Goal: Task Accomplishment & Management: Use online tool/utility

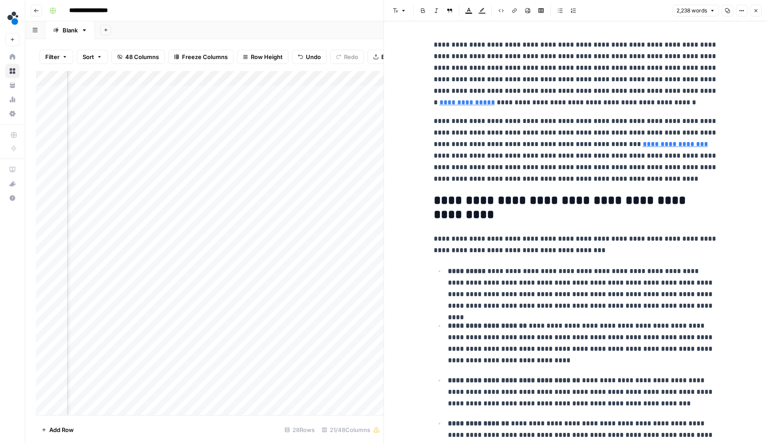
click at [755, 4] on header "Font style Bold Italic Block quote Text color Highlight color Code block Link I…" at bounding box center [575, 10] width 383 height 21
click at [755, 8] on icon "button" at bounding box center [756, 10] width 5 height 5
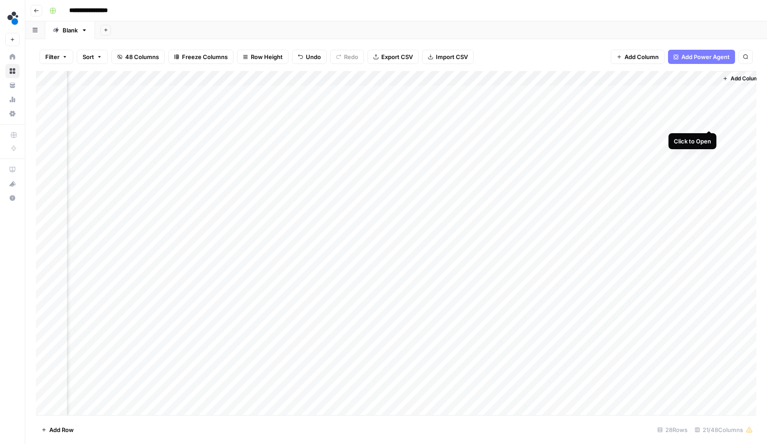
click at [712, 121] on div "Add Column" at bounding box center [396, 244] width 721 height 346
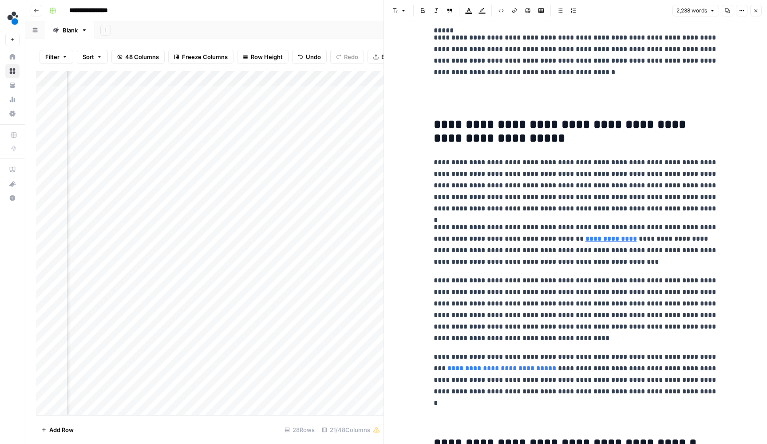
scroll to position [987, 0]
click at [622, 100] on p at bounding box center [576, 96] width 284 height 23
click at [695, 16] on icon "button" at bounding box center [694, 14] width 4 height 4
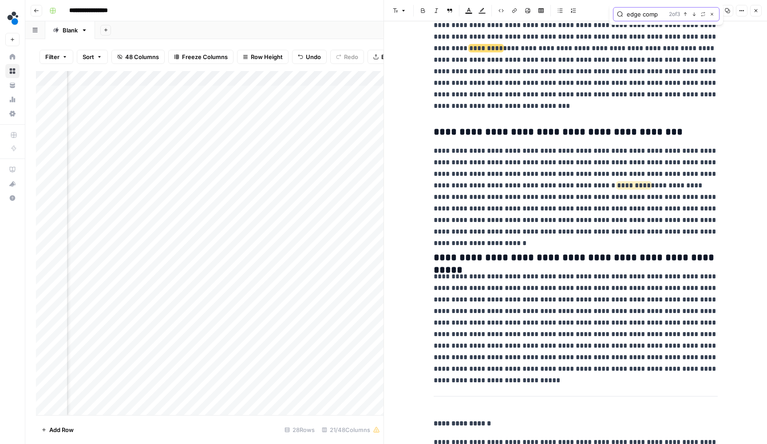
drag, startPoint x: 659, startPoint y: 13, endPoint x: 604, endPoint y: 13, distance: 54.6
click at [604, 13] on body "**********" at bounding box center [383, 222] width 767 height 444
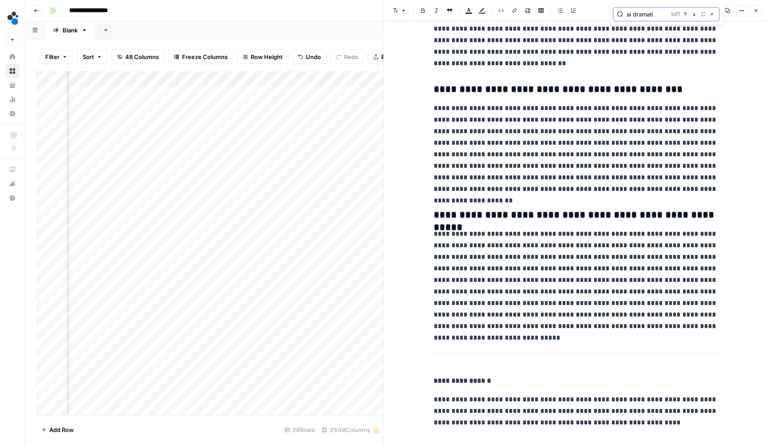
type input "ai dramati"
click at [692, 15] on button "Next Match" at bounding box center [694, 14] width 7 height 7
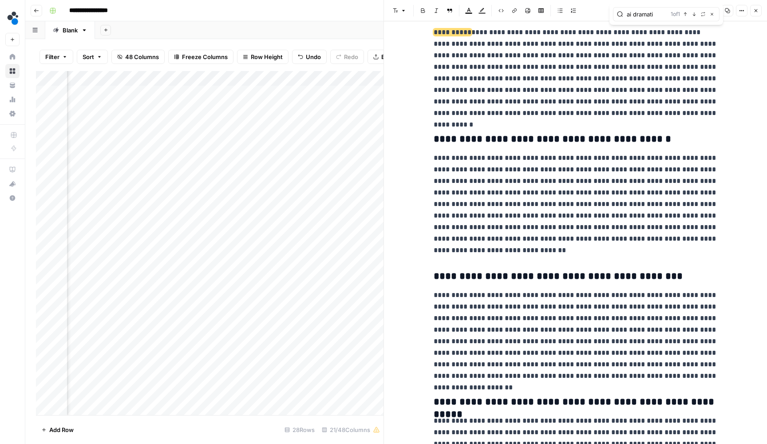
scroll to position [3020, 0]
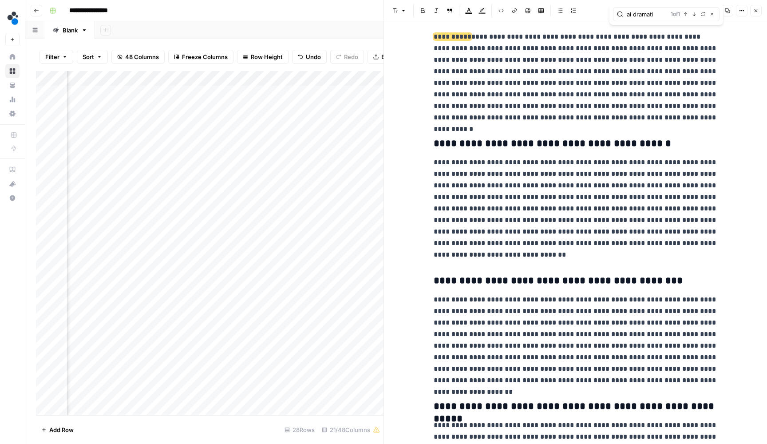
click at [758, 8] on icon "button" at bounding box center [756, 10] width 5 height 5
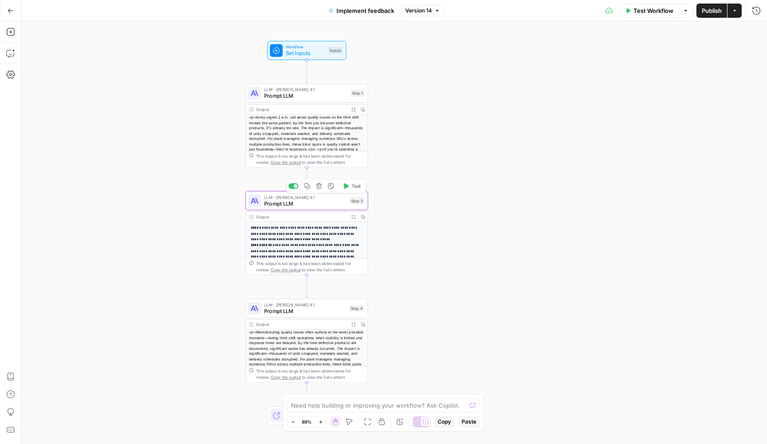
click at [324, 203] on span "Prompt LLM" at bounding box center [305, 203] width 82 height 8
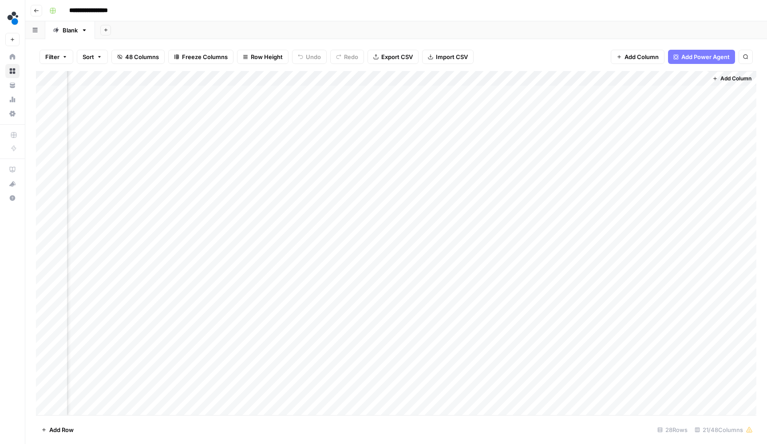
scroll to position [0, 1121]
click at [609, 77] on div "Add Column" at bounding box center [396, 244] width 721 height 346
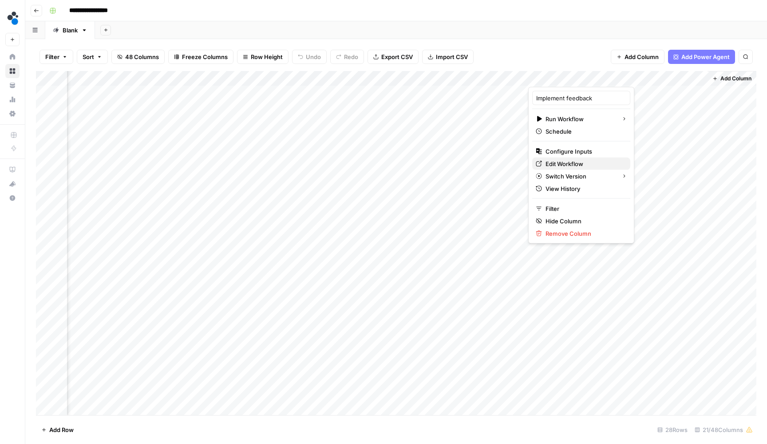
click at [589, 163] on span "Edit Workflow" at bounding box center [585, 163] width 78 height 9
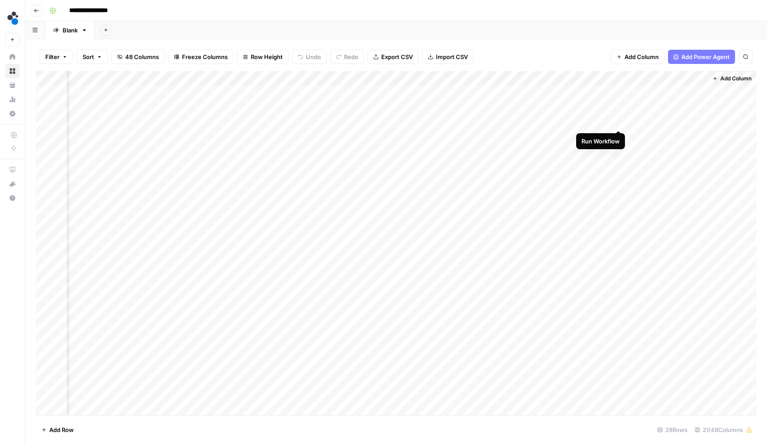
click at [621, 121] on div "Add Column" at bounding box center [396, 244] width 721 height 346
click at [608, 107] on div "Add Column" at bounding box center [396, 244] width 721 height 346
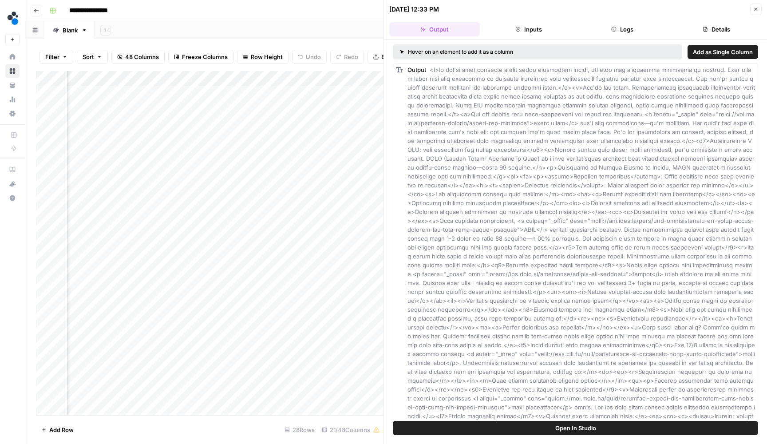
click at [629, 32] on button "Logs" at bounding box center [623, 29] width 91 height 14
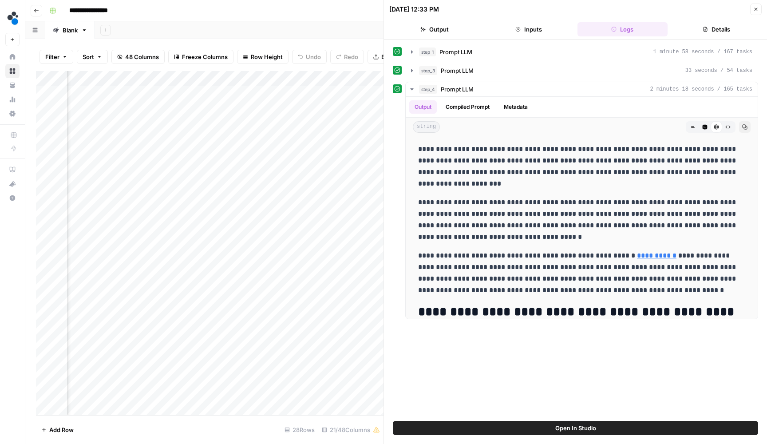
click at [754, 10] on icon "button" at bounding box center [756, 9] width 5 height 5
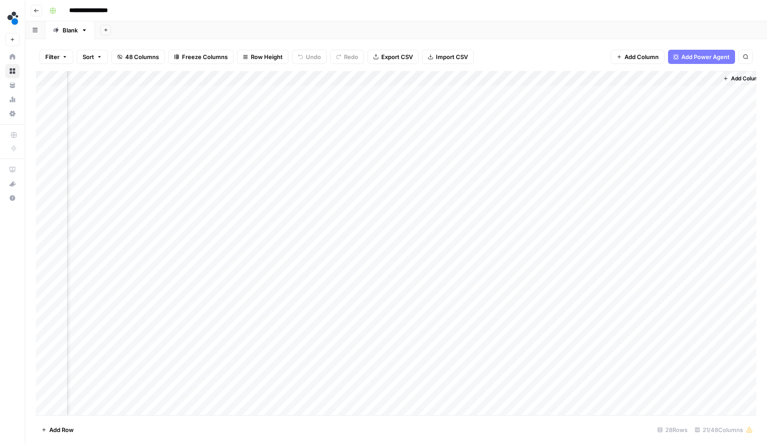
scroll to position [0, 1110]
click at [707, 119] on div "Add Column" at bounding box center [396, 244] width 721 height 346
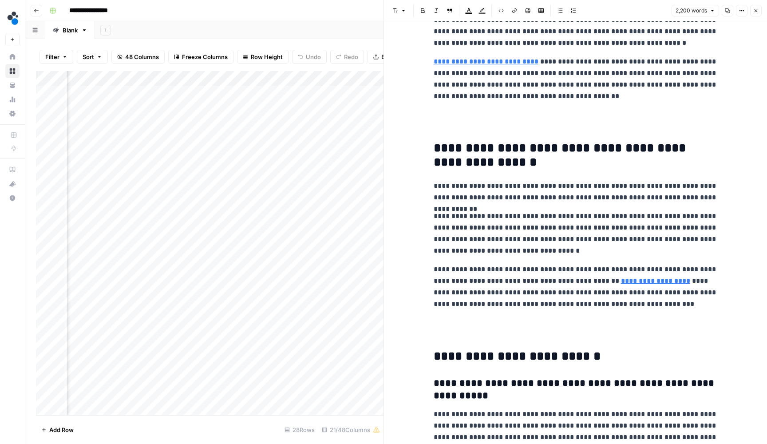
scroll to position [2488, 0]
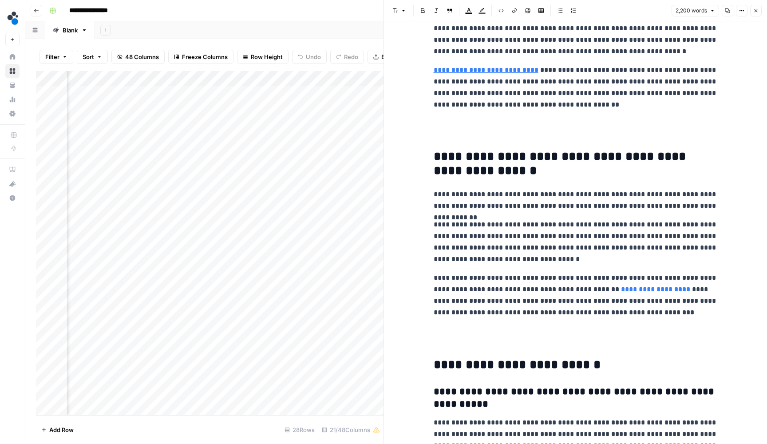
click at [755, 11] on icon "button" at bounding box center [756, 10] width 5 height 5
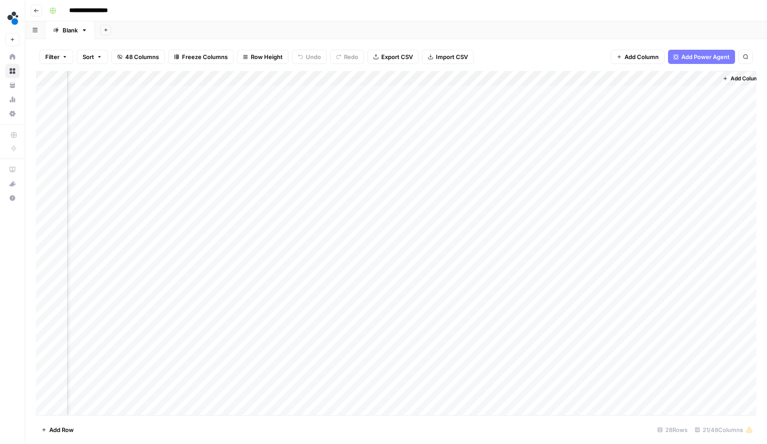
click at [712, 119] on div "Add Column" at bounding box center [396, 244] width 721 height 346
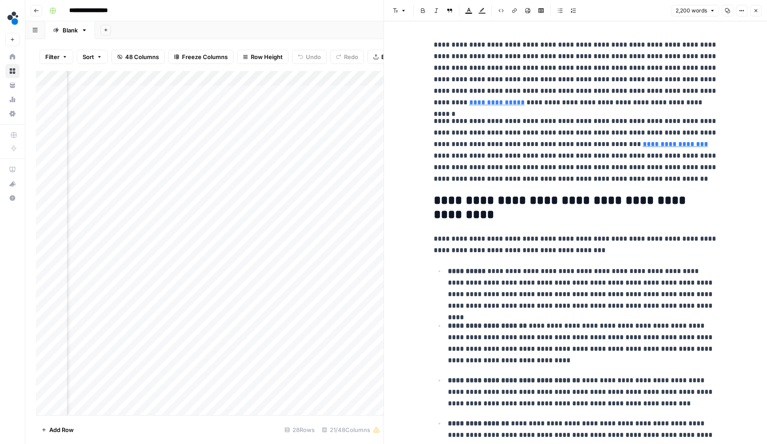
click at [693, 117] on p "**********" at bounding box center [576, 149] width 284 height 69
click at [693, 24] on icon "button" at bounding box center [694, 23] width 4 height 4
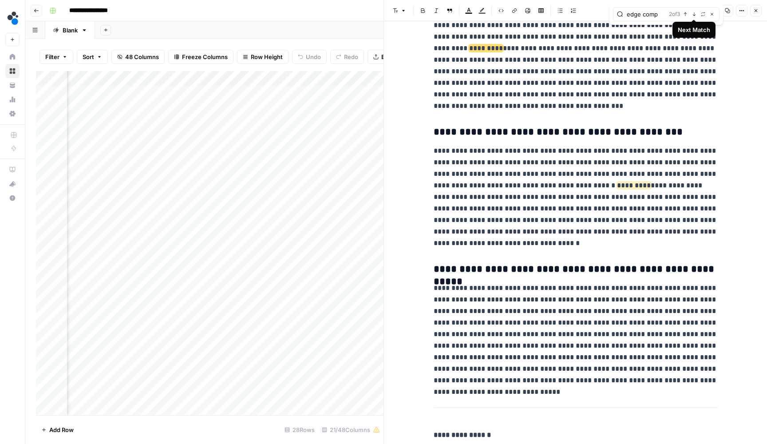
click at [684, 15] on icon "button" at bounding box center [686, 14] width 4 height 4
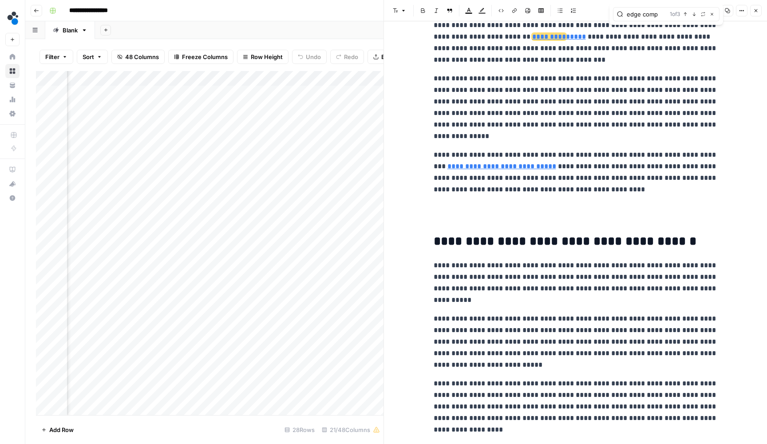
click at [694, 16] on icon "button" at bounding box center [694, 14] width 4 height 4
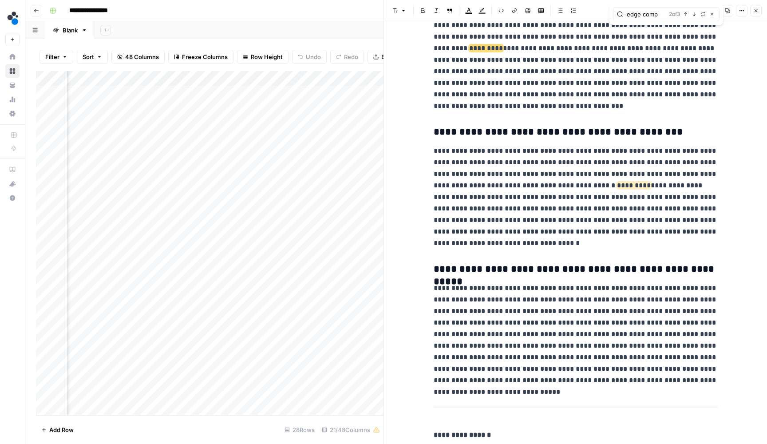
click at [694, 16] on icon "button" at bounding box center [694, 14] width 4 height 4
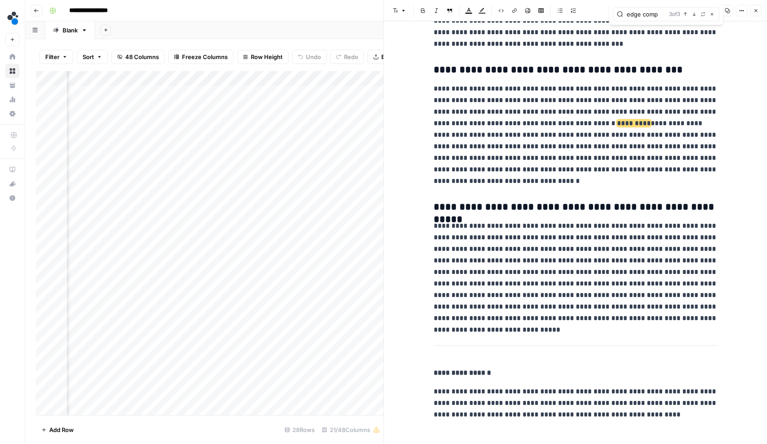
scroll to position [3228, 0]
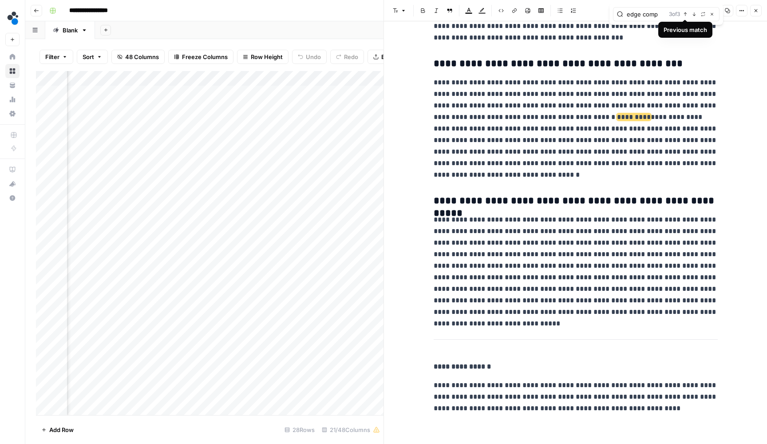
click at [684, 12] on icon "button" at bounding box center [686, 14] width 4 height 4
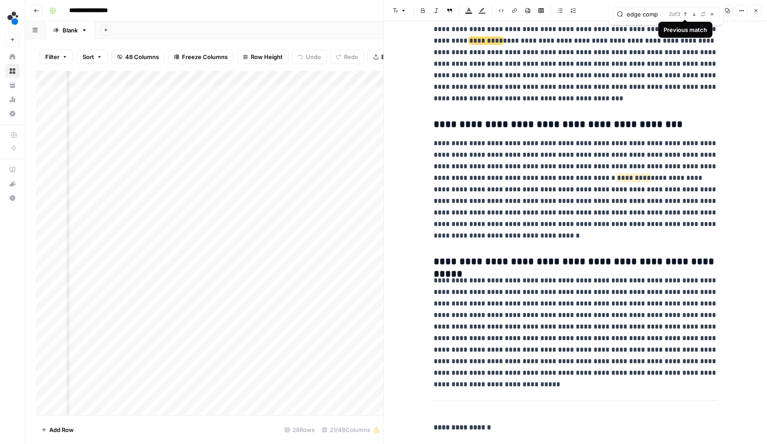
scroll to position [3160, 0]
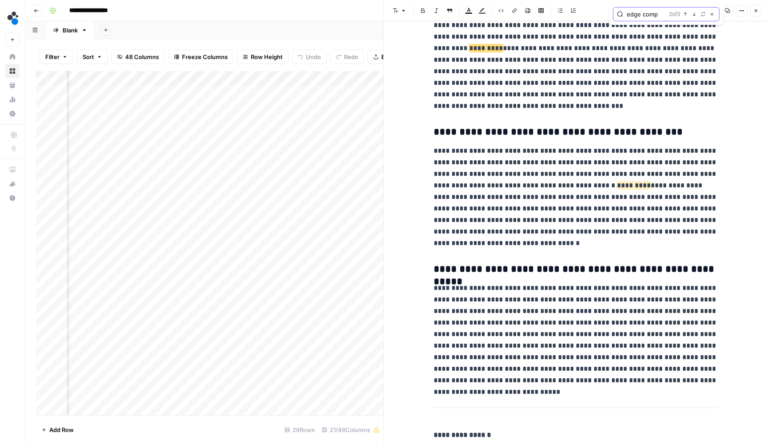
click at [658, 15] on input "edge comp" at bounding box center [646, 14] width 39 height 9
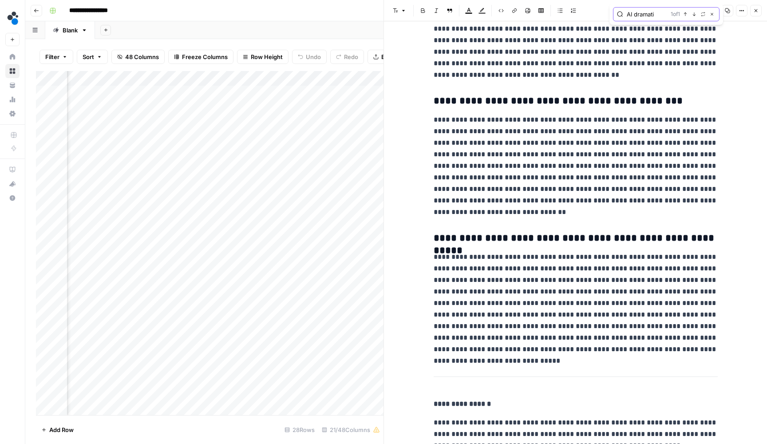
type input "AI dramati"
click at [692, 13] on icon "button" at bounding box center [694, 14] width 4 height 4
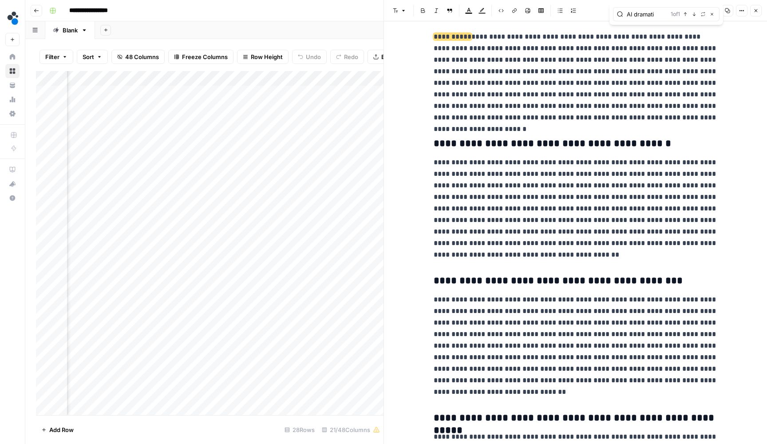
click at [753, 11] on button "Close" at bounding box center [757, 11] width 12 height 12
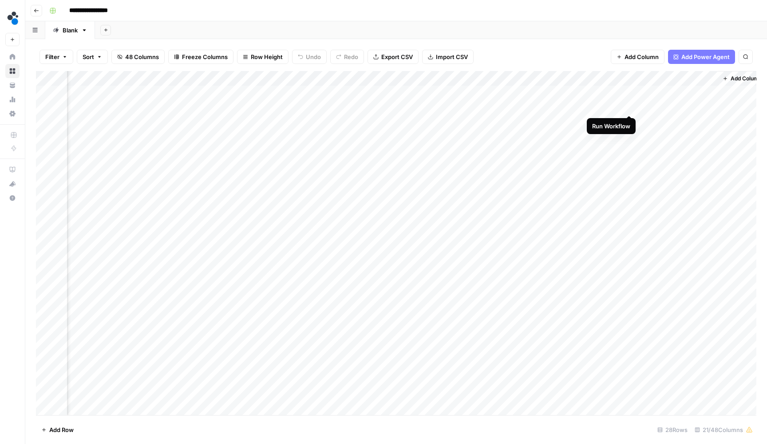
click at [631, 107] on div "Add Column" at bounding box center [396, 244] width 721 height 346
click at [631, 90] on div "Add Column" at bounding box center [396, 244] width 721 height 346
click at [441, 75] on div "Add Column" at bounding box center [396, 244] width 721 height 346
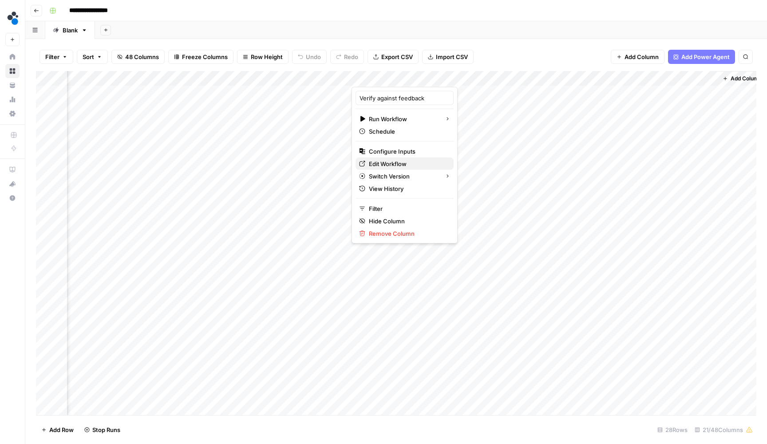
click at [402, 164] on span "Edit Workflow" at bounding box center [408, 163] width 78 height 9
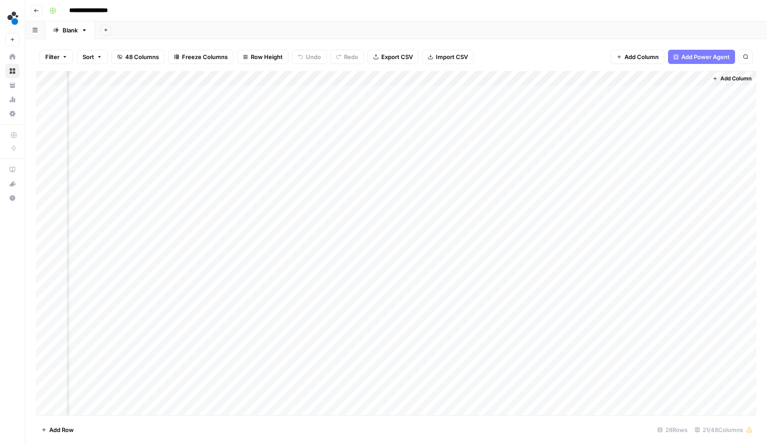
scroll to position [0, 1121]
click at [441, 92] on div "Add Column" at bounding box center [396, 244] width 721 height 346
click at [442, 104] on div "Add Column" at bounding box center [396, 244] width 721 height 346
click at [442, 121] on div "Add Column" at bounding box center [396, 244] width 721 height 346
drag, startPoint x: 663, startPoint y: 91, endPoint x: 663, endPoint y: 119, distance: 28.4
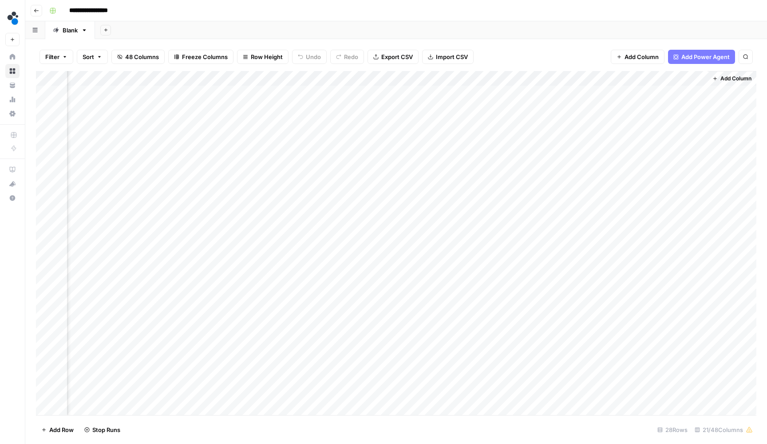
click at [663, 119] on div "Add Column" at bounding box center [396, 244] width 721 height 346
click at [518, 104] on div "Add Column" at bounding box center [396, 244] width 721 height 346
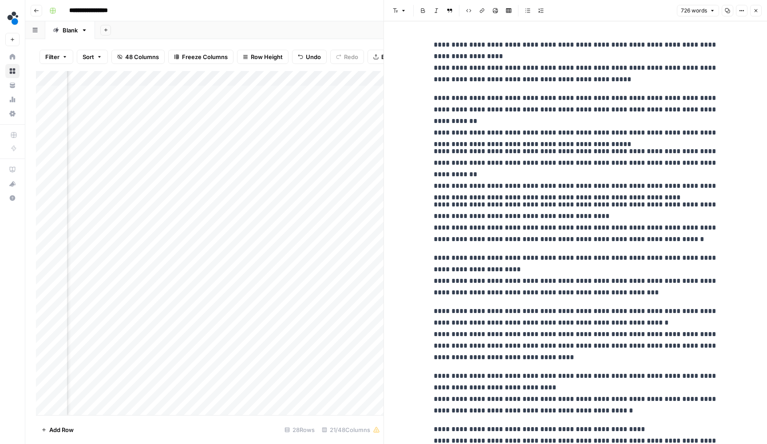
click at [756, 14] on button "Close" at bounding box center [757, 11] width 12 height 12
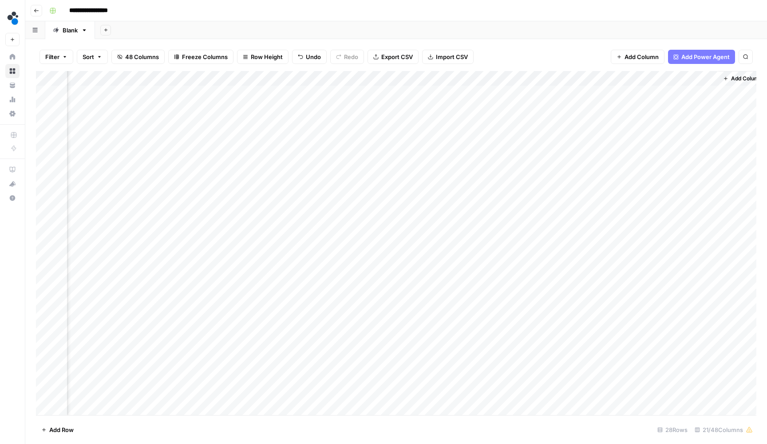
scroll to position [0, 1110]
click at [646, 47] on div "Filter Sort 48 Columns Freeze Columns Row Height Undo Redo Export CSV Import CS…" at bounding box center [396, 57] width 721 height 28
click at [499, 90] on div "Add Column" at bounding box center [396, 244] width 721 height 346
click at [441, 89] on div "Add Column" at bounding box center [396, 244] width 721 height 346
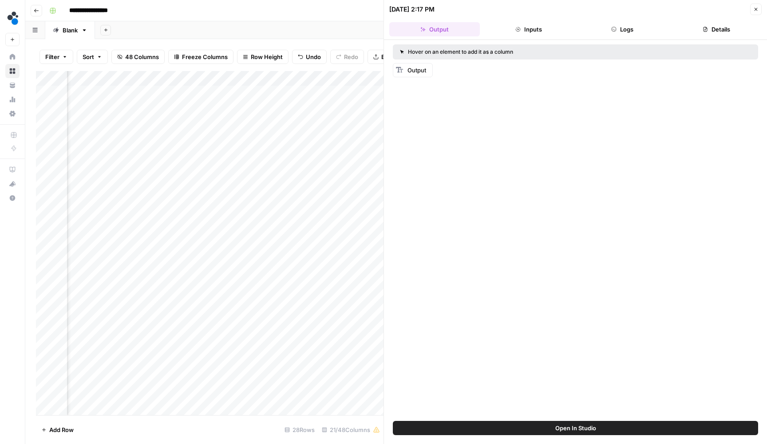
click at [425, 71] on span "Output" at bounding box center [417, 70] width 19 height 7
click at [515, 34] on button "Inputs" at bounding box center [529, 29] width 91 height 14
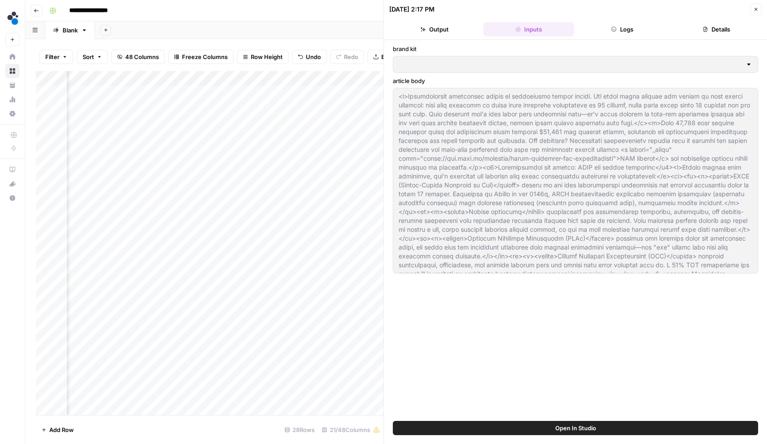
type input "Spot AI v2"
click at [753, 9] on button "Close" at bounding box center [757, 10] width 12 height 12
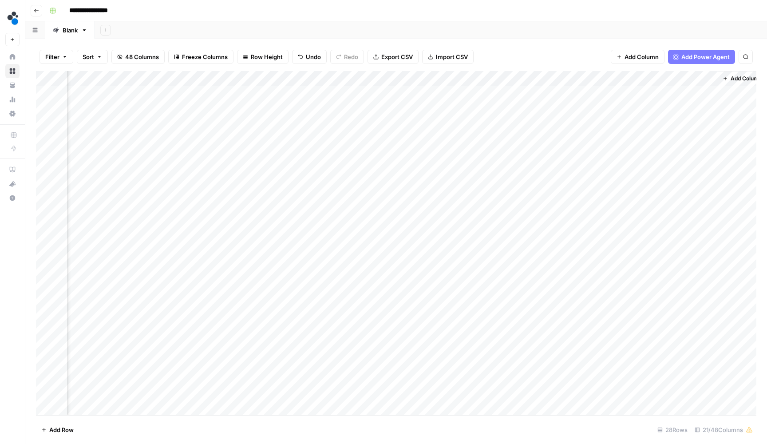
click at [450, 92] on div "Add Column" at bounding box center [396, 244] width 721 height 346
click at [620, 88] on div "Add Column" at bounding box center [396, 244] width 721 height 346
click at [619, 106] on div "Add Column" at bounding box center [396, 244] width 721 height 346
click at [619, 119] on div "Add Column" at bounding box center [396, 244] width 721 height 346
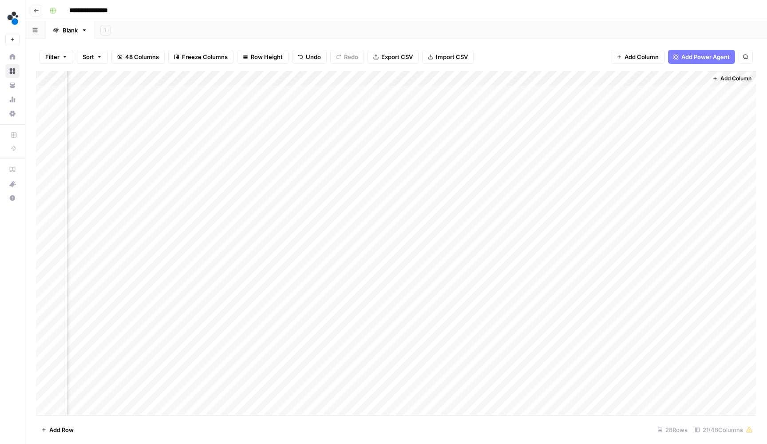
click at [699, 122] on div "Add Column" at bounding box center [396, 244] width 721 height 346
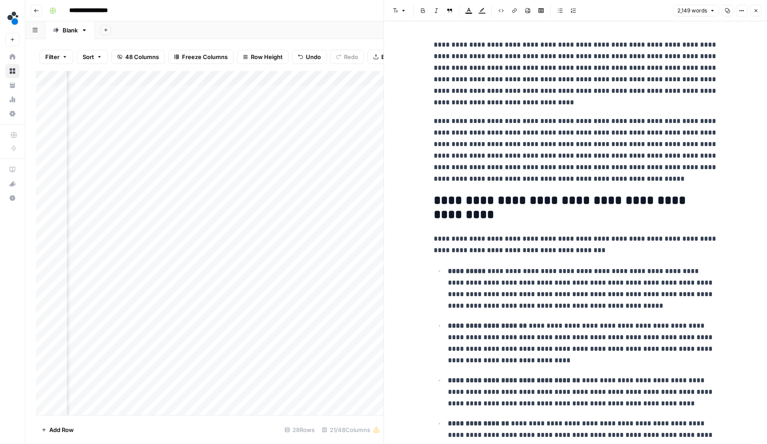
click at [753, 11] on button "Close" at bounding box center [757, 11] width 12 height 12
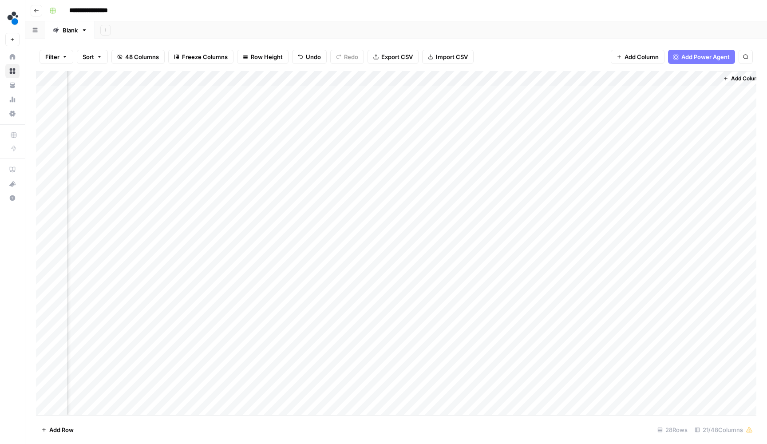
scroll to position [0, 1110]
click at [528, 121] on div "Add Column" at bounding box center [396, 244] width 721 height 346
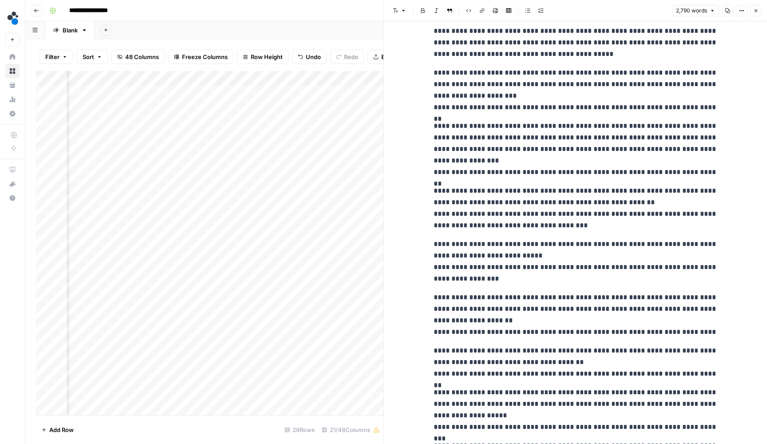
scroll to position [3522, 0]
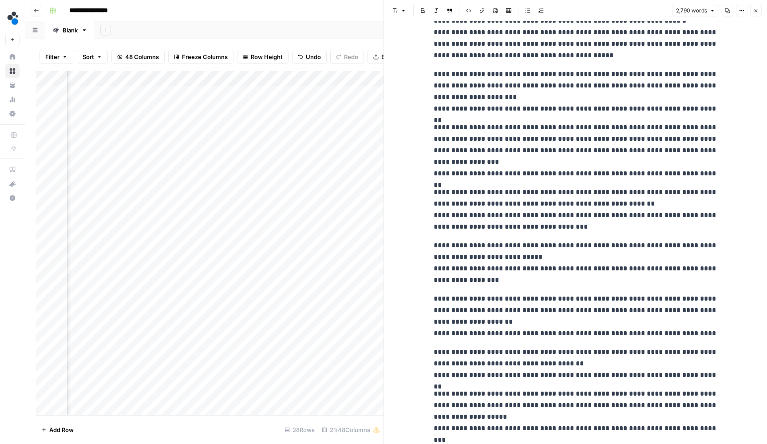
click at [759, 17] on header "Font style Bold Italic Block quote Code block Link Image Insert Table Bulleted …" at bounding box center [575, 10] width 383 height 21
click at [759, 13] on button "Close" at bounding box center [757, 11] width 12 height 12
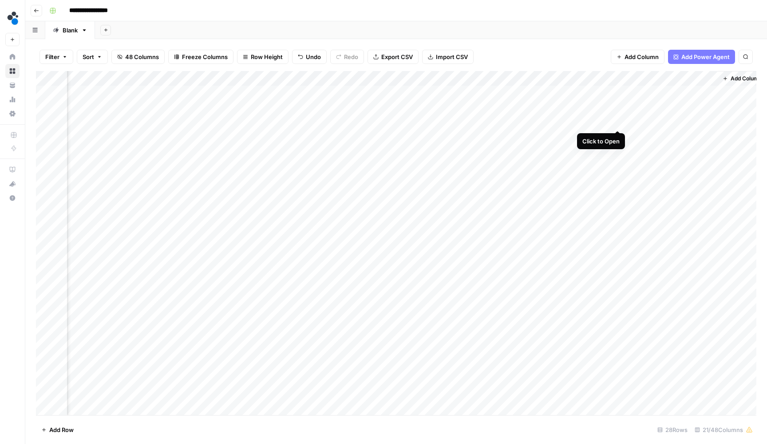
click at [620, 118] on div "Add Column" at bounding box center [396, 244] width 721 height 346
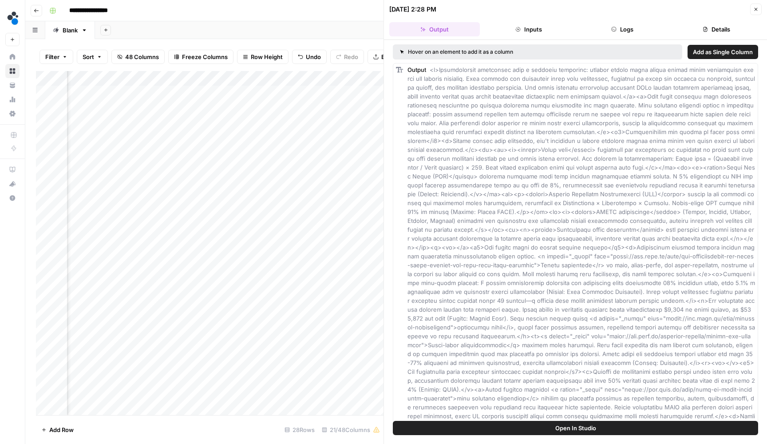
click at [632, 36] on header "08/20/25 at 2:28 PM Close Output Inputs Logs Details" at bounding box center [575, 20] width 383 height 40
click at [631, 28] on button "Logs" at bounding box center [623, 29] width 91 height 14
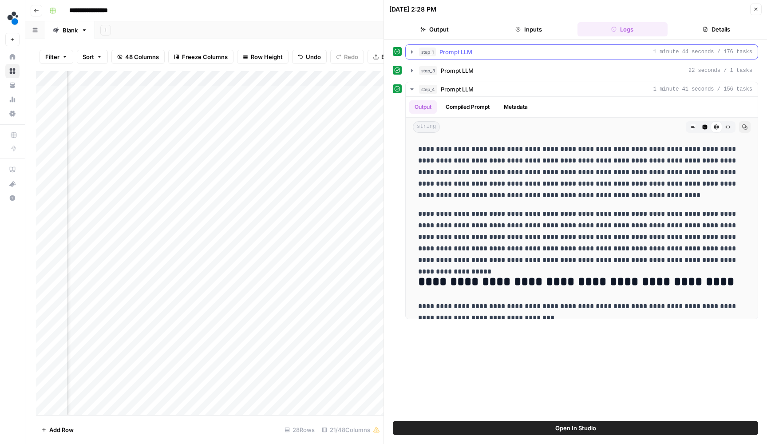
click at [420, 50] on span "step_1" at bounding box center [427, 52] width 17 height 9
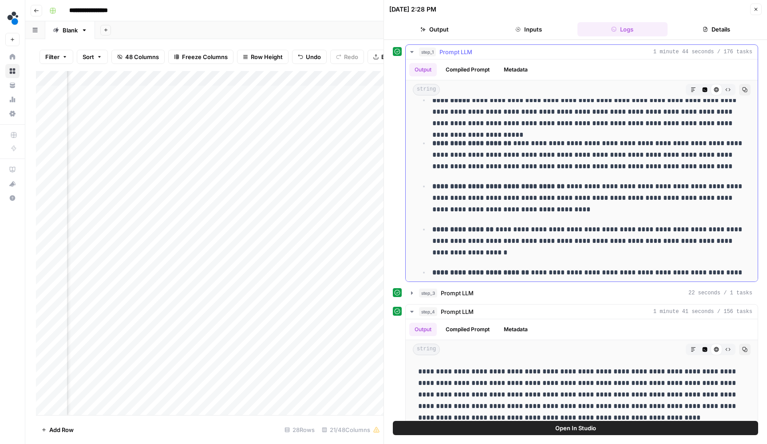
scroll to position [222, 0]
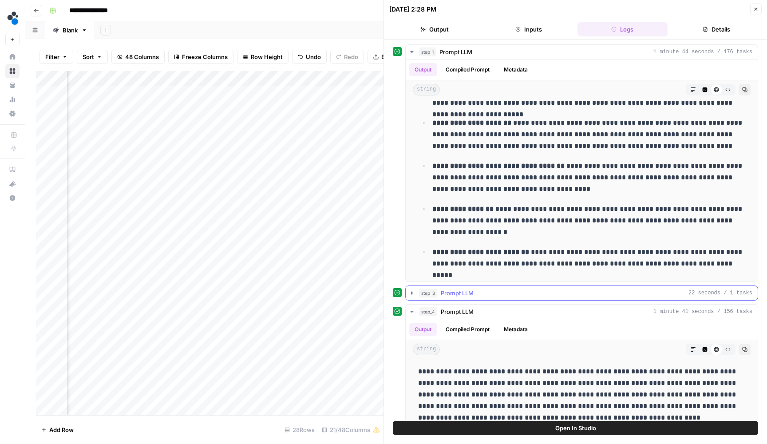
click at [415, 290] on icon "button" at bounding box center [412, 293] width 7 height 7
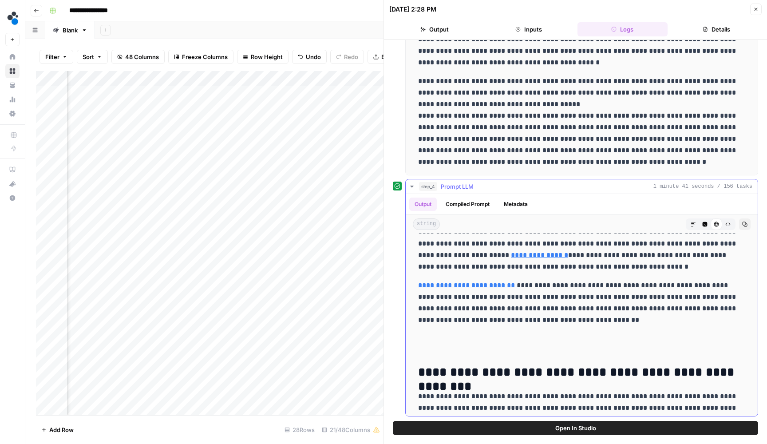
scroll to position [658, 0]
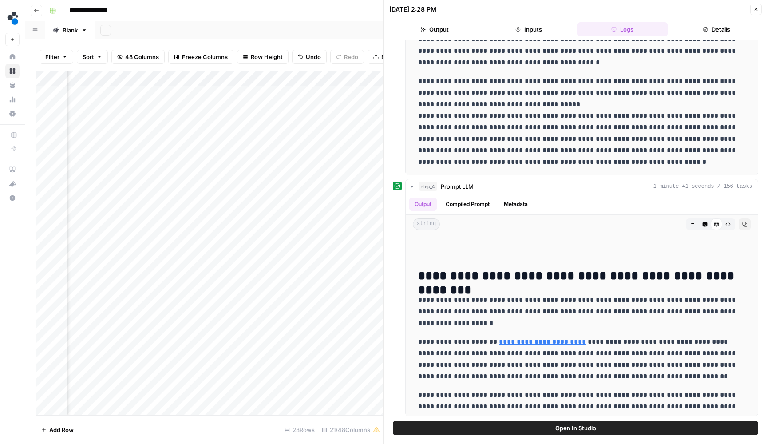
click at [754, 8] on icon "button" at bounding box center [756, 9] width 5 height 5
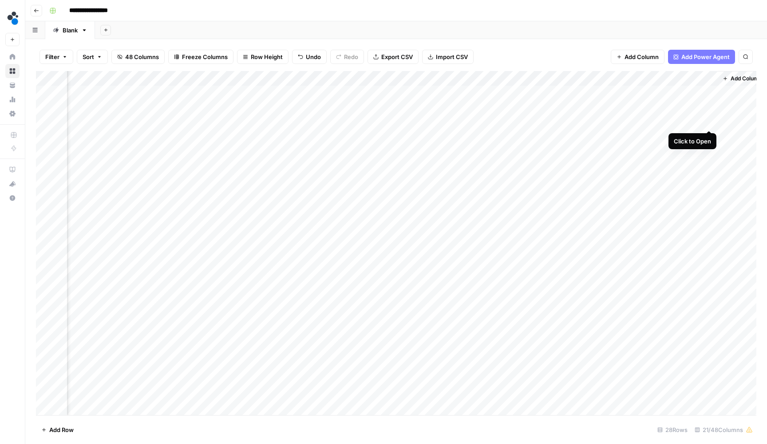
click at [710, 120] on div "Add Column" at bounding box center [396, 244] width 721 height 346
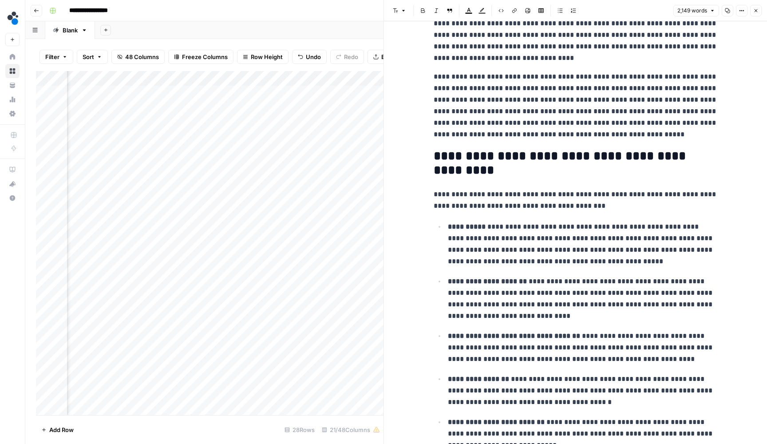
scroll to position [48, 0]
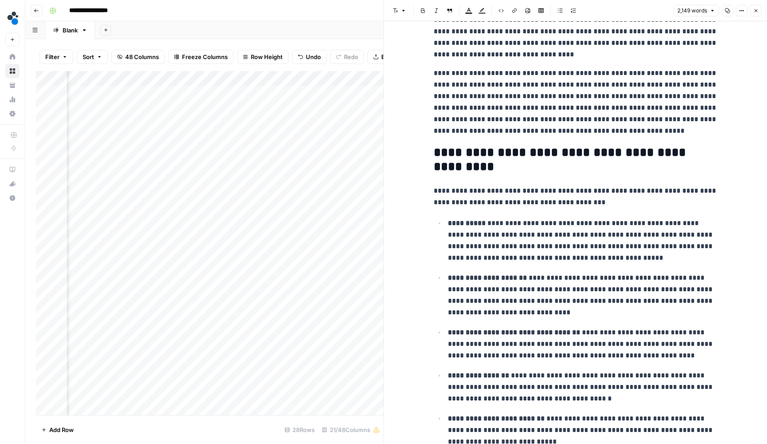
click at [760, 10] on button "Close" at bounding box center [757, 11] width 12 height 12
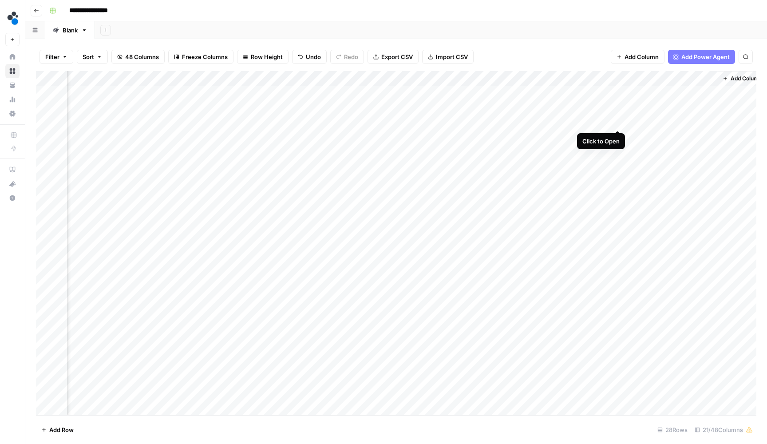
click at [618, 122] on div "Add Column" at bounding box center [396, 244] width 721 height 346
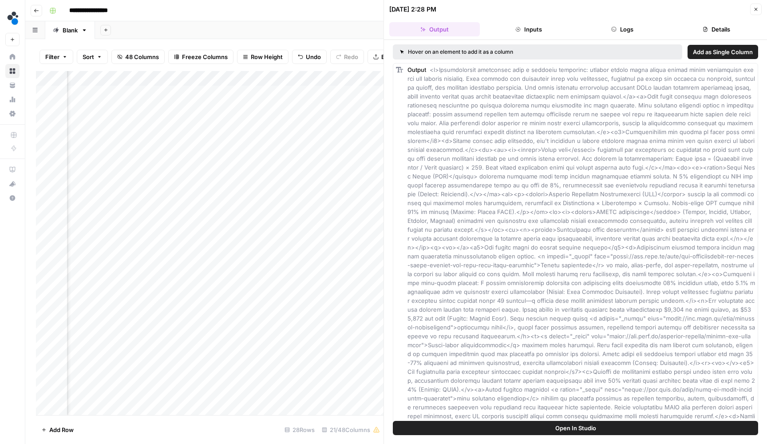
click at [621, 24] on button "Logs" at bounding box center [623, 29] width 91 height 14
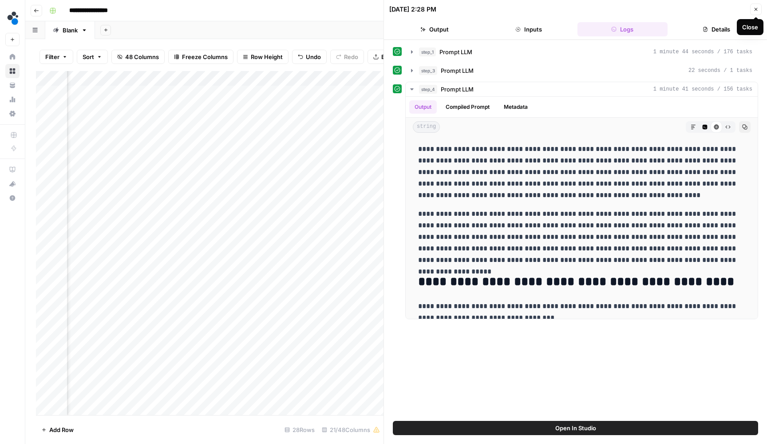
click at [758, 8] on icon "button" at bounding box center [756, 9] width 5 height 5
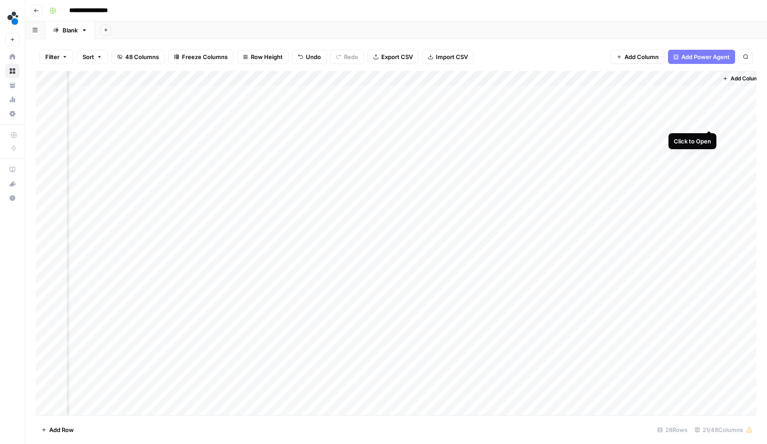
click at [708, 121] on div "Add Column" at bounding box center [396, 244] width 721 height 346
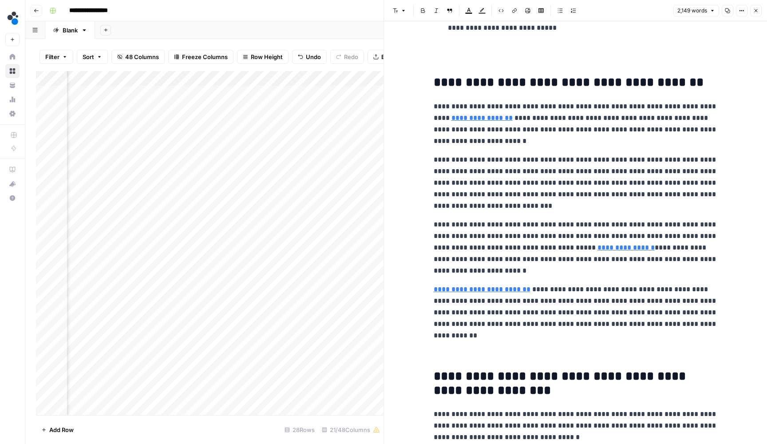
scroll to position [466, 0]
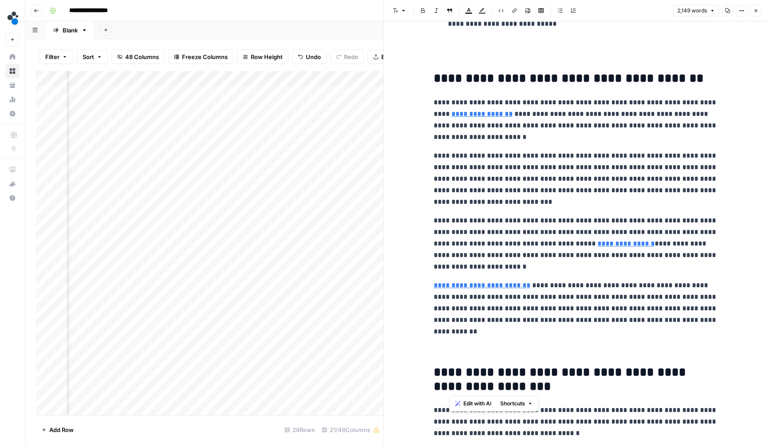
drag, startPoint x: 537, startPoint y: 382, endPoint x: 440, endPoint y: 363, distance: 99.0
click at [440, 366] on h2 "**********" at bounding box center [576, 380] width 284 height 28
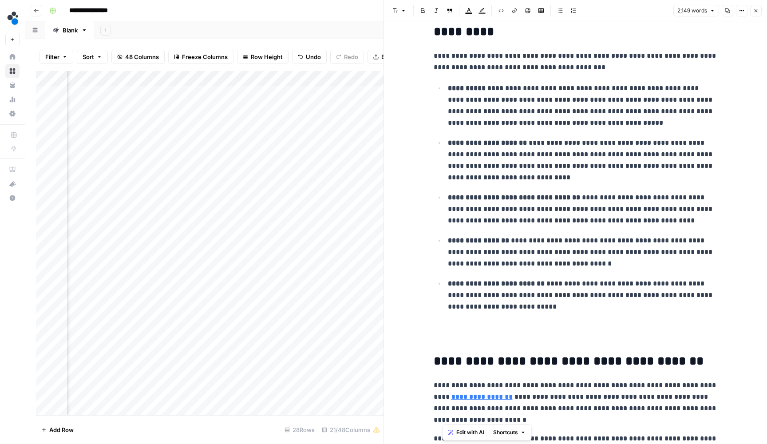
scroll to position [187, 0]
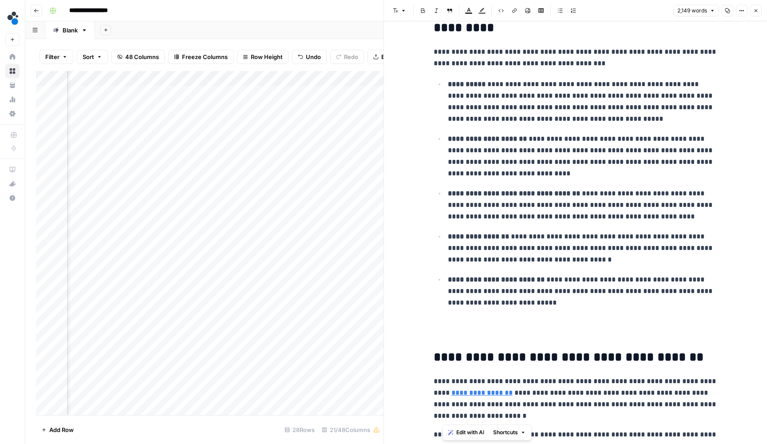
click at [751, 8] on button "Close" at bounding box center [757, 11] width 12 height 12
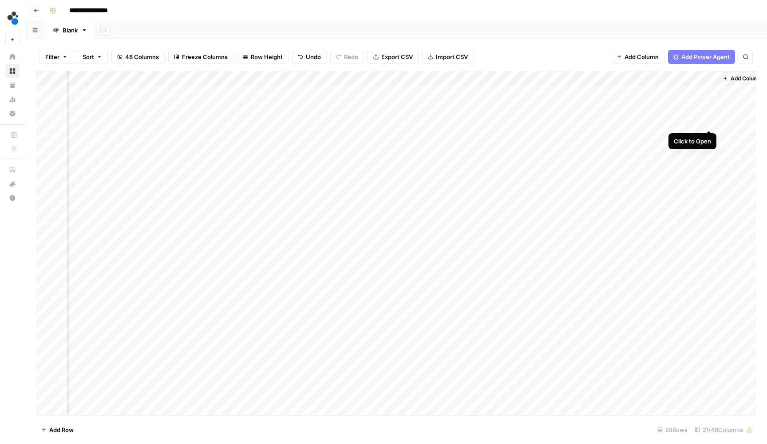
click at [707, 122] on div "Add Column" at bounding box center [396, 244] width 721 height 346
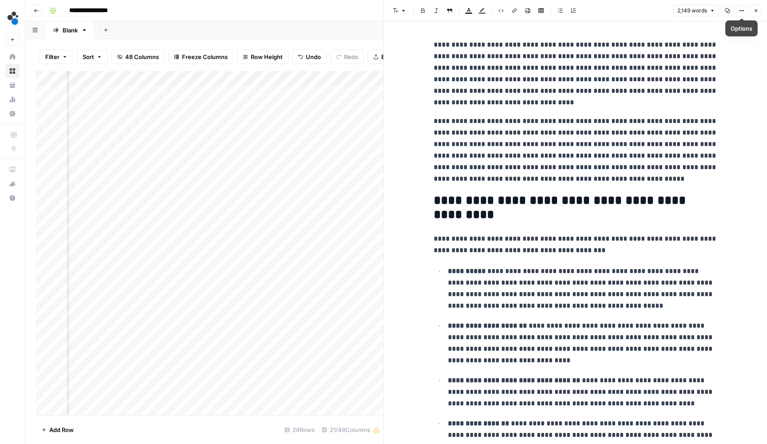
click at [752, 13] on button "Close" at bounding box center [757, 11] width 12 height 12
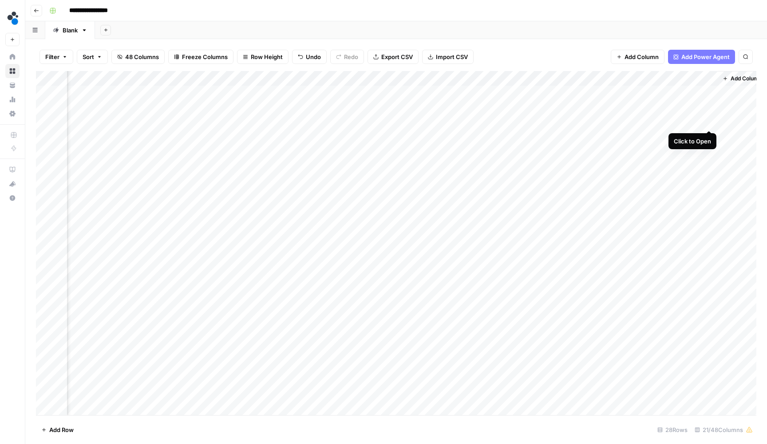
click at [710, 122] on div "Add Column" at bounding box center [396, 244] width 721 height 346
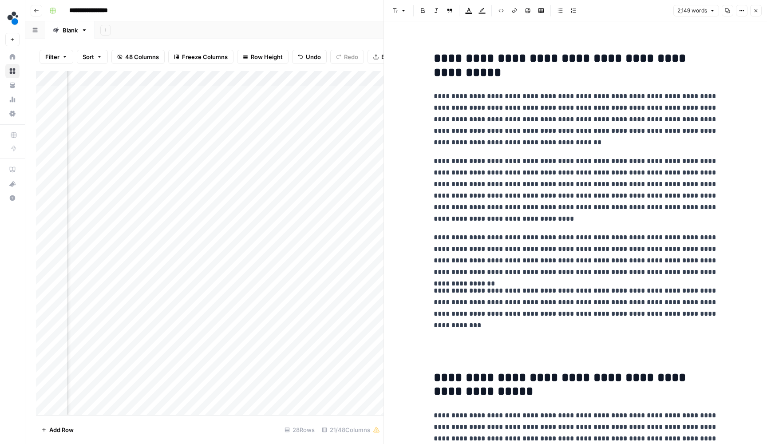
scroll to position [1648, 0]
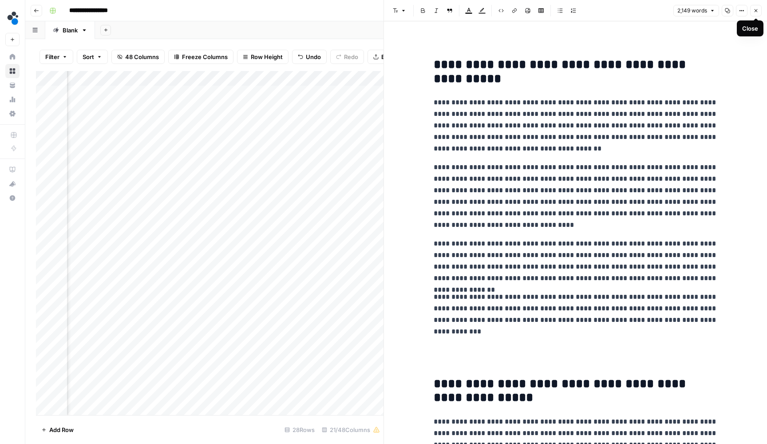
click at [752, 14] on button "Close" at bounding box center [757, 11] width 12 height 12
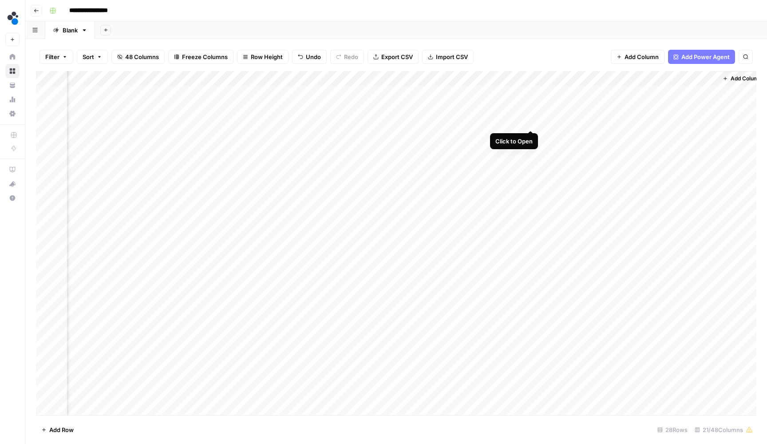
click at [530, 121] on div "Add Column" at bounding box center [396, 244] width 721 height 346
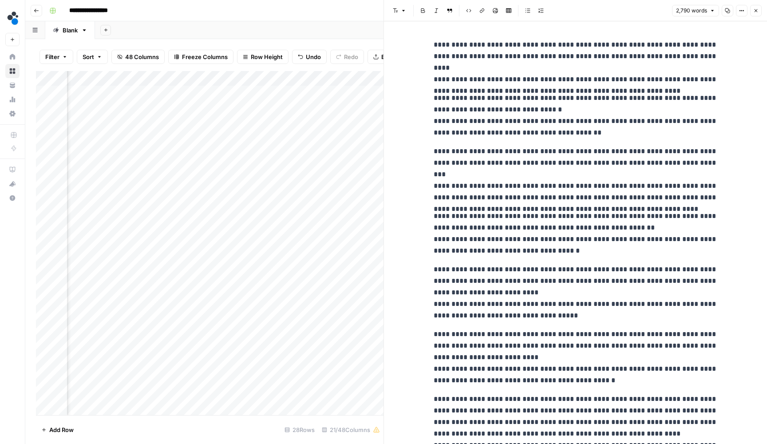
click at [757, 13] on button "Close" at bounding box center [757, 11] width 12 height 12
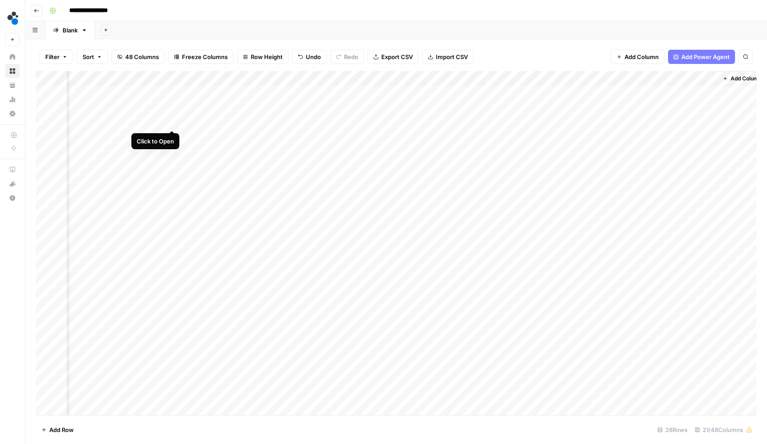
click at [174, 119] on div "Add Column" at bounding box center [396, 244] width 721 height 346
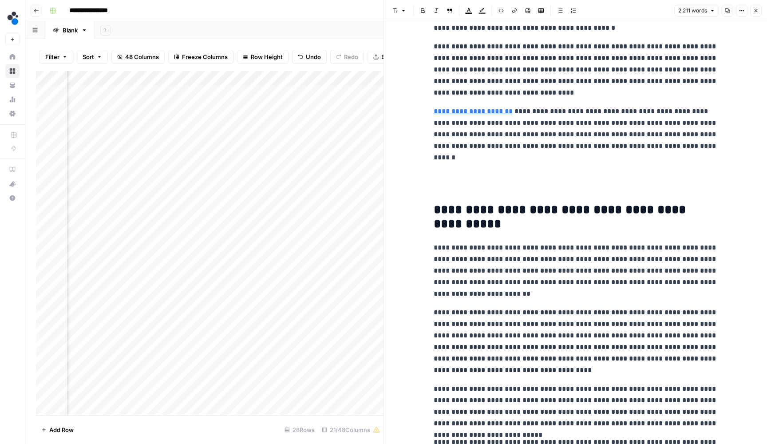
scroll to position [1499, 0]
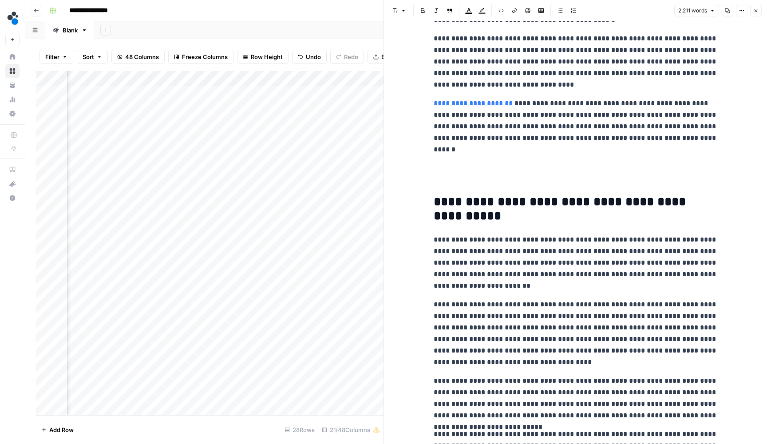
click at [756, 8] on icon "button" at bounding box center [756, 10] width 5 height 5
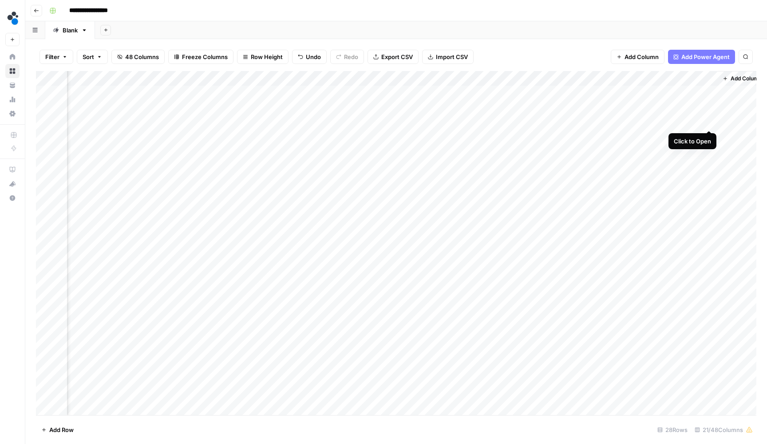
click at [708, 122] on div "Add Column" at bounding box center [396, 244] width 721 height 346
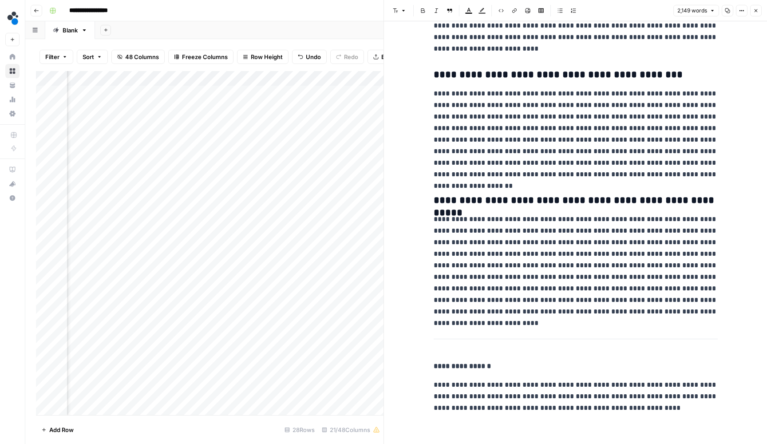
scroll to position [3228, 0]
click at [756, 13] on button "Close" at bounding box center [757, 11] width 12 height 12
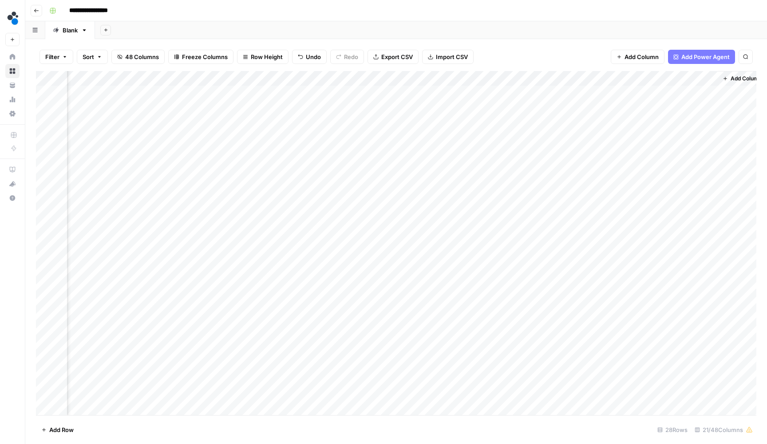
click at [262, 121] on div "Add Column" at bounding box center [396, 244] width 721 height 346
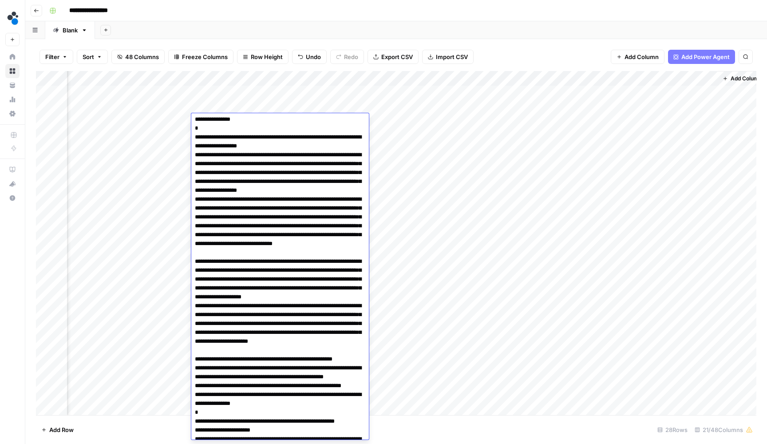
scroll to position [142, 0]
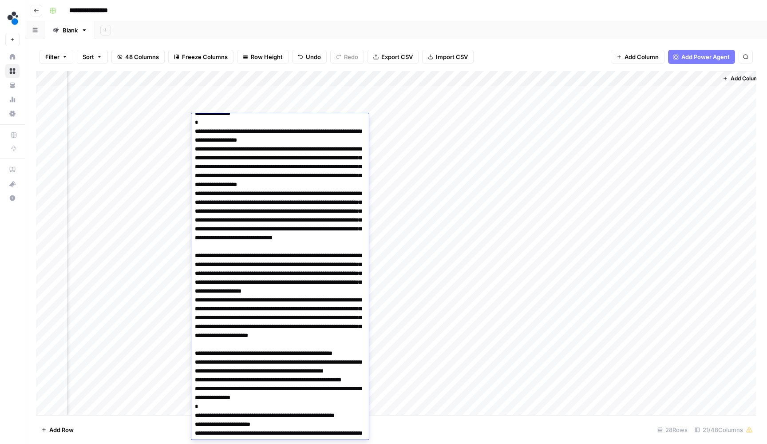
drag, startPoint x: 290, startPoint y: 176, endPoint x: 310, endPoint y: 183, distance: 21.8
click at [310, 183] on textarea at bounding box center [280, 278] width 178 height 608
click at [708, 123] on div "Add Column" at bounding box center [396, 244] width 721 height 346
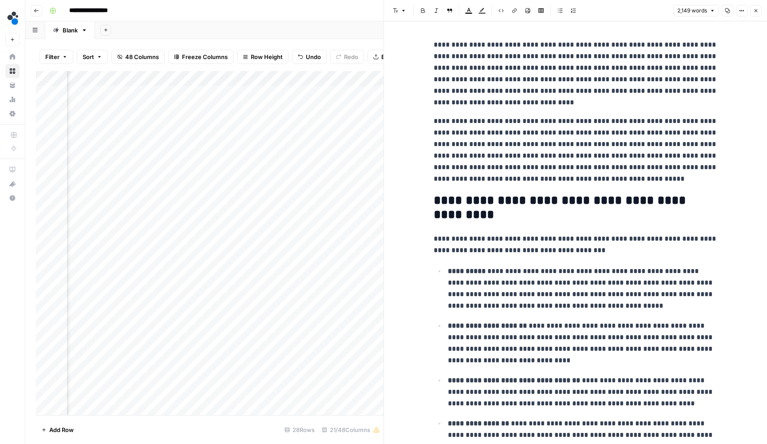
click at [615, 129] on p "**********" at bounding box center [576, 149] width 284 height 69
type input "A cookie manufacturer operating six production lines experienced"
click at [692, 23] on span "button" at bounding box center [694, 23] width 4 height 4
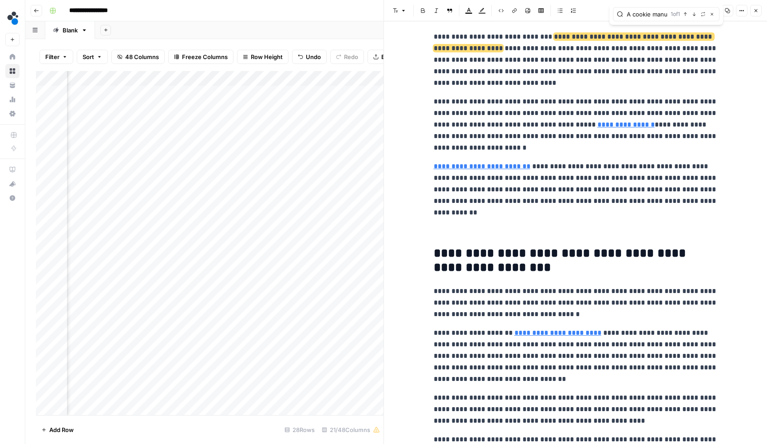
click at [754, 12] on icon "button" at bounding box center [756, 10] width 5 height 5
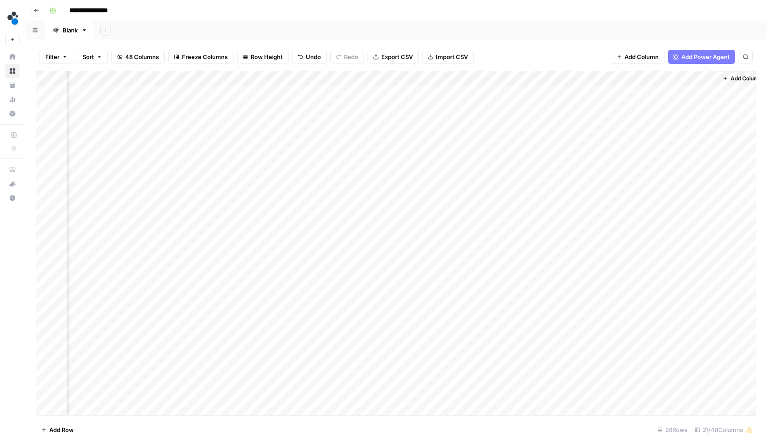
click at [264, 121] on div "Add Column" at bounding box center [396, 244] width 721 height 346
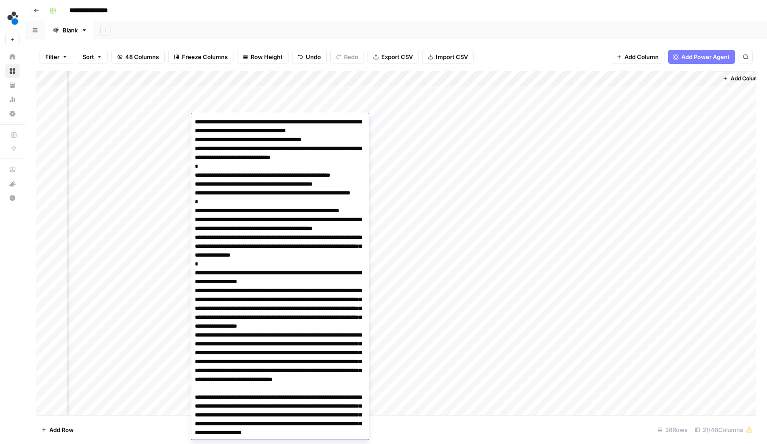
scroll to position [4, 0]
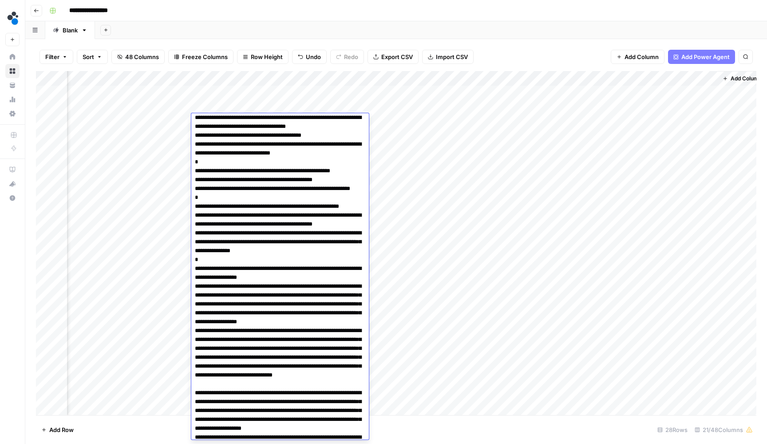
click at [678, 106] on div "Add Column" at bounding box center [396, 244] width 721 height 346
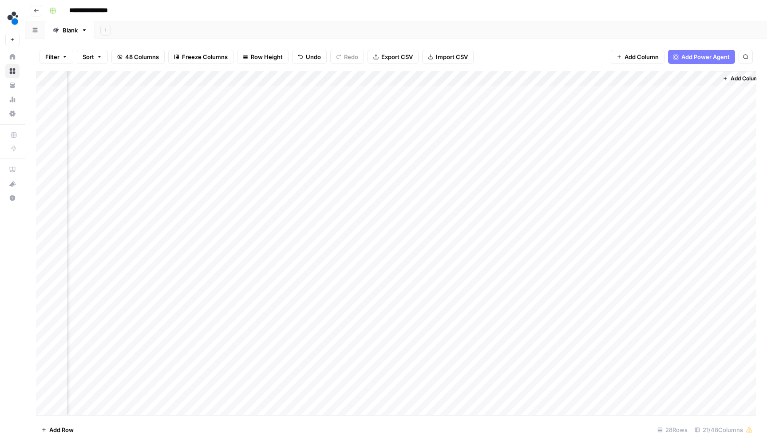
click at [684, 106] on div "Add Column" at bounding box center [396, 244] width 721 height 346
click at [684, 106] on div at bounding box center [677, 106] width 81 height 16
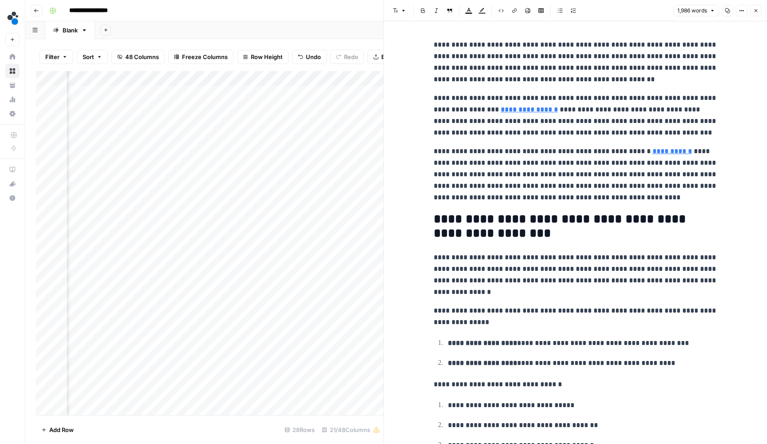
click at [755, 10] on icon "button" at bounding box center [756, 10] width 5 height 5
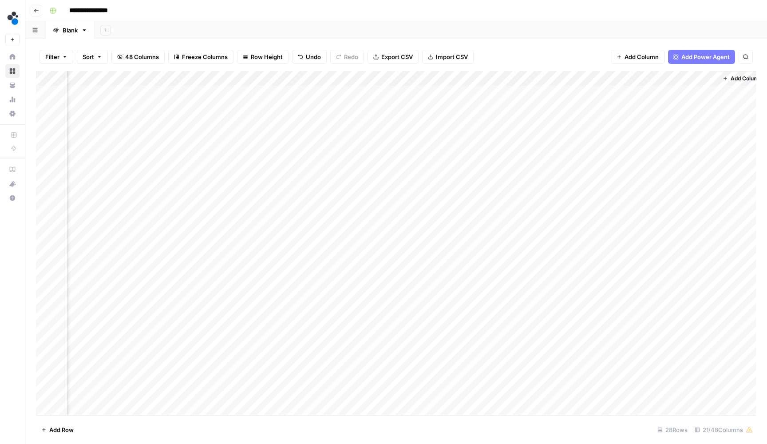
click at [684, 119] on div "Add Column" at bounding box center [396, 244] width 721 height 346
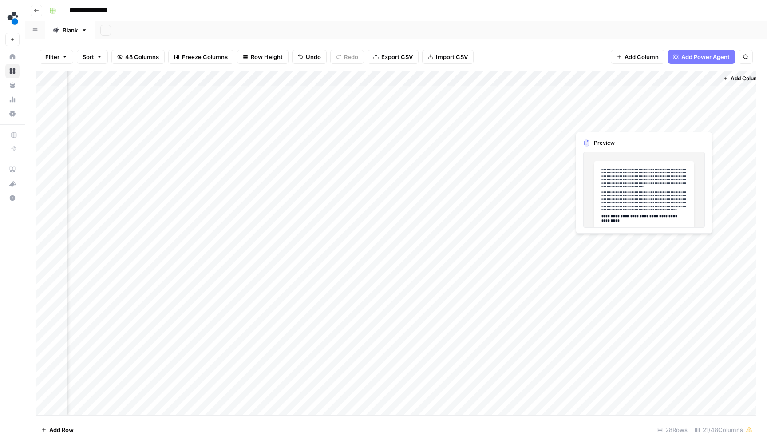
click at [684, 119] on div "Add Column" at bounding box center [396, 244] width 721 height 346
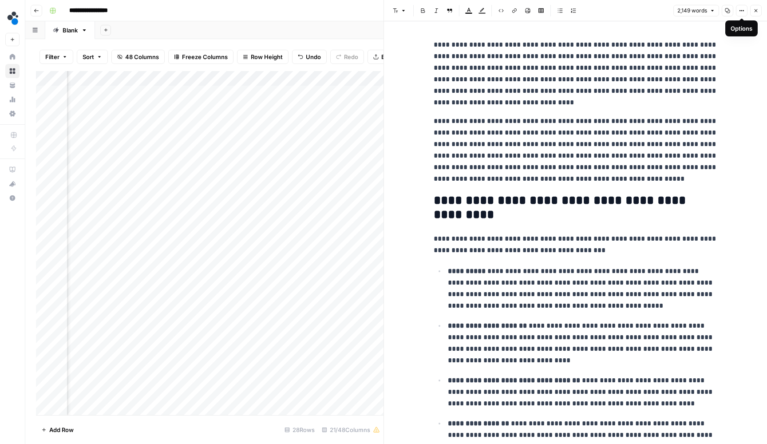
click at [753, 9] on button "Close" at bounding box center [757, 11] width 12 height 12
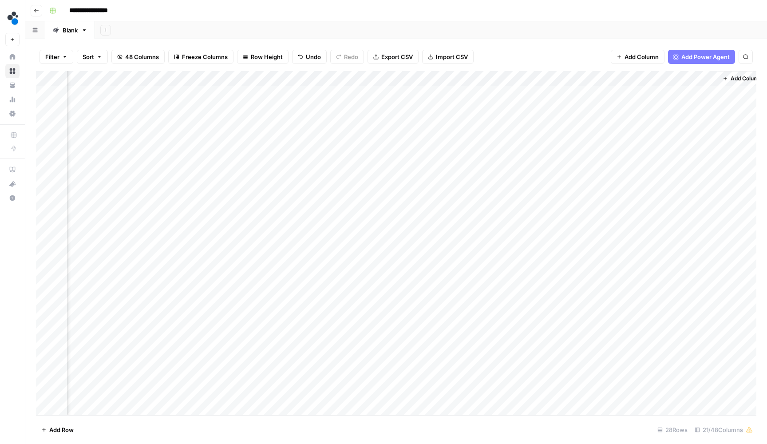
click at [680, 93] on div "Add Column" at bounding box center [396, 244] width 721 height 346
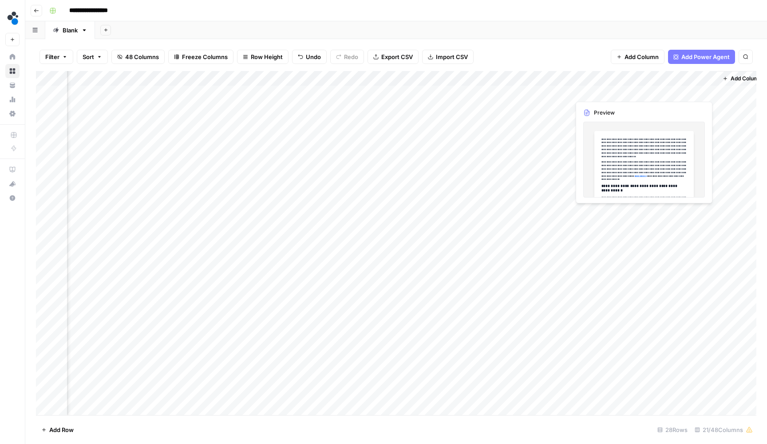
click at [680, 93] on div "Add Column" at bounding box center [396, 244] width 721 height 346
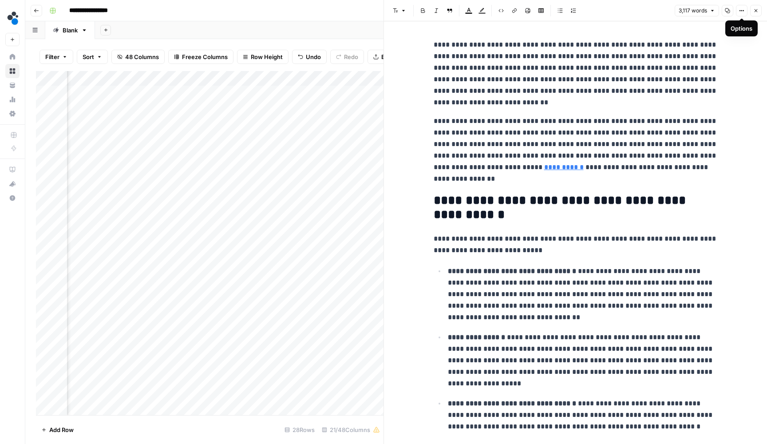
click at [755, 12] on icon "button" at bounding box center [756, 10] width 3 height 3
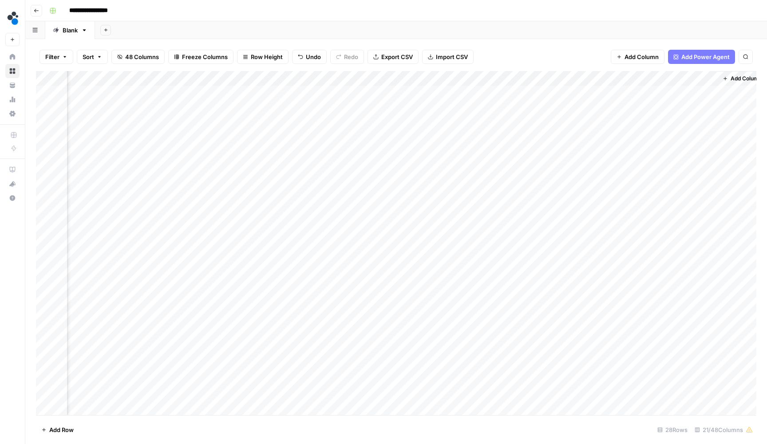
click at [688, 105] on div "Add Column" at bounding box center [396, 244] width 721 height 346
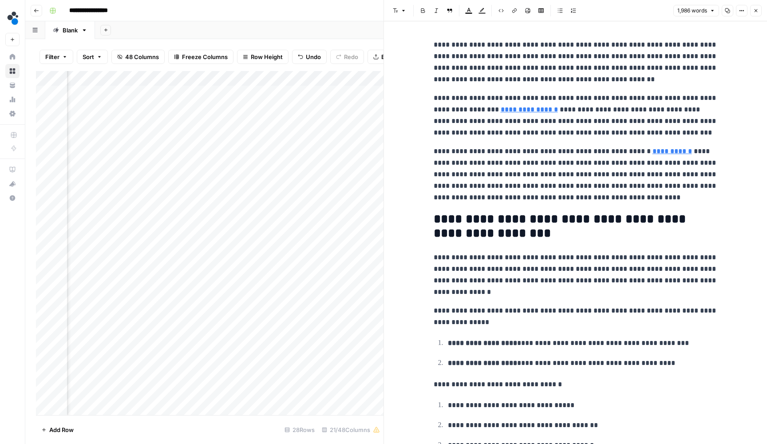
click at [760, 15] on button "Close" at bounding box center [757, 11] width 12 height 12
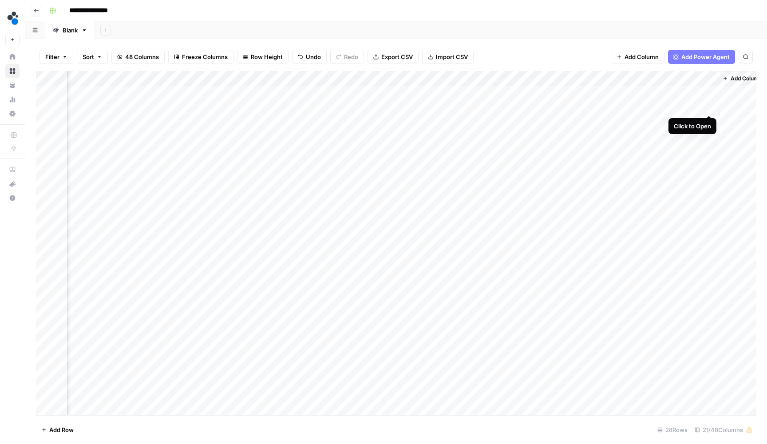
click at [711, 107] on div "Add Column" at bounding box center [396, 244] width 721 height 346
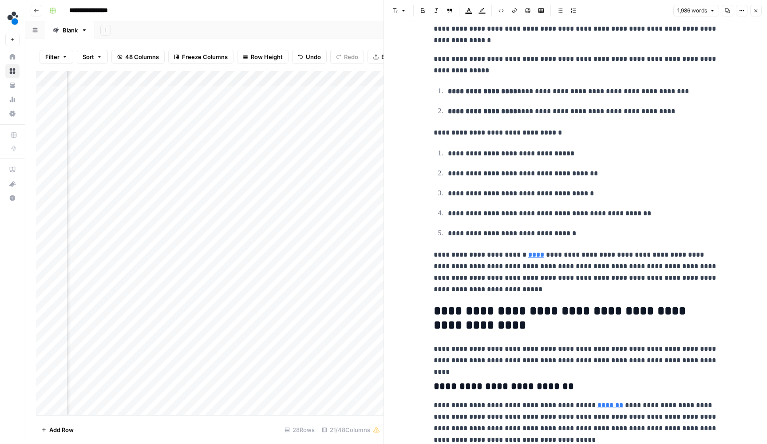
scroll to position [258, 0]
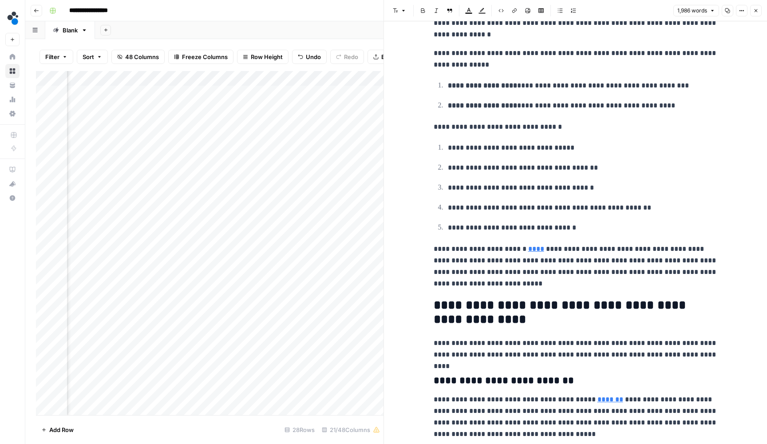
click at [689, 258] on p "**********" at bounding box center [576, 266] width 284 height 46
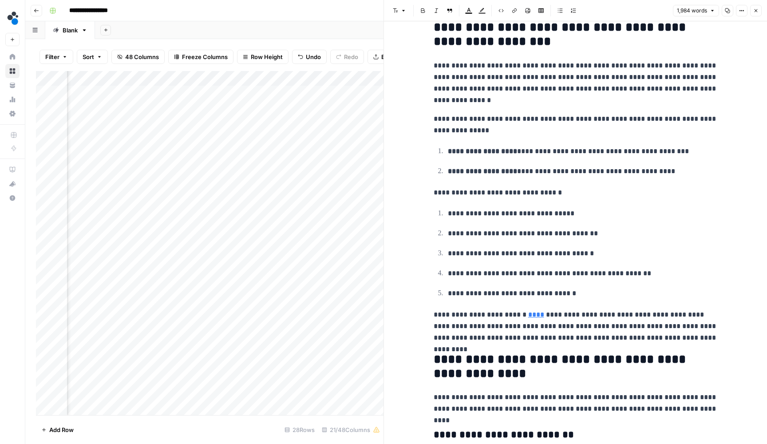
scroll to position [182, 0]
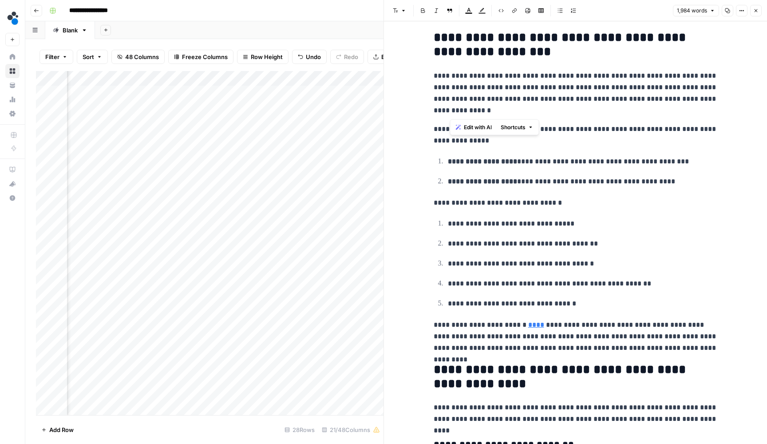
drag, startPoint x: 451, startPoint y: 111, endPoint x: 661, endPoint y: 100, distance: 210.8
click at [661, 100] on p "**********" at bounding box center [576, 93] width 284 height 46
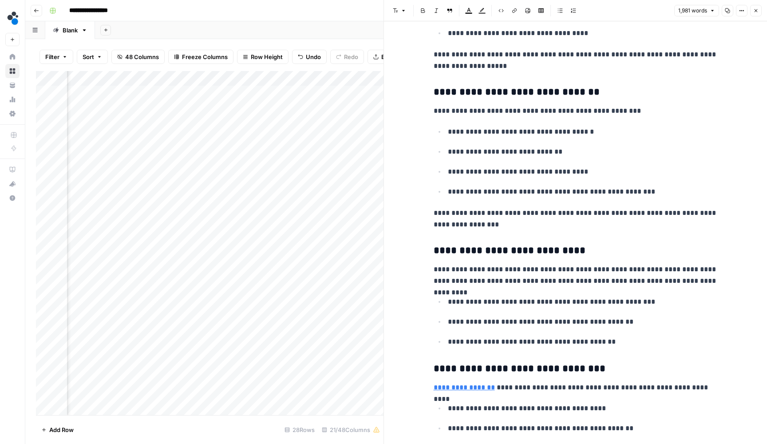
scroll to position [2375, 0]
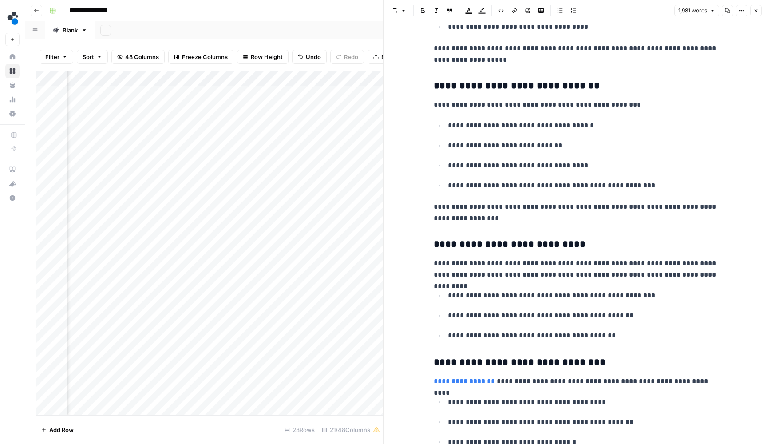
click at [652, 258] on p "**********" at bounding box center [576, 269] width 284 height 23
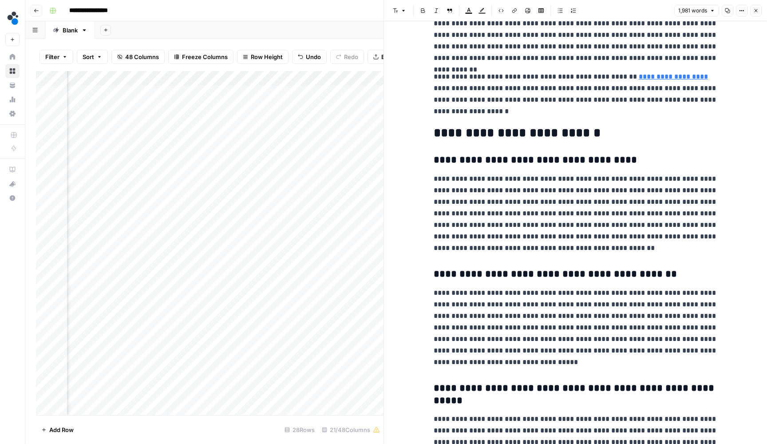
scroll to position [4302, 0]
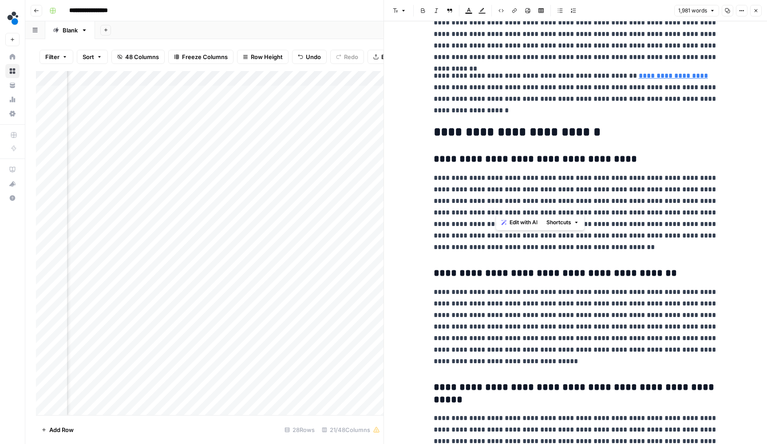
drag, startPoint x: 556, startPoint y: 208, endPoint x: 496, endPoint y: 209, distance: 60.4
click at [496, 209] on p "**********" at bounding box center [576, 212] width 284 height 81
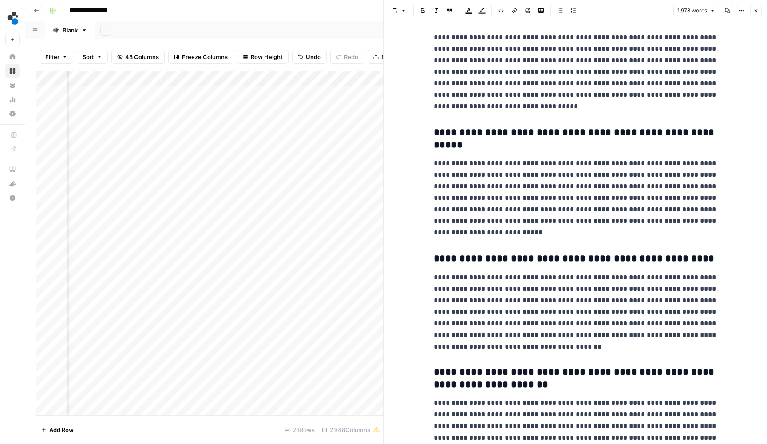
scroll to position [4558, 0]
drag, startPoint x: 608, startPoint y: 246, endPoint x: 526, endPoint y: 251, distance: 82.3
click at [526, 271] on p "**********" at bounding box center [576, 311] width 284 height 81
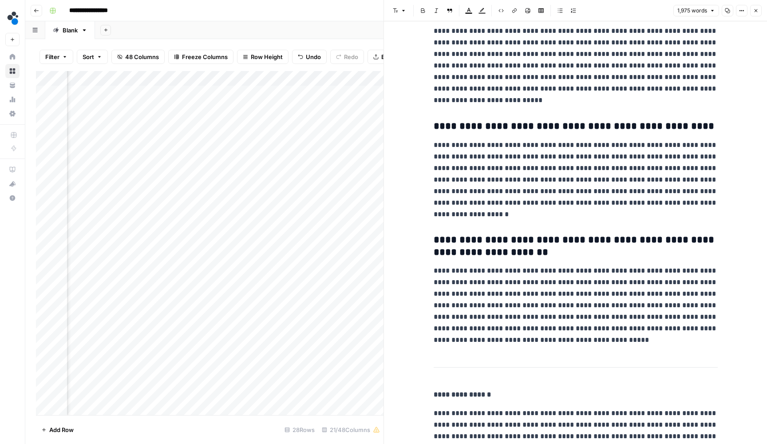
scroll to position [0, 0]
click at [755, 13] on icon "button" at bounding box center [756, 10] width 5 height 5
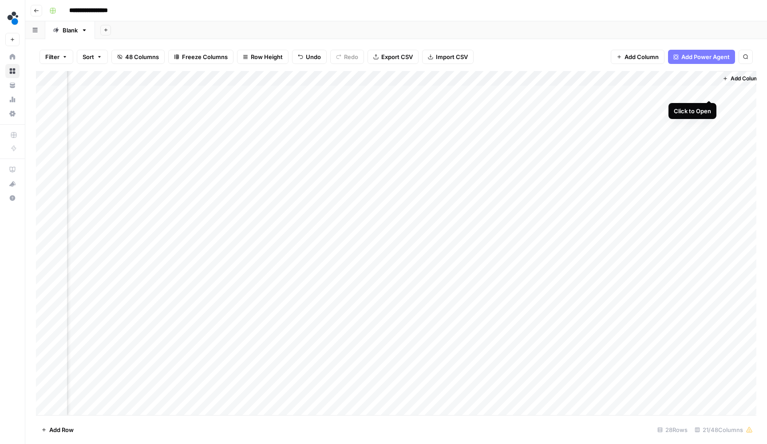
click at [705, 90] on div "Add Column" at bounding box center [396, 244] width 721 height 346
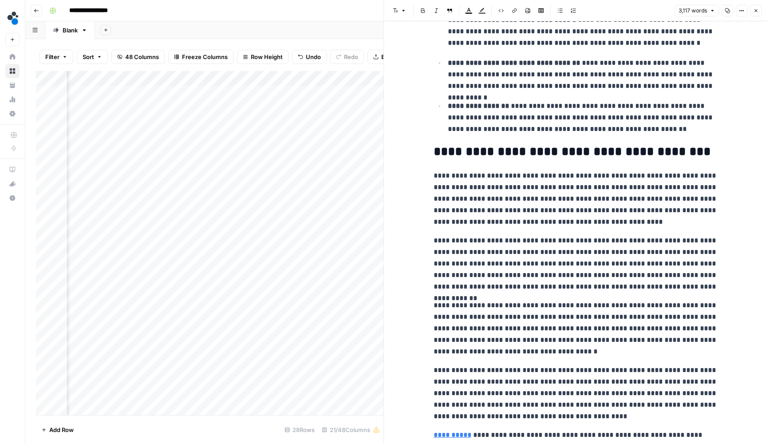
scroll to position [385, 0]
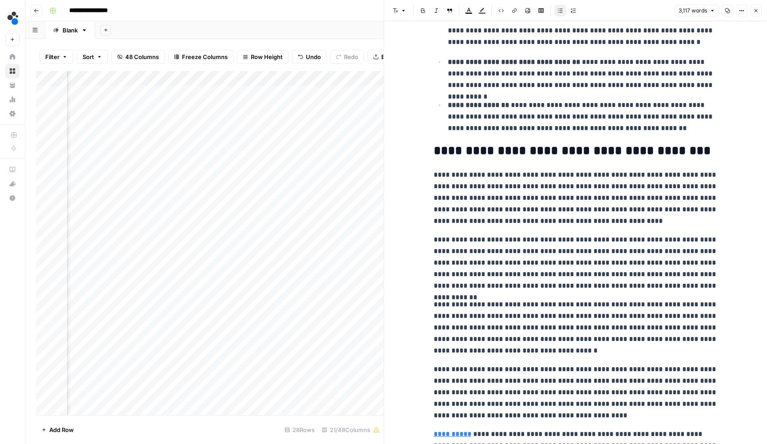
click at [624, 127] on p "**********" at bounding box center [583, 117] width 270 height 36
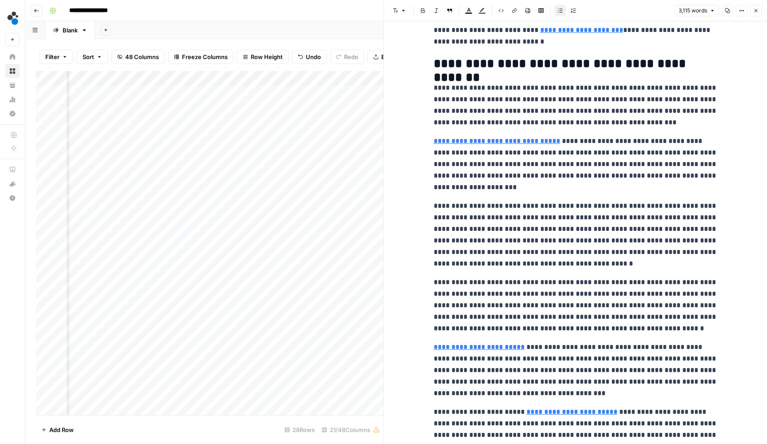
scroll to position [1287, 0]
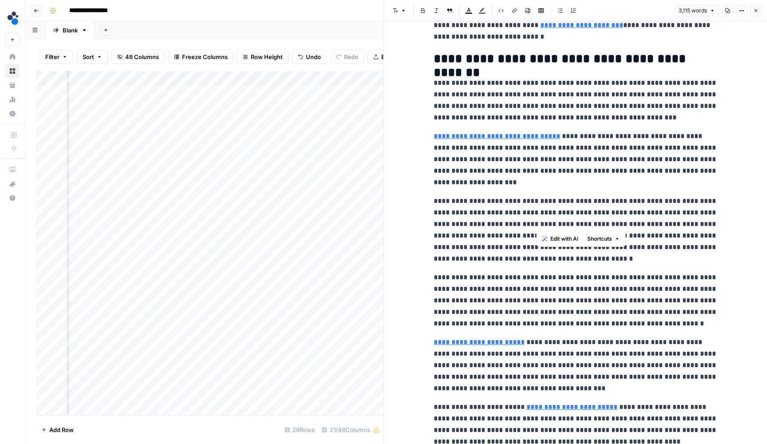
drag, startPoint x: 588, startPoint y: 222, endPoint x: 535, endPoint y: 222, distance: 52.9
click at [535, 222] on p "**********" at bounding box center [576, 229] width 284 height 69
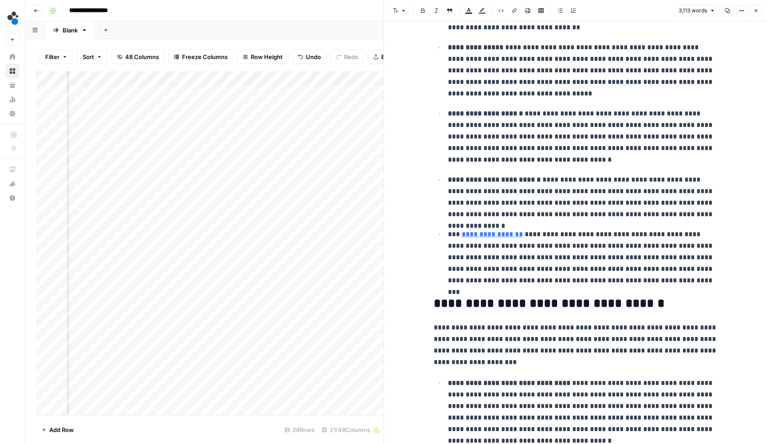
scroll to position [2418, 0]
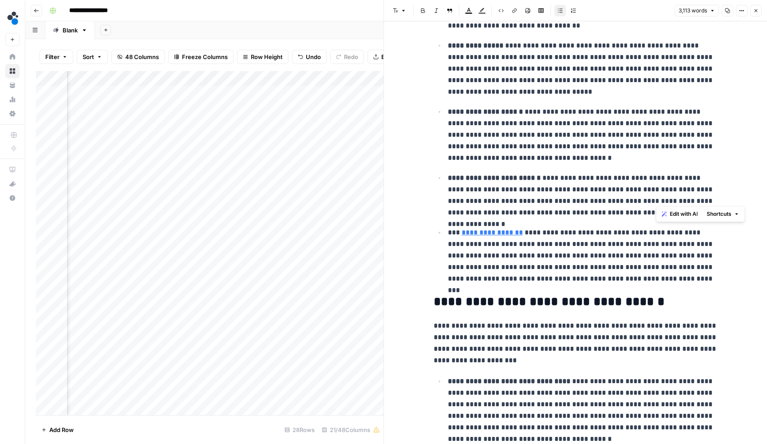
drag, startPoint x: 707, startPoint y: 199, endPoint x: 656, endPoint y: 198, distance: 51.1
click at [656, 198] on p "**********" at bounding box center [583, 195] width 270 height 47
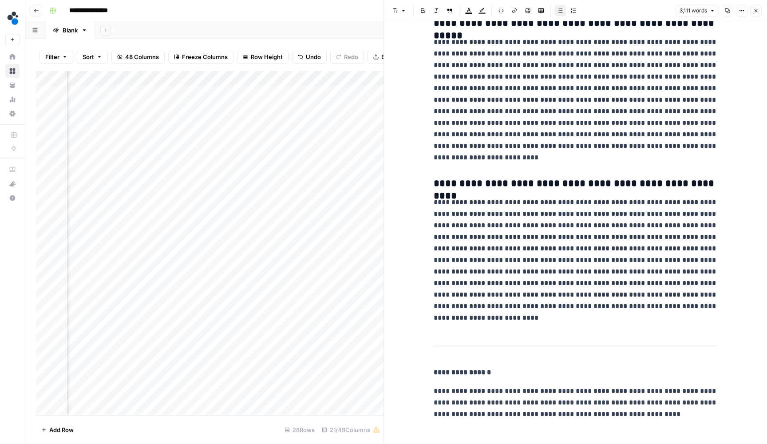
scroll to position [4256, 0]
click at [754, 11] on icon "button" at bounding box center [756, 10] width 5 height 5
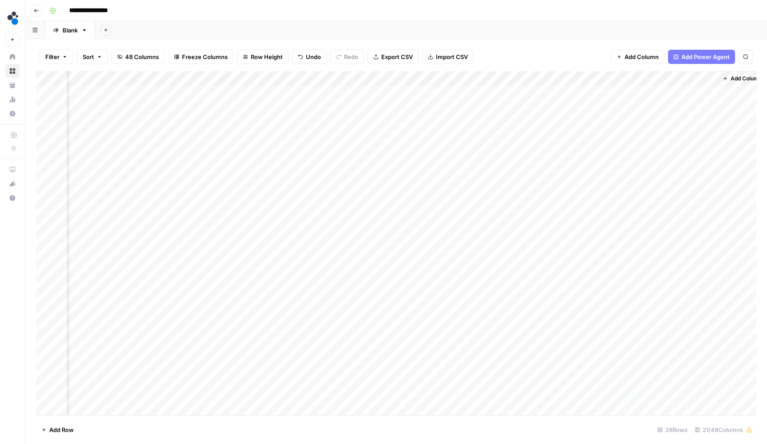
click at [619, 93] on div "Add Column" at bounding box center [396, 244] width 721 height 346
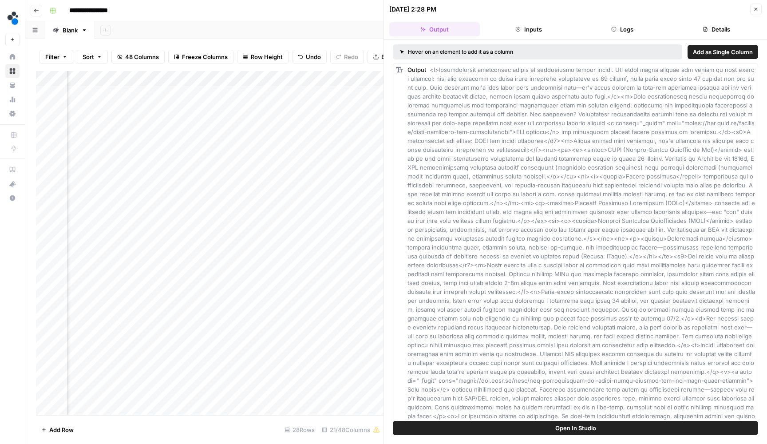
click at [628, 34] on button "Logs" at bounding box center [623, 29] width 91 height 14
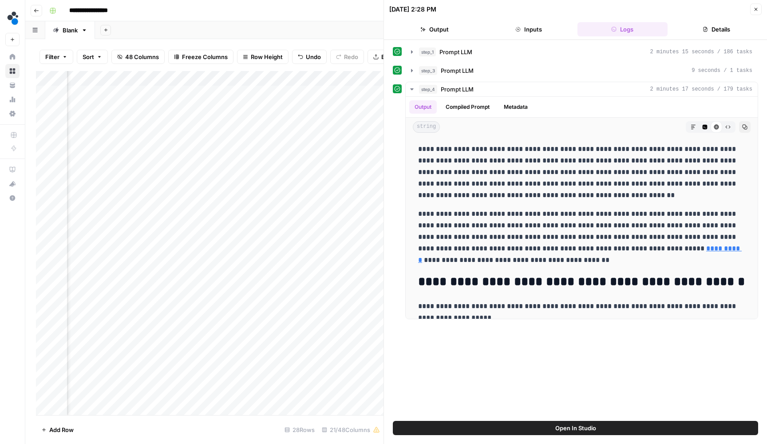
click at [756, 11] on icon "button" at bounding box center [756, 9] width 5 height 5
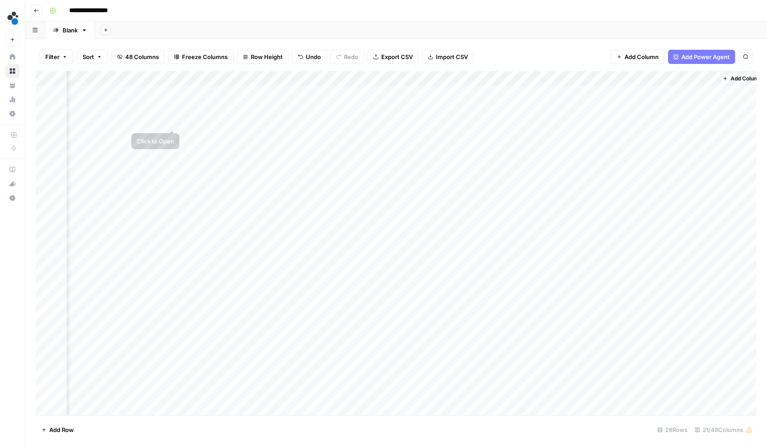
click at [171, 120] on div "Add Column" at bounding box center [396, 244] width 721 height 346
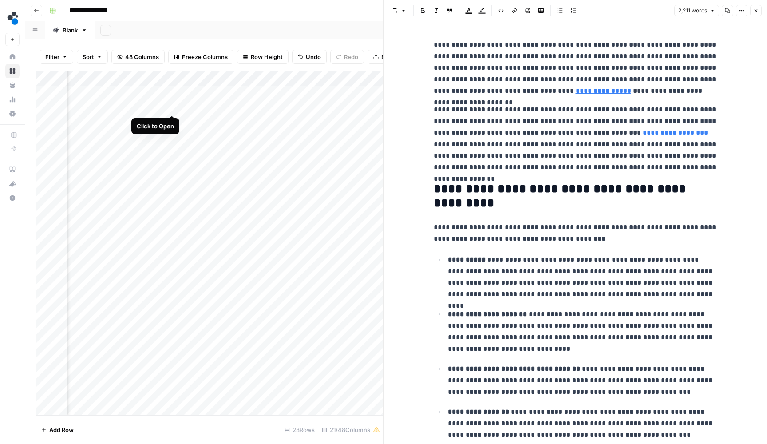
click at [172, 105] on div "Add Column" at bounding box center [210, 244] width 348 height 346
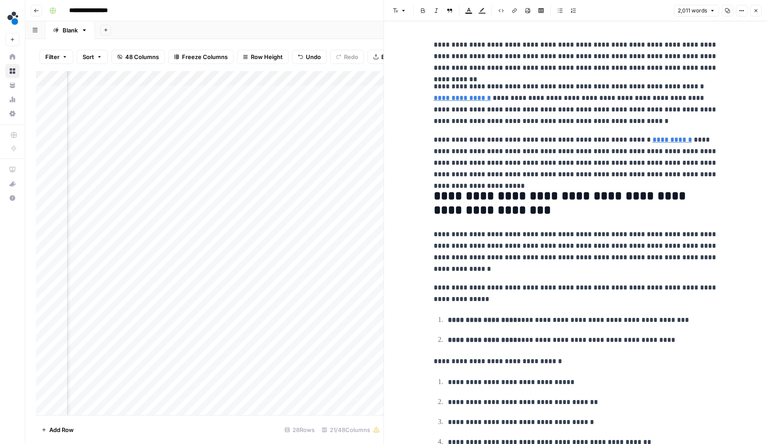
click at [754, 14] on button "Close" at bounding box center [757, 11] width 12 height 12
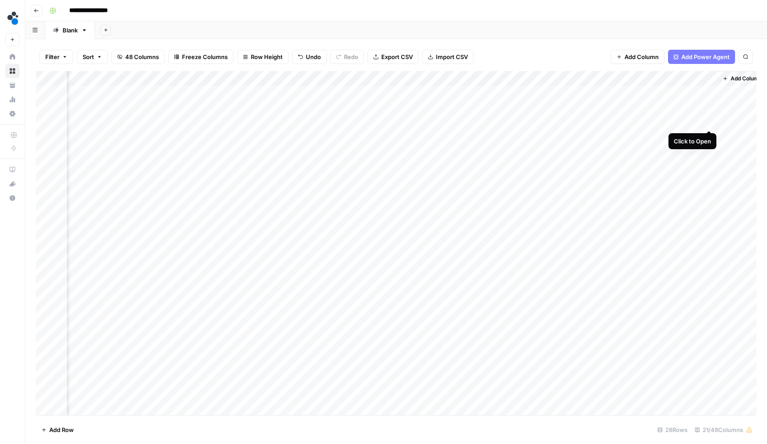
click at [708, 121] on div "Add Column" at bounding box center [396, 244] width 721 height 346
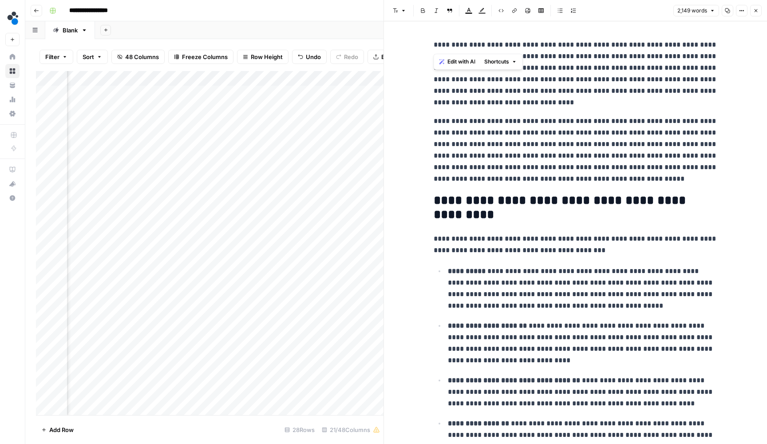
drag, startPoint x: 433, startPoint y: 43, endPoint x: 592, endPoint y: 45, distance: 159.0
click at [592, 45] on p "**********" at bounding box center [576, 73] width 284 height 69
click at [753, 12] on button "Close" at bounding box center [757, 11] width 12 height 12
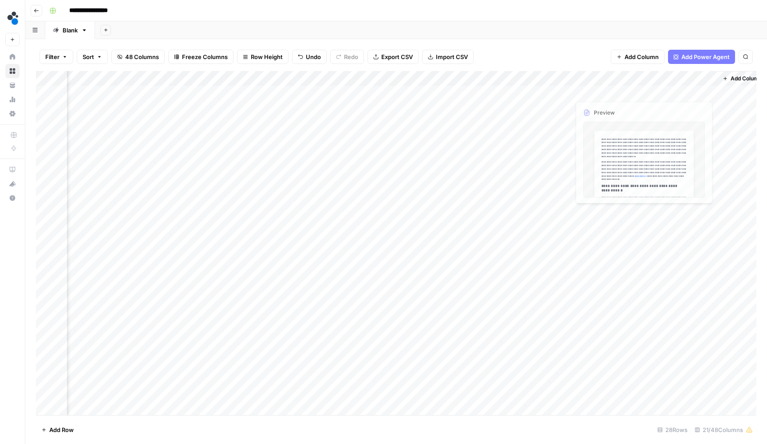
click at [700, 108] on div "Add Column" at bounding box center [396, 244] width 721 height 346
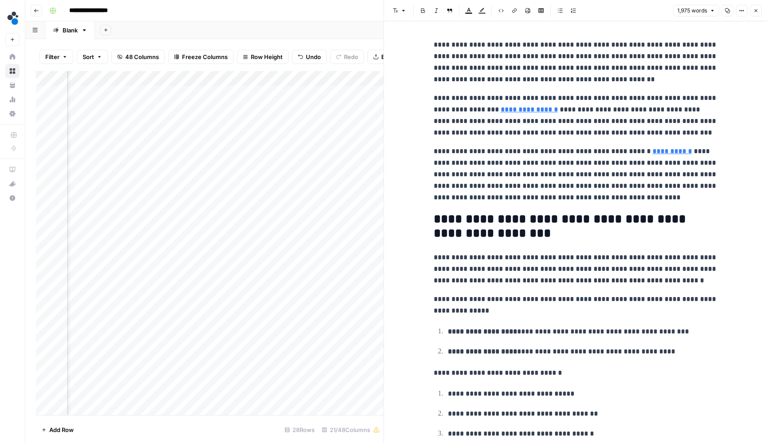
click at [762, 10] on header "Font style Bold Italic Block quote Text color Highlight color Code block Link I…" at bounding box center [575, 10] width 383 height 21
click at [761, 10] on button "Close" at bounding box center [757, 11] width 12 height 12
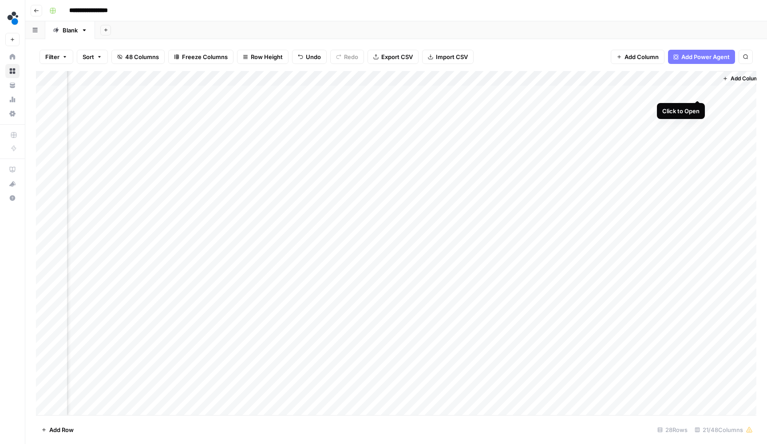
click at [699, 90] on div "Add Column" at bounding box center [396, 244] width 721 height 346
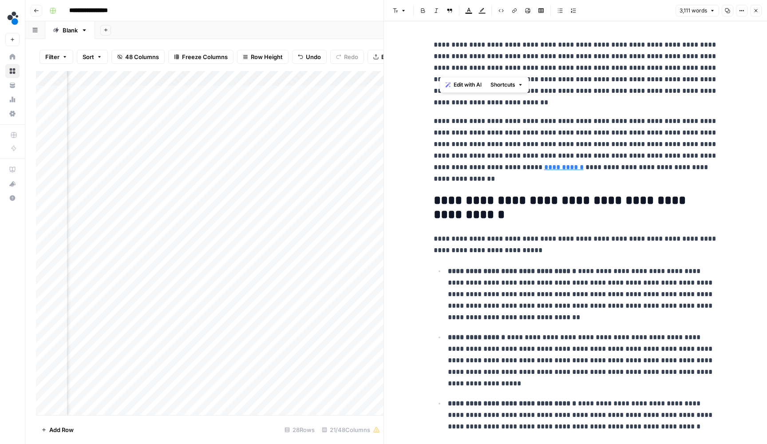
drag, startPoint x: 441, startPoint y: 43, endPoint x: 540, endPoint y: 68, distance: 102.8
click at [540, 68] on p "**********" at bounding box center [576, 73] width 284 height 69
click at [756, 13] on button "Close" at bounding box center [757, 11] width 12 height 12
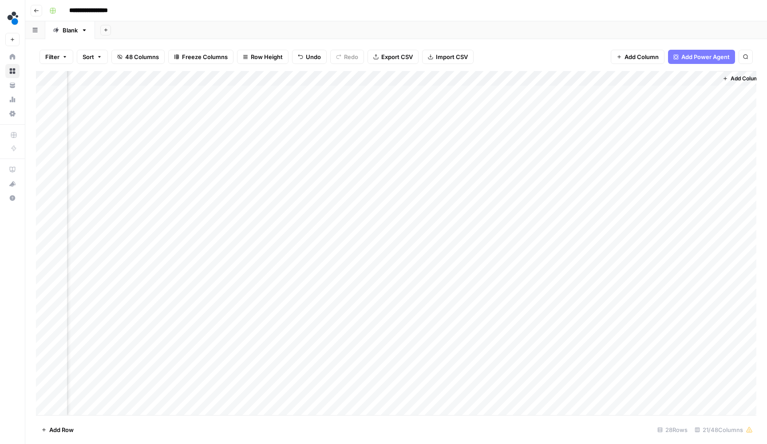
click at [569, 78] on div "Add Column" at bounding box center [396, 244] width 721 height 346
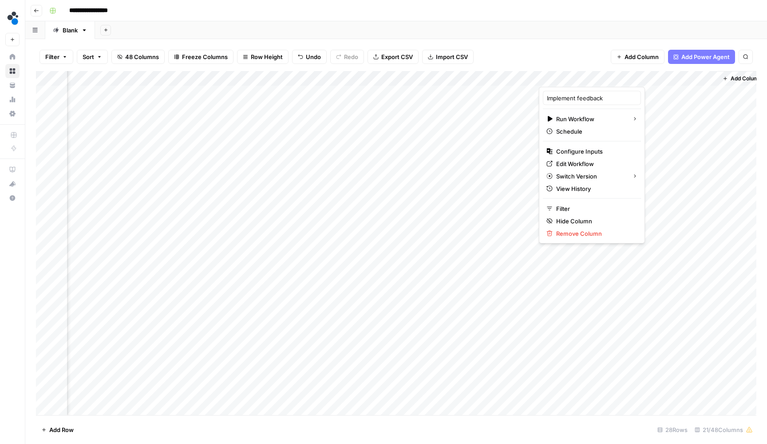
click at [570, 41] on div "Filter Sort 48 Columns Freeze Columns Row Height Undo Redo Export CSV Import CS…" at bounding box center [396, 241] width 742 height 405
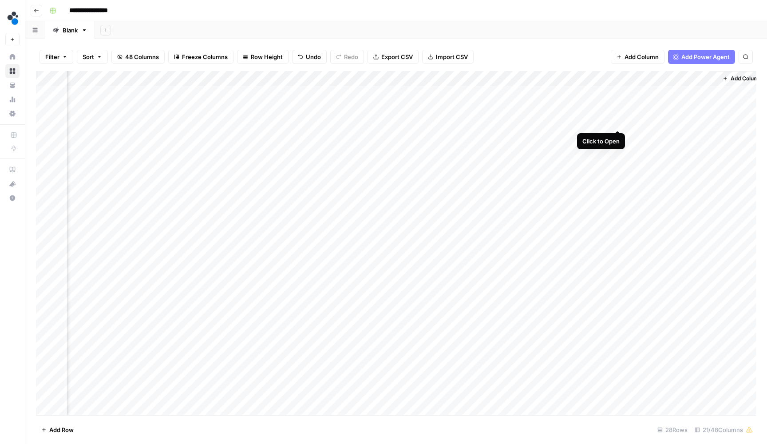
click at [620, 119] on div "Add Column" at bounding box center [396, 244] width 721 height 346
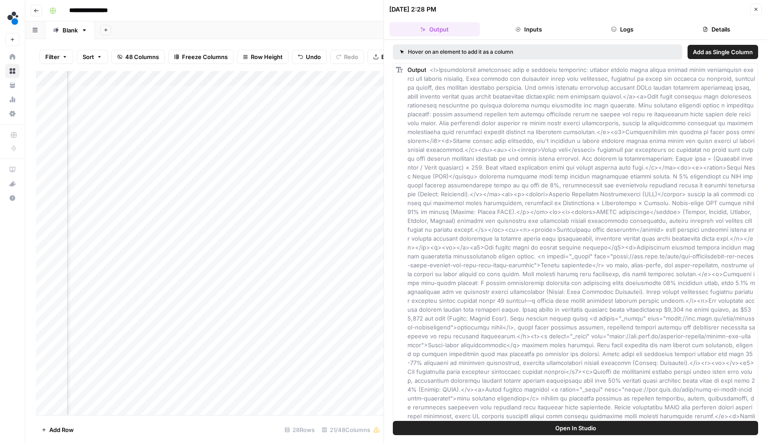
click at [634, 40] on div "08/20/25 at 2:28 PM Close Output Inputs Logs Details Hover on an element to add…" at bounding box center [576, 222] width 384 height 444
click at [634, 32] on button "Logs" at bounding box center [623, 29] width 91 height 14
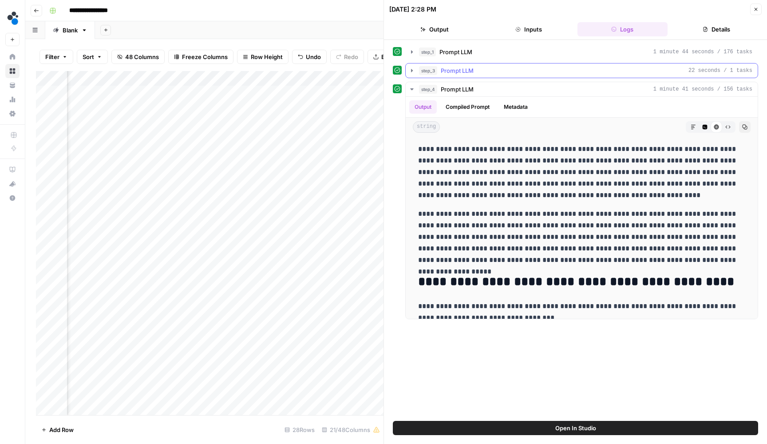
click at [420, 72] on span "step_3" at bounding box center [428, 70] width 18 height 9
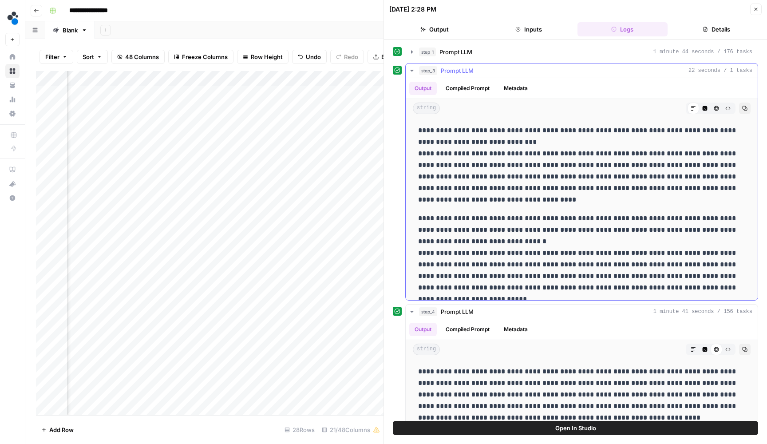
drag, startPoint x: 508, startPoint y: 143, endPoint x: 416, endPoint y: 123, distance: 94.0
click at [415, 123] on div "**********" at bounding box center [582, 385] width 338 height 528
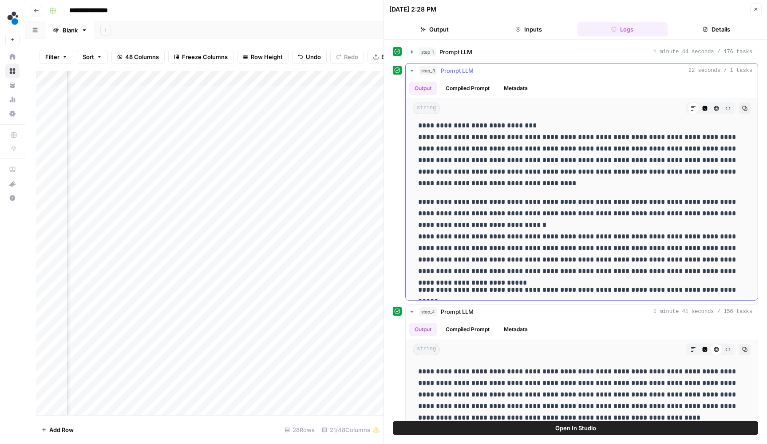
scroll to position [27, 0]
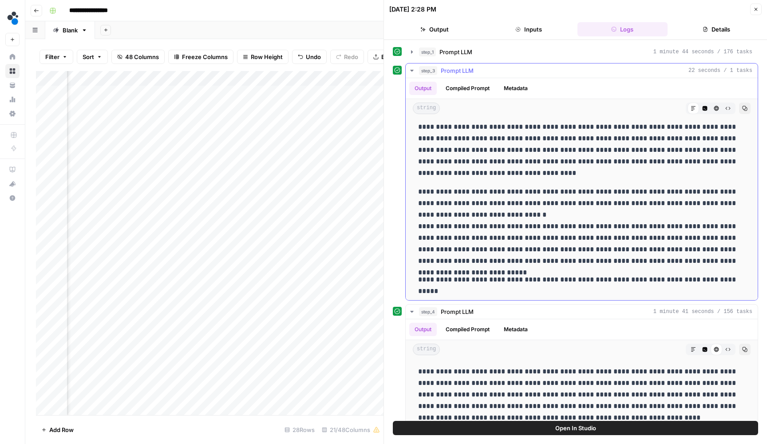
drag, startPoint x: 488, startPoint y: 216, endPoint x: 410, endPoint y: 186, distance: 83.8
click at [410, 186] on div "**********" at bounding box center [582, 358] width 352 height 535
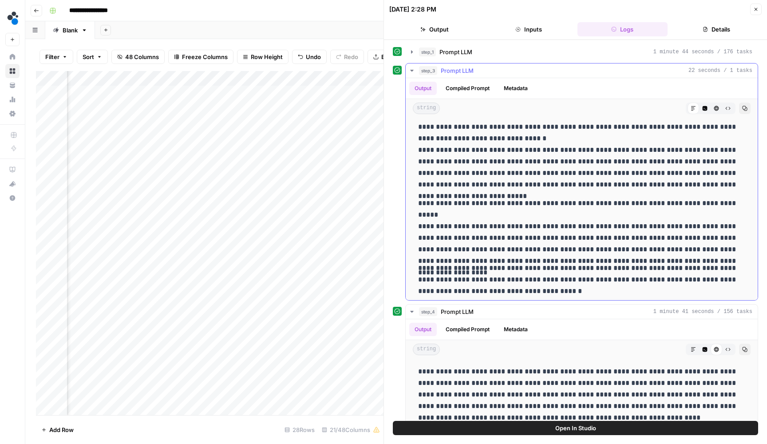
scroll to position [103, 0]
drag, startPoint x: 675, startPoint y: 251, endPoint x: 411, endPoint y: 200, distance: 268.7
click at [411, 200] on div "**********" at bounding box center [582, 281] width 352 height 535
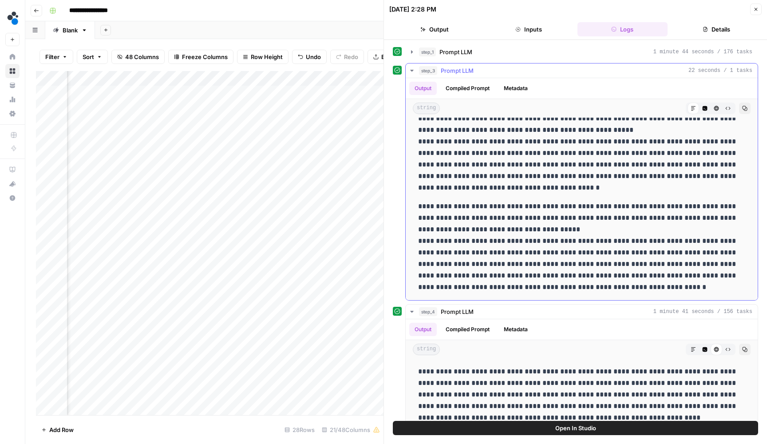
scroll to position [352, 0]
click at [754, 12] on button "Close" at bounding box center [757, 10] width 12 height 12
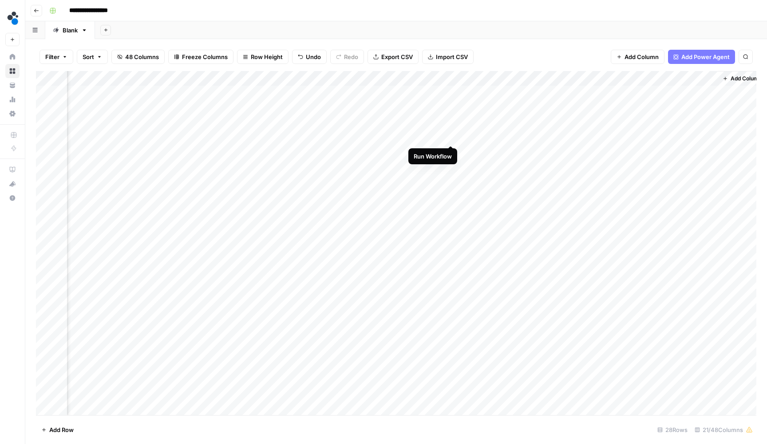
click at [452, 135] on div "Add Column" at bounding box center [396, 244] width 721 height 346
click at [452, 151] on div "Add Column" at bounding box center [396, 244] width 721 height 346
click at [452, 166] on div "Add Column" at bounding box center [396, 244] width 721 height 346
click at [451, 178] on div "Add Column" at bounding box center [396, 244] width 721 height 346
click at [450, 197] on div "Add Column" at bounding box center [396, 244] width 721 height 346
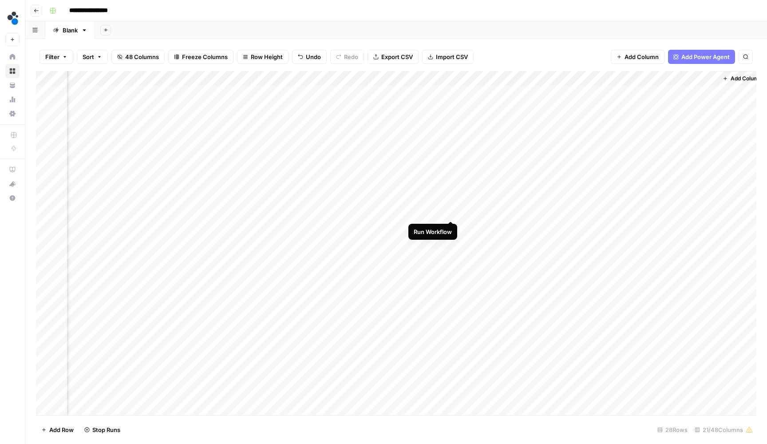
click at [450, 213] on div "Add Column" at bounding box center [396, 244] width 721 height 346
click at [451, 227] on div "Add Column" at bounding box center [396, 244] width 721 height 346
click at [452, 244] on div "Add Column" at bounding box center [396, 244] width 721 height 346
click at [452, 255] on div "Add Column" at bounding box center [396, 244] width 721 height 346
click at [699, 91] on div "Add Column" at bounding box center [396, 244] width 721 height 346
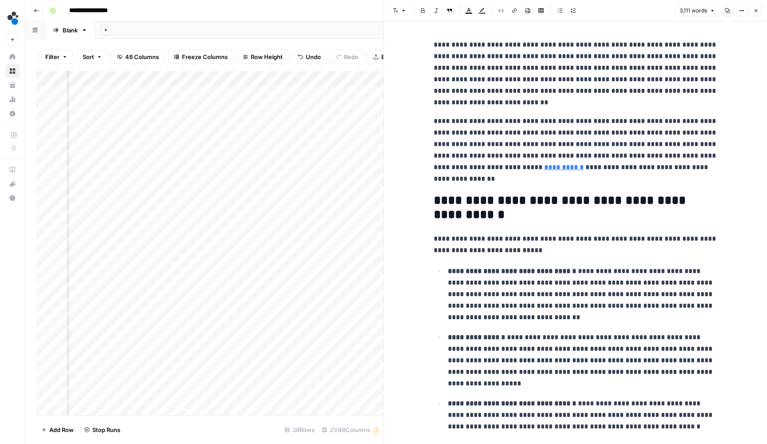
click at [759, 13] on button "Close" at bounding box center [757, 11] width 12 height 12
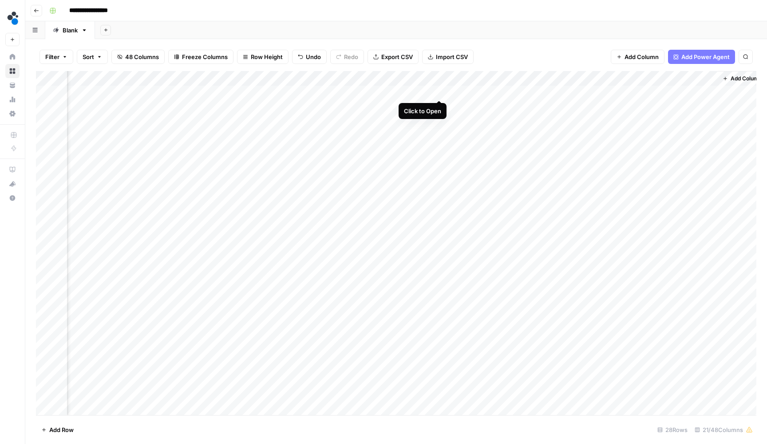
click at [440, 91] on div "Add Column" at bounding box center [396, 244] width 721 height 346
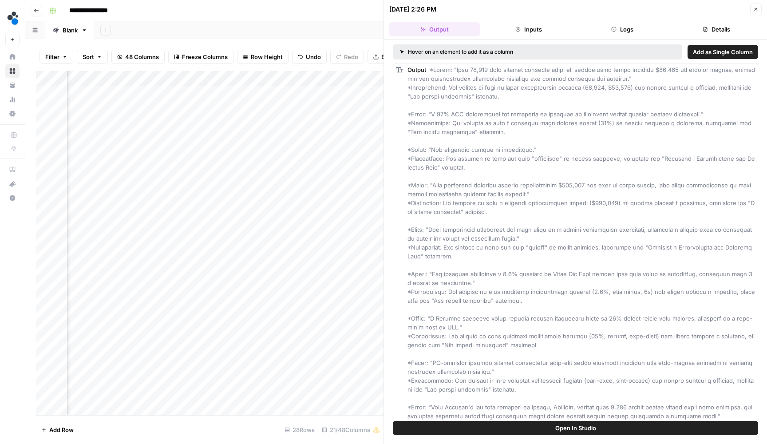
click at [628, 34] on button "Logs" at bounding box center [623, 29] width 91 height 14
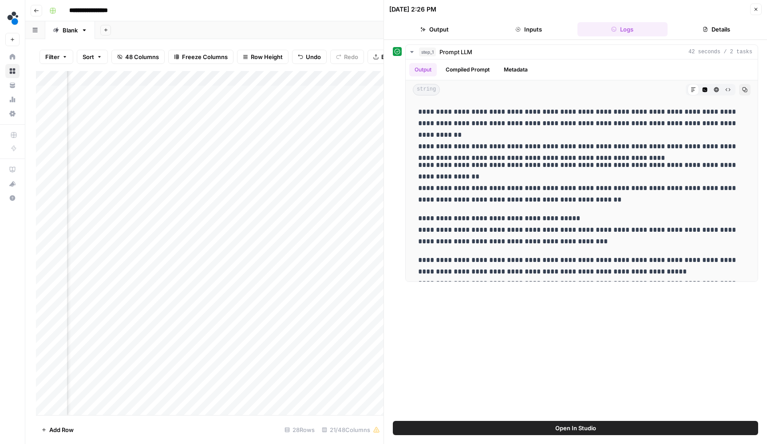
click at [757, 10] on icon "button" at bounding box center [756, 9] width 3 height 3
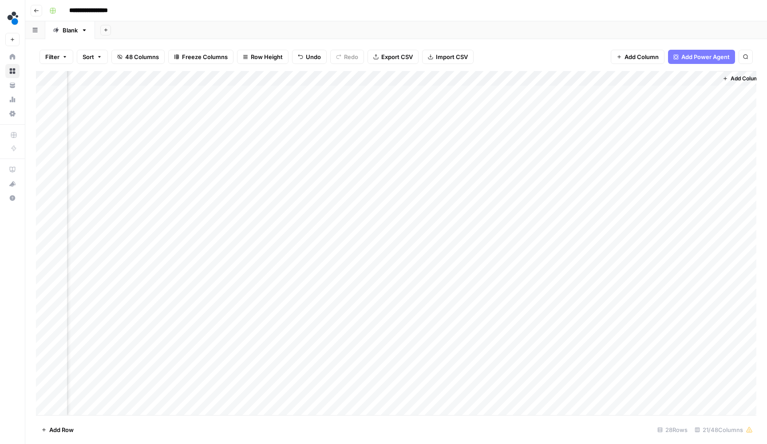
click at [616, 91] on div "Add Column" at bounding box center [396, 244] width 721 height 346
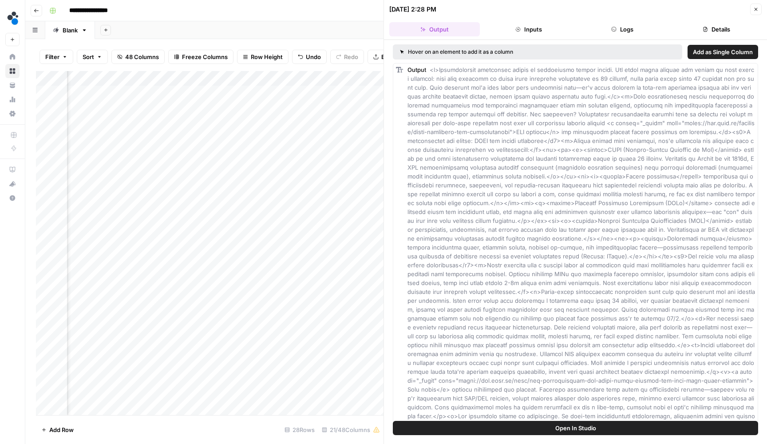
click at [703, 30] on icon "button" at bounding box center [705, 29] width 5 height 5
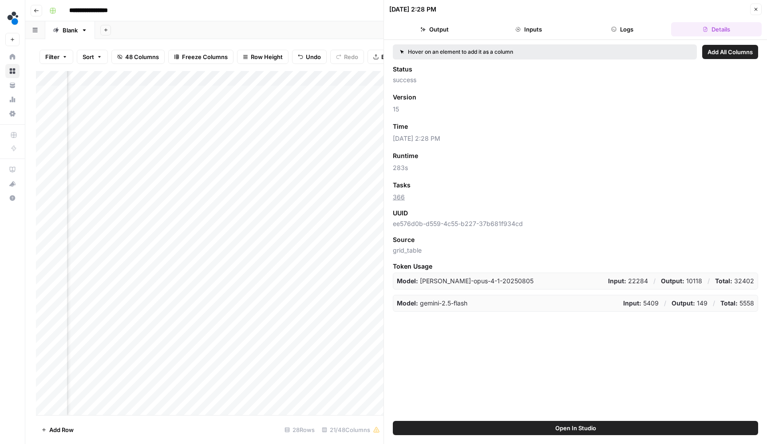
click at [648, 21] on header "08/20/25 at 2:28 PM Close Output Inputs Logs Details" at bounding box center [575, 20] width 383 height 40
click at [642, 24] on button "Logs" at bounding box center [623, 29] width 91 height 14
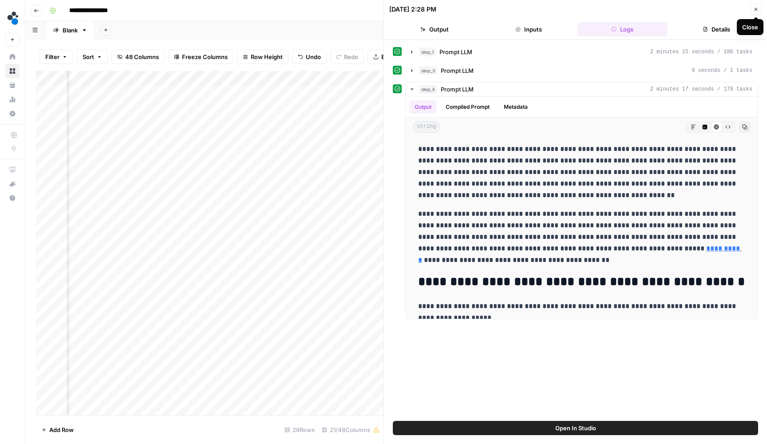
click at [758, 12] on button "Close" at bounding box center [757, 10] width 12 height 12
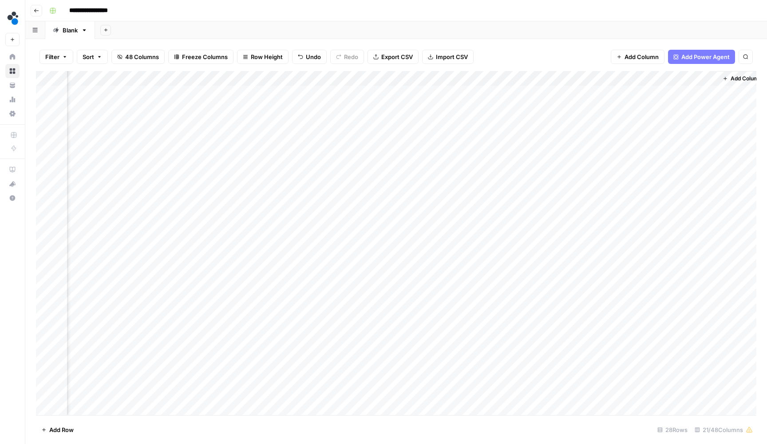
click at [618, 78] on div "Add Column" at bounding box center [396, 244] width 721 height 346
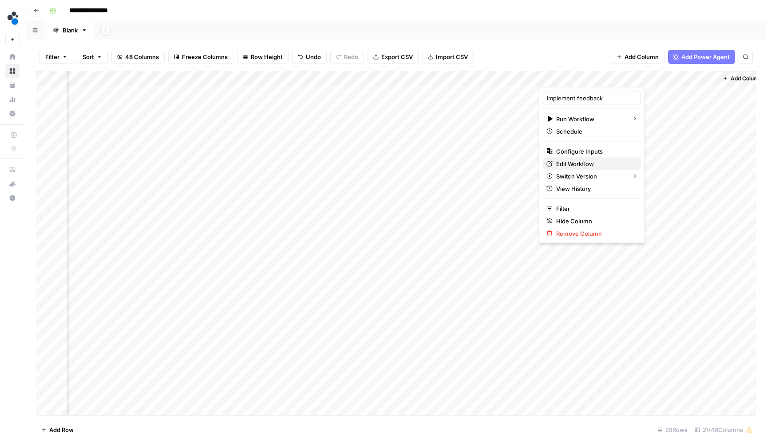
click at [565, 162] on span "Edit Workflow" at bounding box center [595, 163] width 78 height 9
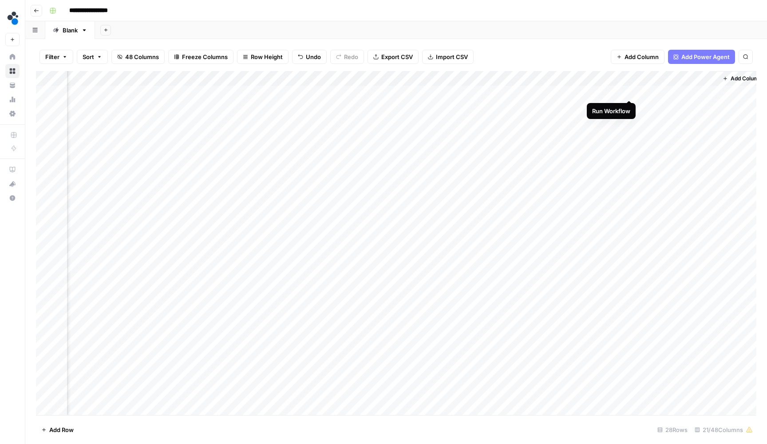
click at [628, 94] on div "Add Column" at bounding box center [396, 244] width 721 height 346
click at [629, 107] on div "Add Column" at bounding box center [396, 244] width 721 height 346
click at [630, 124] on div "Add Column" at bounding box center [396, 244] width 721 height 346
click at [497, 76] on div "Add Column" at bounding box center [396, 244] width 721 height 346
click at [501, 69] on div at bounding box center [499, 78] width 80 height 18
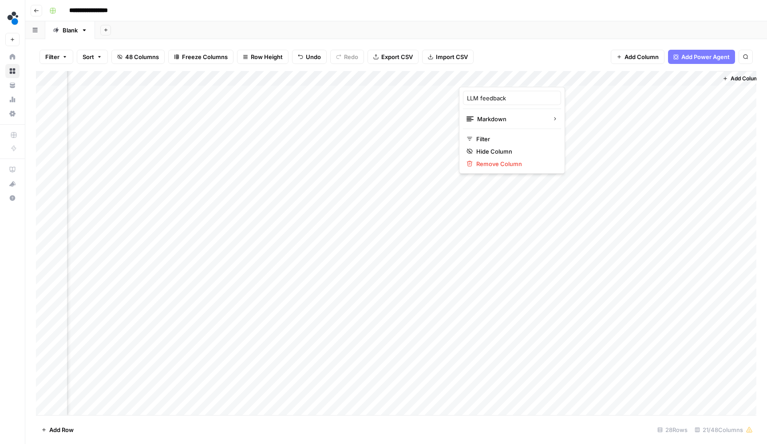
click at [499, 62] on div "Filter Sort 48 Columns Freeze Columns Row Height Undo Redo Export CSV Import CS…" at bounding box center [396, 57] width 721 height 28
drag, startPoint x: 500, startPoint y: 76, endPoint x: 502, endPoint y: 71, distance: 6.4
click at [502, 71] on div "Add Column" at bounding box center [396, 244] width 721 height 346
drag, startPoint x: 228, startPoint y: 73, endPoint x: 675, endPoint y: 79, distance: 447.3
click at [675, 79] on div "Add Column" at bounding box center [396, 244] width 721 height 346
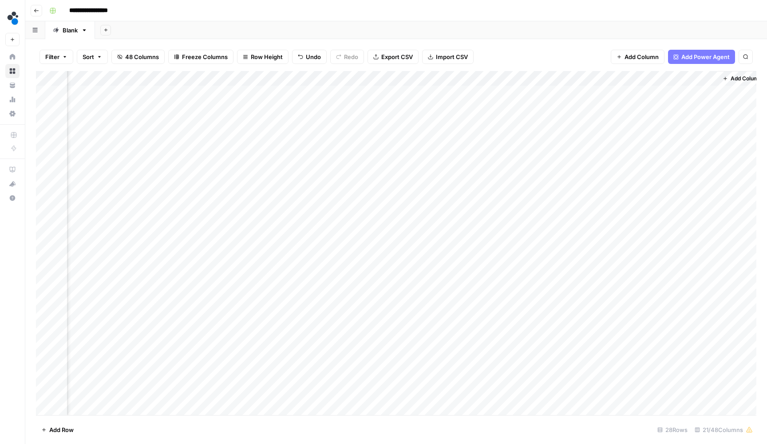
drag, startPoint x: 253, startPoint y: 79, endPoint x: 695, endPoint y: 85, distance: 442.4
click at [695, 85] on div "Add Column" at bounding box center [396, 244] width 721 height 346
click at [558, 18] on header "**********" at bounding box center [396, 10] width 742 height 21
click at [278, 77] on div "Add Column" at bounding box center [396, 244] width 721 height 346
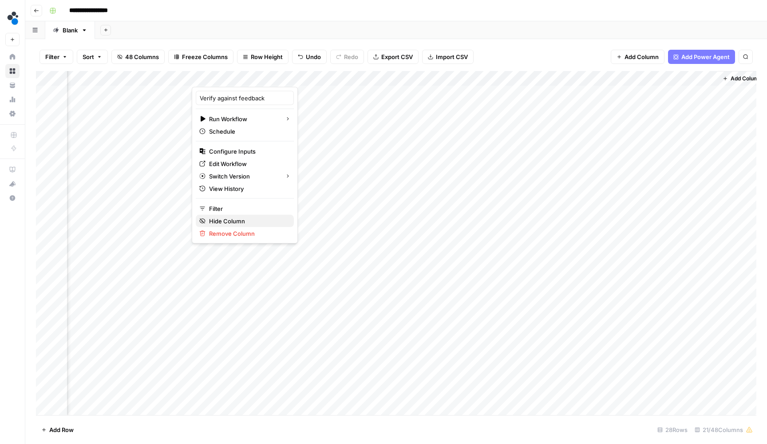
click at [228, 218] on span "Hide Column" at bounding box center [248, 221] width 78 height 9
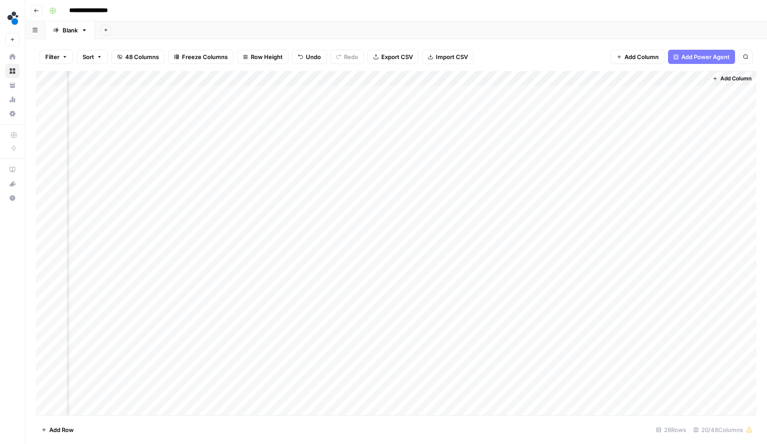
click at [124, 57] on button "48 Columns" at bounding box center [137, 57] width 53 height 14
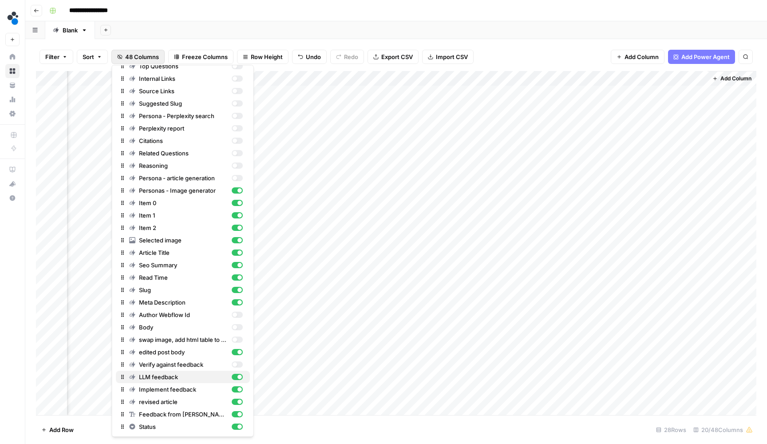
scroll to position [254, 0]
click at [235, 365] on div "button" at bounding box center [234, 364] width 4 height 4
click at [496, 42] on div "Filter Sort 48 Columns Freeze Columns Row Height Undo Redo Export CSV Import CS…" at bounding box center [396, 241] width 742 height 405
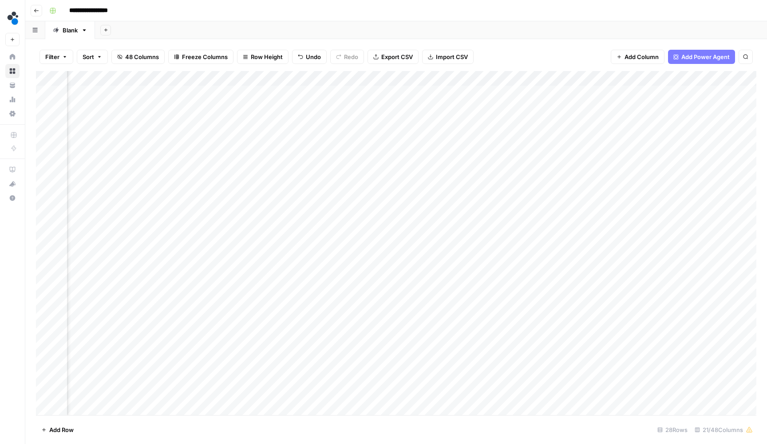
click at [376, 76] on div "Add Column" at bounding box center [396, 244] width 721 height 346
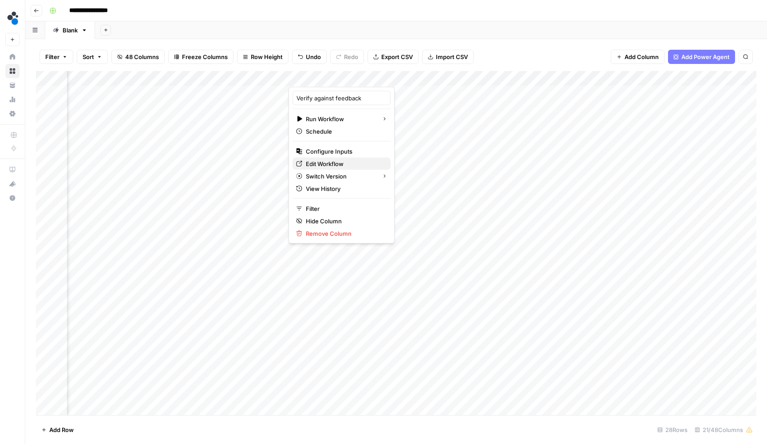
click at [338, 168] on span "Edit Workflow" at bounding box center [345, 163] width 78 height 9
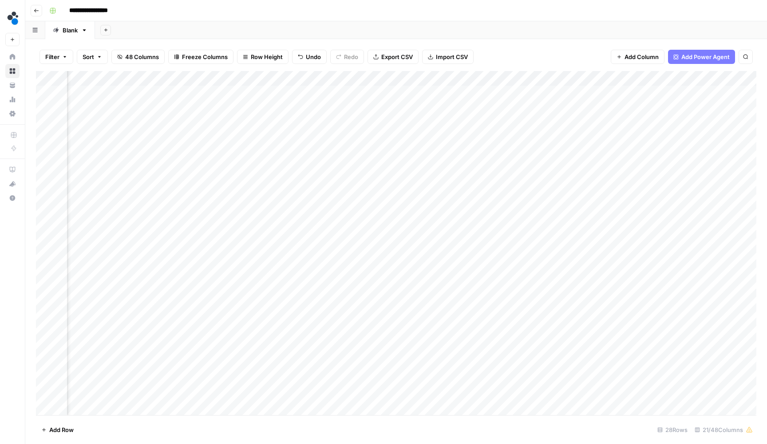
scroll to position [1, 1069]
click at [592, 121] on div "Add Column" at bounding box center [396, 244] width 721 height 346
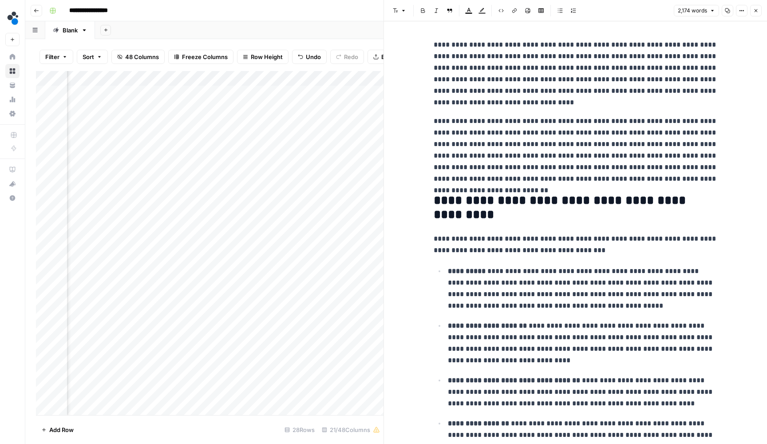
click at [759, 9] on button "Close" at bounding box center [757, 11] width 12 height 12
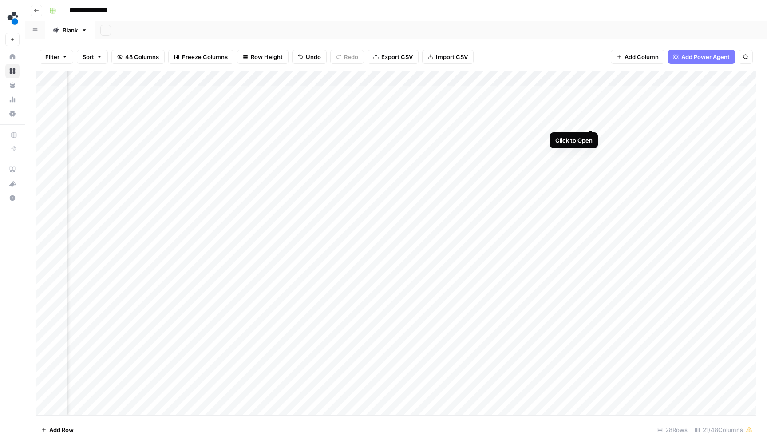
click at [590, 121] on div "Add Column" at bounding box center [396, 244] width 721 height 346
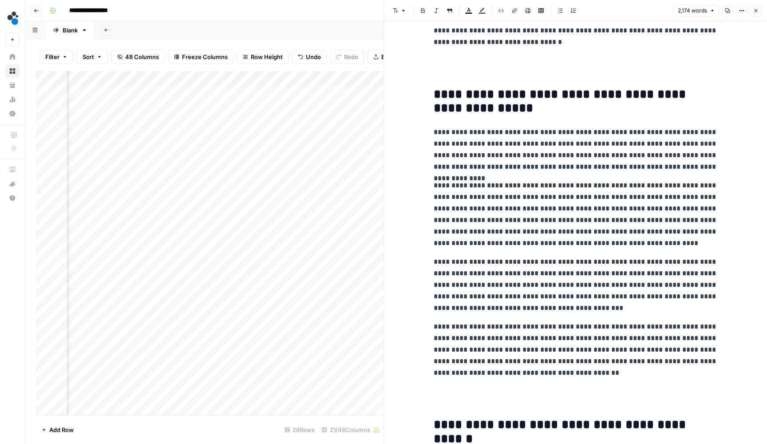
scroll to position [1944, 0]
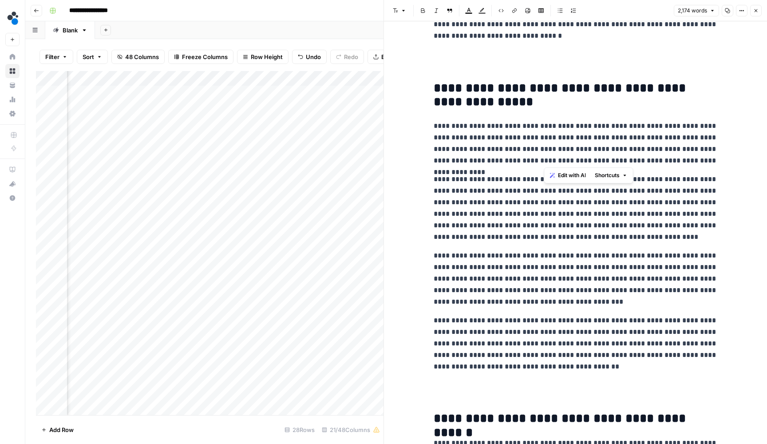
drag, startPoint x: 597, startPoint y: 158, endPoint x: 546, endPoint y: 135, distance: 55.5
click at [546, 135] on p "**********" at bounding box center [576, 143] width 284 height 46
copy p "**********"
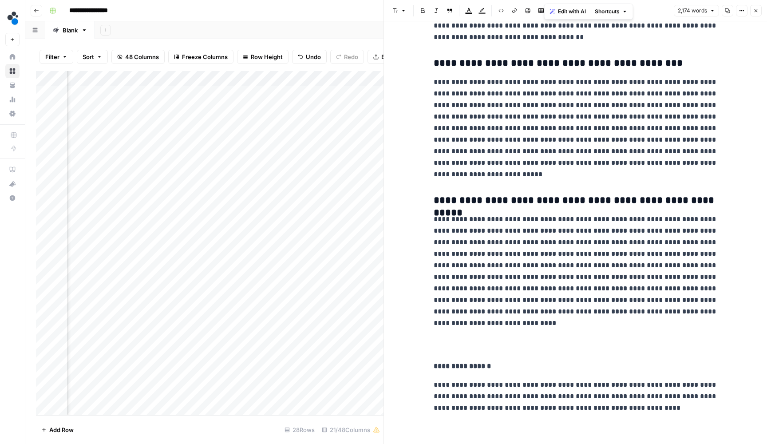
scroll to position [3238, 0]
click at [754, 14] on button "Close" at bounding box center [757, 11] width 12 height 12
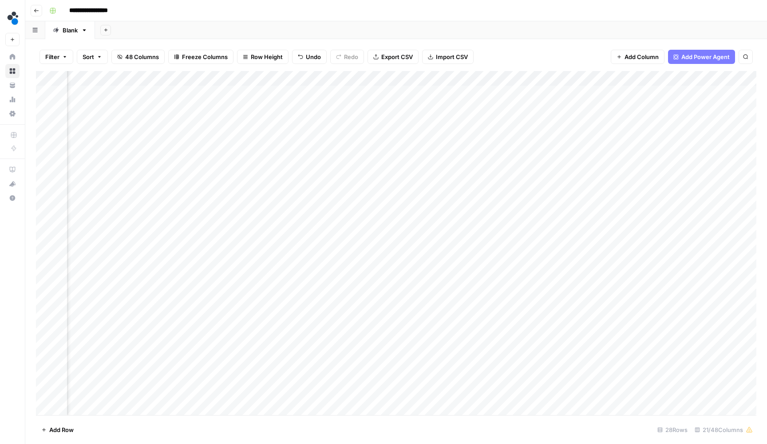
click at [500, 78] on div "Add Column" at bounding box center [396, 244] width 721 height 346
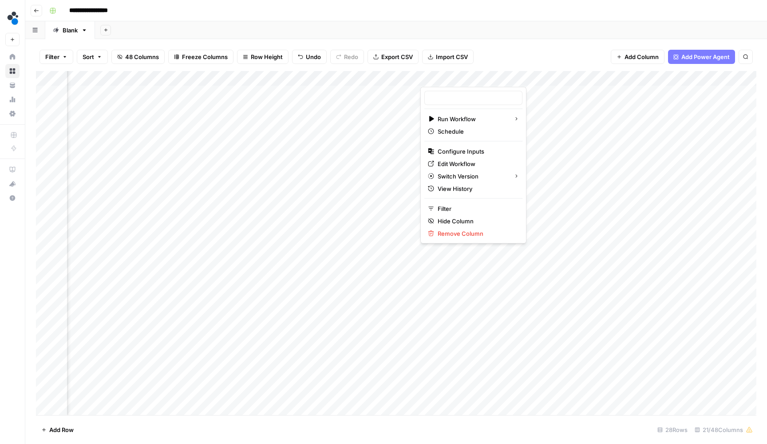
type input "Implement feedback"
click at [478, 166] on span "Edit Workflow" at bounding box center [477, 163] width 78 height 9
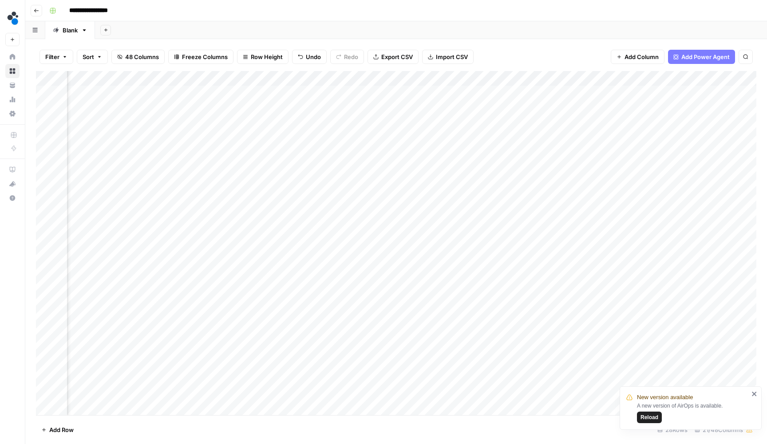
click at [656, 415] on span "Reload" at bounding box center [650, 417] width 18 height 8
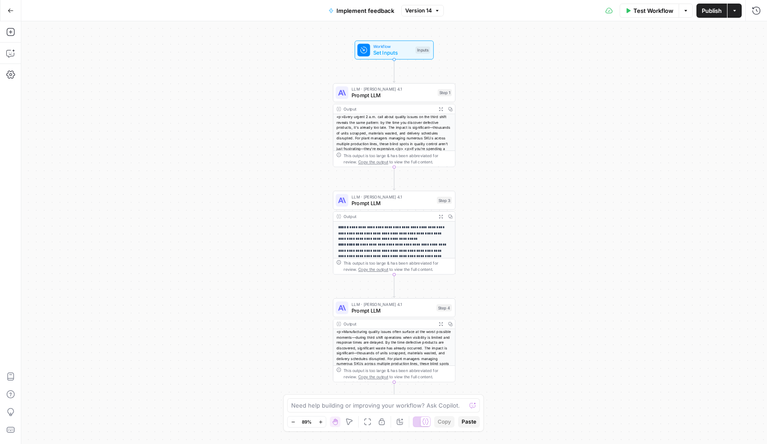
click at [396, 209] on div "LLM · Claude Opus 4.1 Prompt LLM Step 3 Copy step Delete step Add Note Test" at bounding box center [394, 200] width 123 height 19
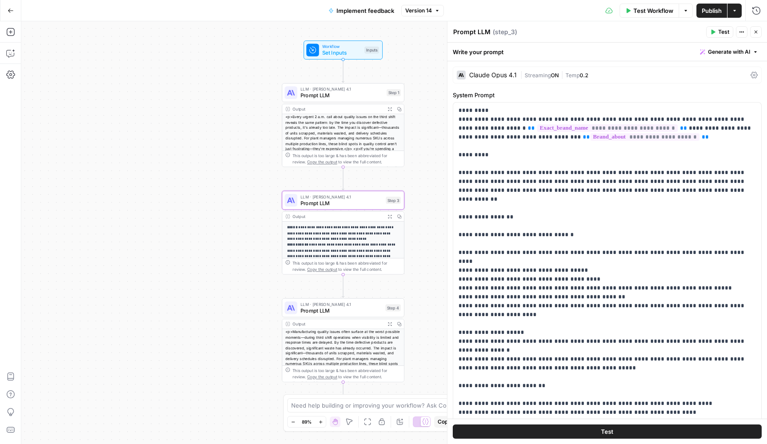
drag, startPoint x: 295, startPoint y: 216, endPoint x: 236, endPoint y: 216, distance: 59.1
click at [236, 216] on div "**********" at bounding box center [394, 232] width 746 height 423
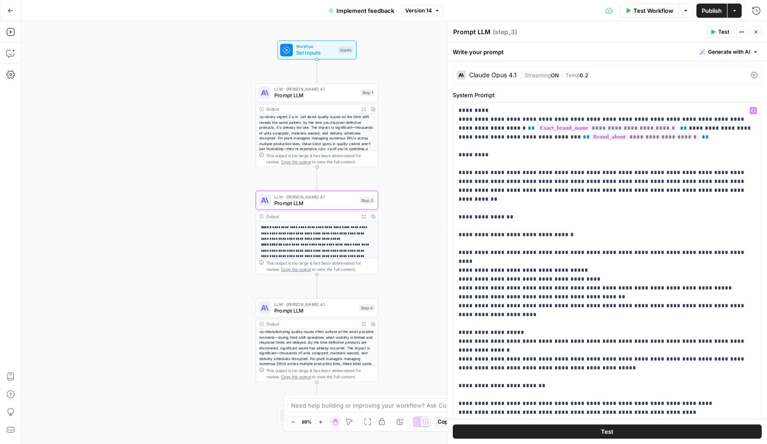
click at [538, 79] on div "Claude Opus 4.1 | Streaming ON | Temp 0.2" at bounding box center [607, 75] width 309 height 17
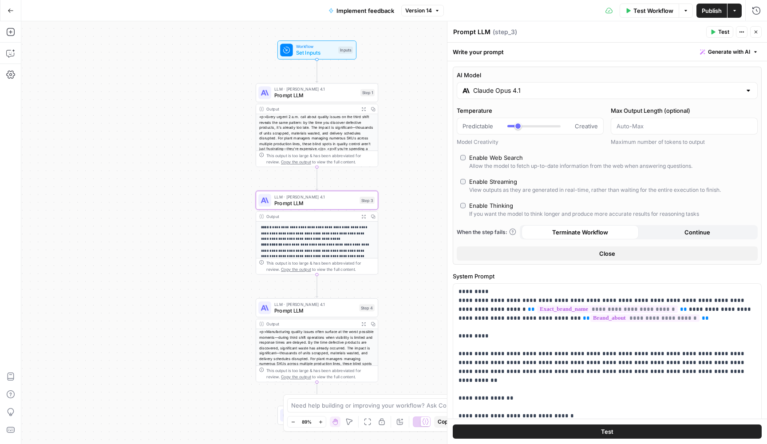
click at [634, 87] on input "Claude Opus 4.1" at bounding box center [607, 90] width 268 height 9
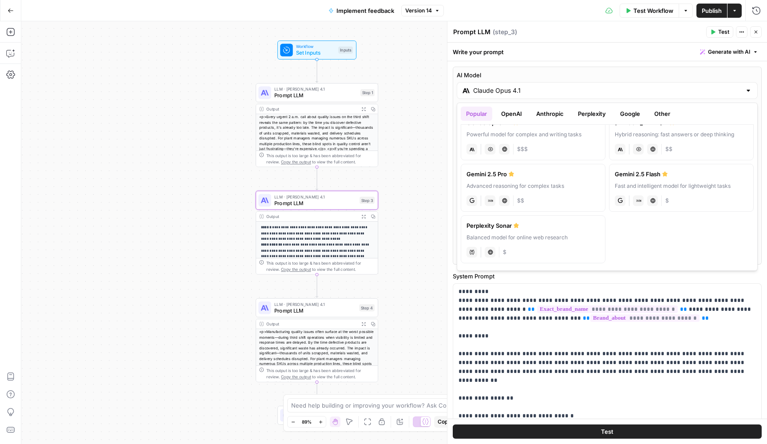
scroll to position [127, 0]
click at [631, 177] on div "Gemini 2.5 Flash" at bounding box center [681, 174] width 133 height 9
type input "Gemini 2.5 Flash"
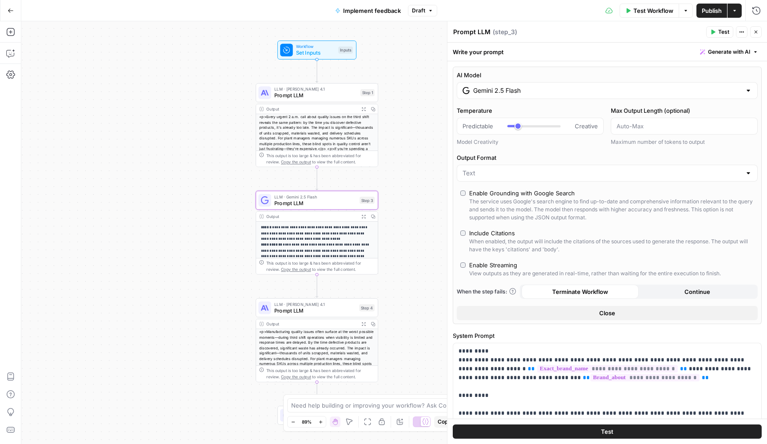
click at [713, 10] on span "Publish" at bounding box center [712, 10] width 20 height 9
click at [759, 35] on button "Close" at bounding box center [757, 32] width 12 height 12
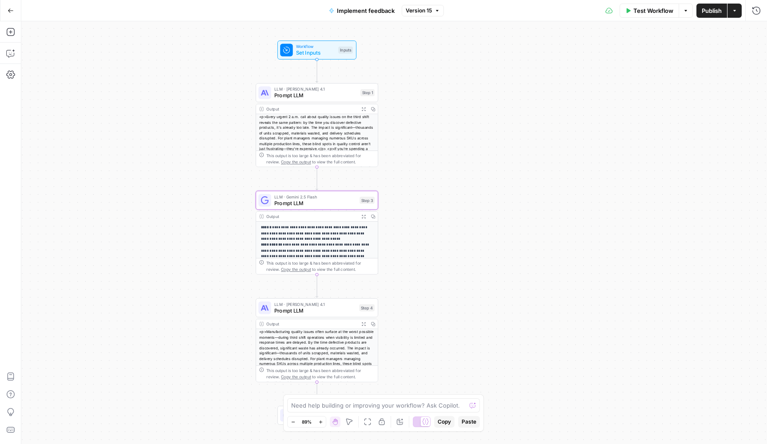
click at [429, 20] on div "Go Back Implement feedback Version 15 Test Workflow Options Publish Actions Run…" at bounding box center [383, 10] width 767 height 21
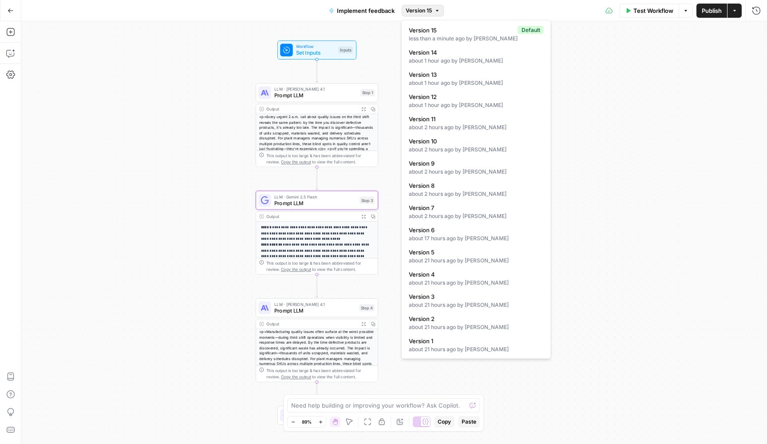
click at [430, 14] on span "Version 15" at bounding box center [419, 11] width 26 height 8
click at [207, 216] on div "**********" at bounding box center [394, 232] width 746 height 423
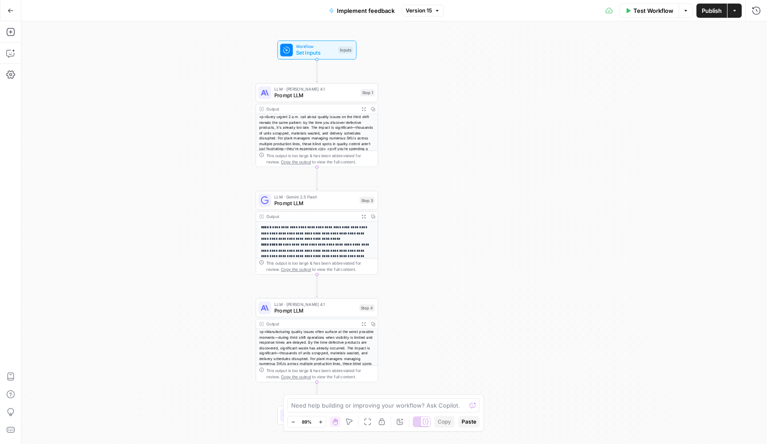
click at [314, 208] on div "LLM · Gemini 2.5 Flash Prompt LLM Step 3" at bounding box center [317, 200] width 123 height 19
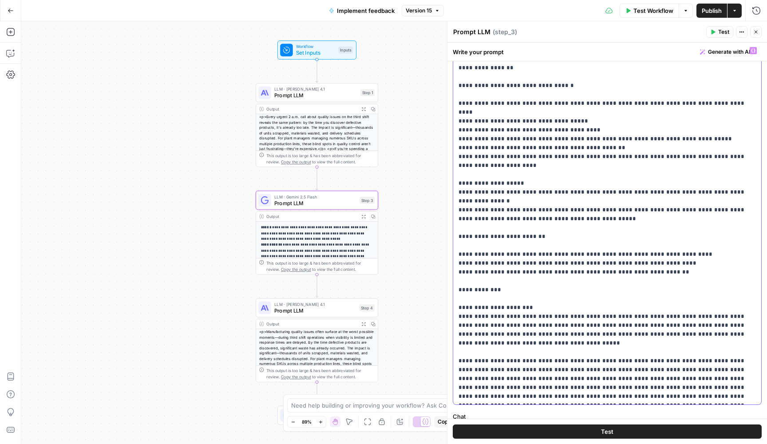
scroll to position [0, 0]
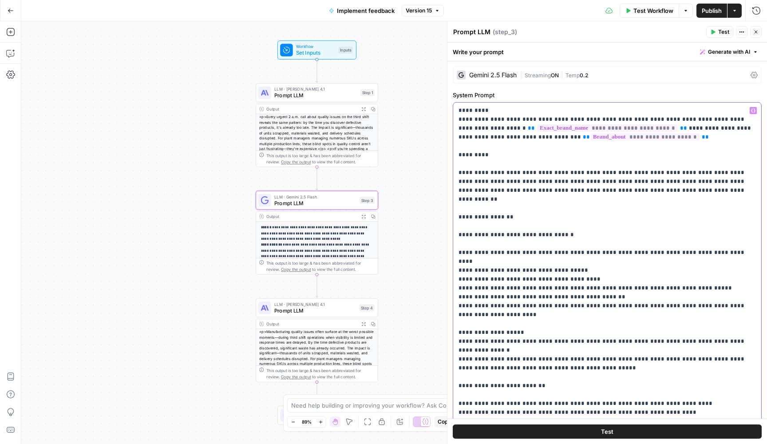
drag, startPoint x: 664, startPoint y: 277, endPoint x: 453, endPoint y: 97, distance: 277.2
click at [453, 97] on div "**********" at bounding box center [607, 278] width 309 height 374
copy p "**********"
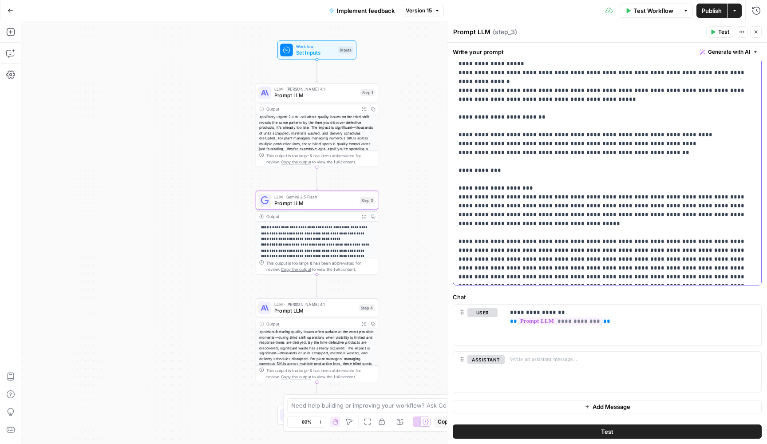
scroll to position [179, 0]
click at [628, 259] on p "**********" at bounding box center [608, 59] width 298 height 444
drag, startPoint x: 666, startPoint y: 277, endPoint x: 453, endPoint y: 162, distance: 242.1
click at [453, 162] on div "**********" at bounding box center [607, 104] width 309 height 363
copy p "**********"
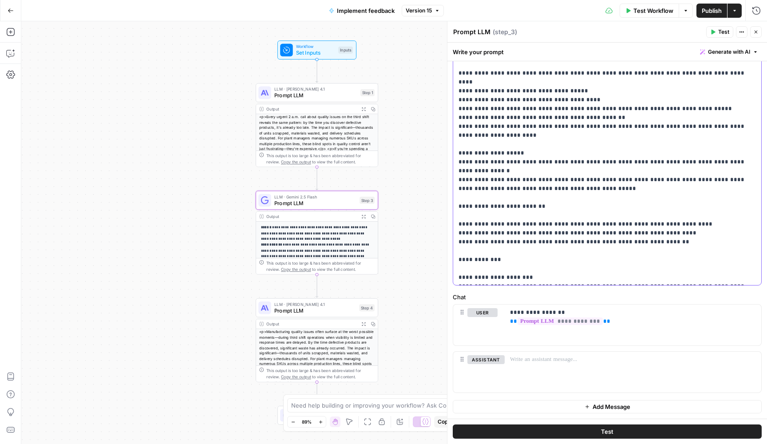
scroll to position [0, 0]
click at [429, 188] on div "**********" at bounding box center [394, 232] width 746 height 423
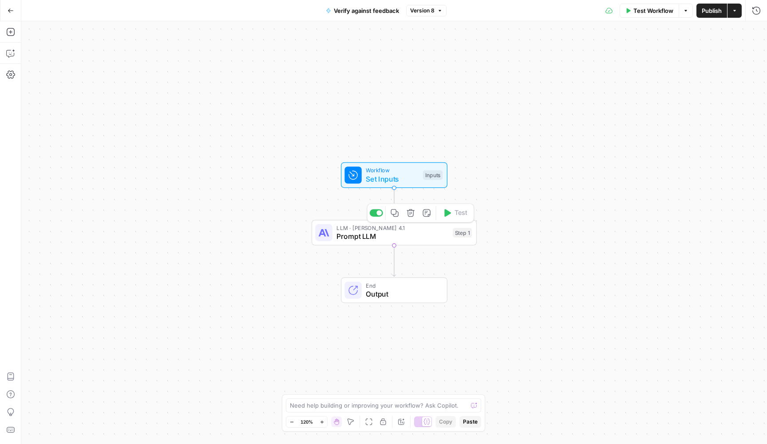
click at [415, 232] on span "Prompt LLM" at bounding box center [393, 236] width 112 height 11
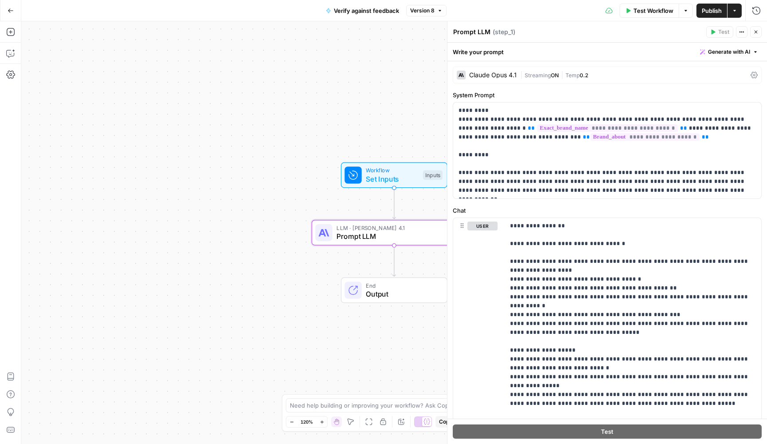
click at [505, 76] on div "Claude Opus 4.1" at bounding box center [493, 75] width 48 height 6
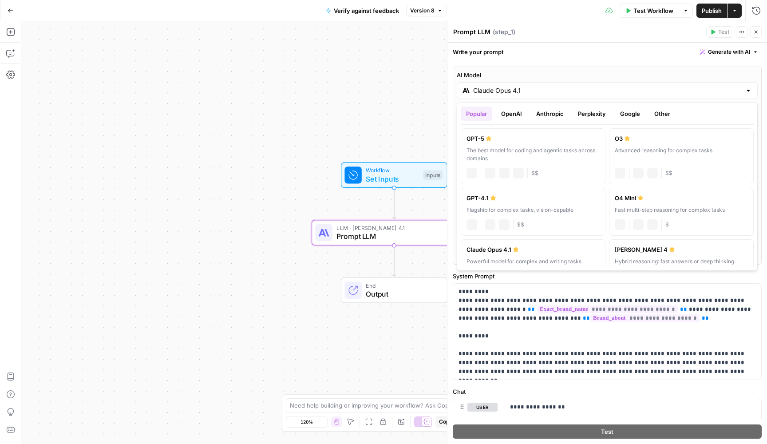
click at [525, 90] on input "Claude Opus 4.1" at bounding box center [607, 90] width 268 height 9
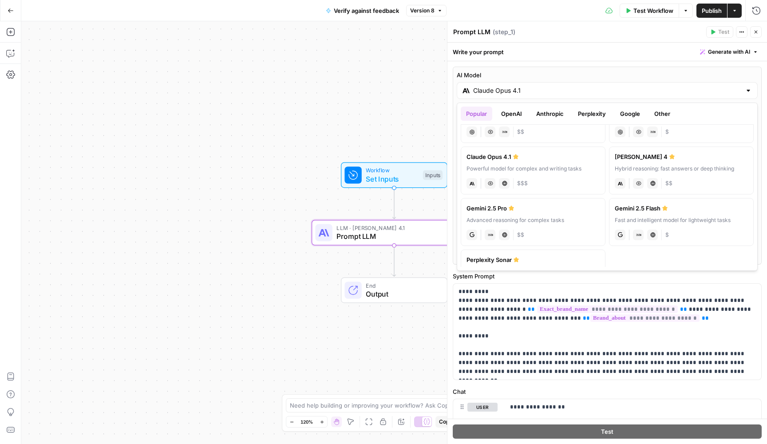
scroll to position [94, 0]
click at [677, 215] on div "Fast and intelligent model for lightweight tasks" at bounding box center [681, 219] width 133 height 8
type input "Gemini 2.5 Flash"
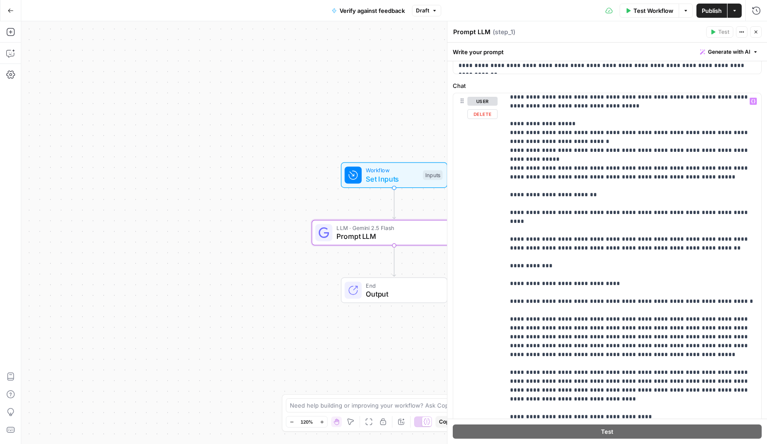
scroll to position [103, 0]
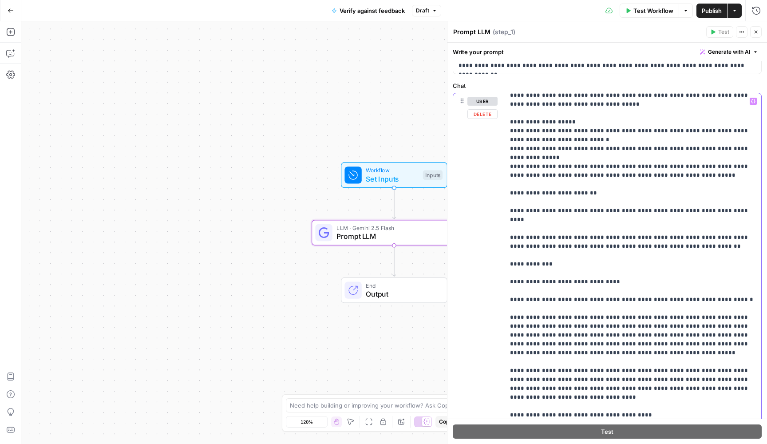
click at [561, 165] on p "**********" at bounding box center [633, 313] width 246 height 640
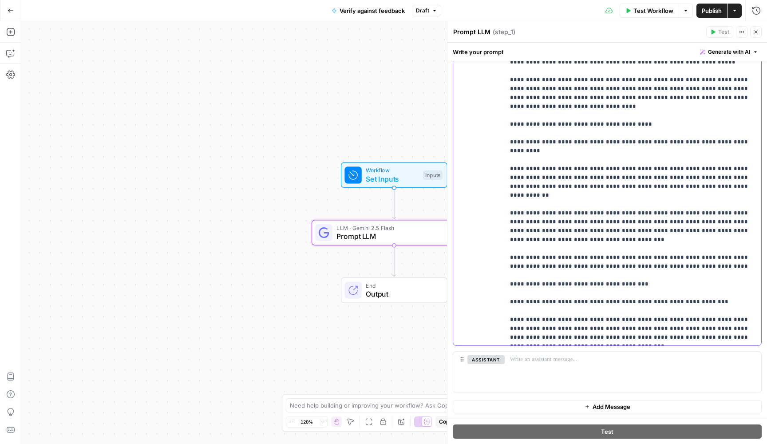
scroll to position [0, 0]
click at [547, 311] on p "**********" at bounding box center [633, 22] width 246 height 640
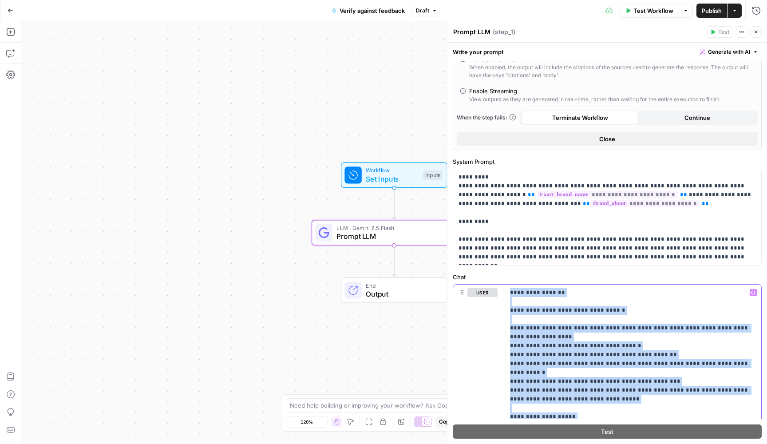
scroll to position [42, 0]
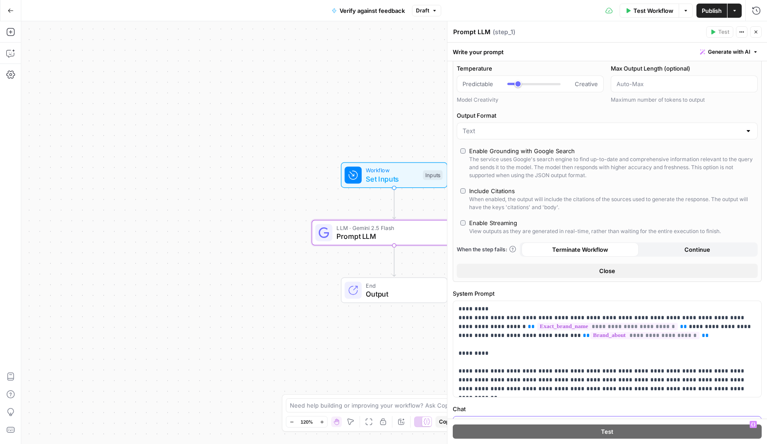
drag, startPoint x: 548, startPoint y: 305, endPoint x: 501, endPoint y: -1, distance: 309.5
click at [501, 0] on html "spot.ai New Home Browse Your Data Usage Settings Recent Grids Personas articles…" at bounding box center [383, 222] width 767 height 444
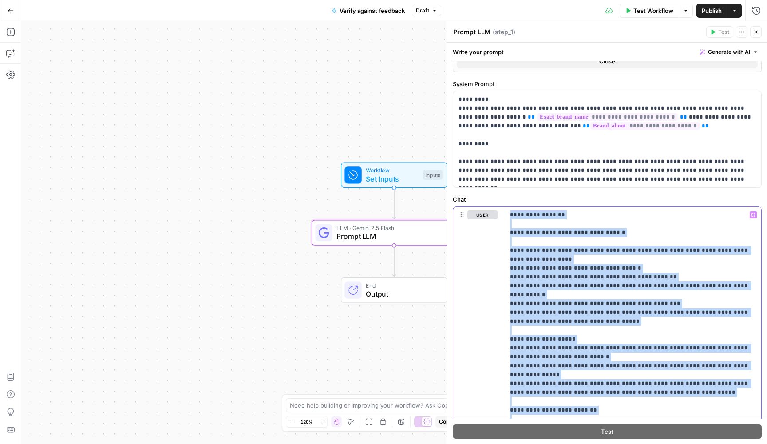
scroll to position [12, 0]
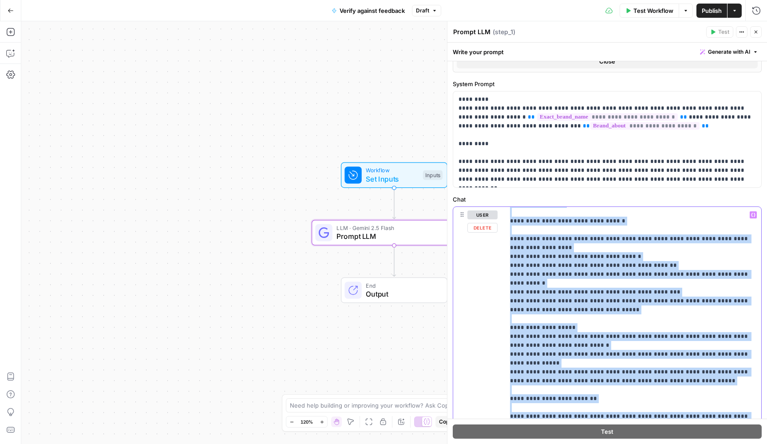
copy p "**********"
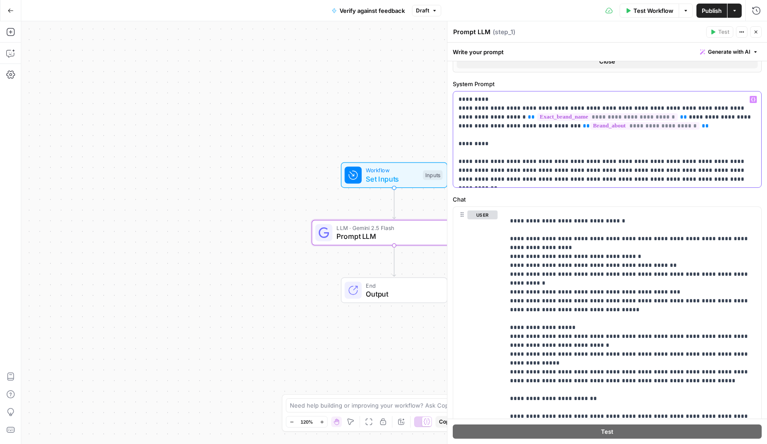
click at [644, 177] on p "**********" at bounding box center [608, 139] width 298 height 89
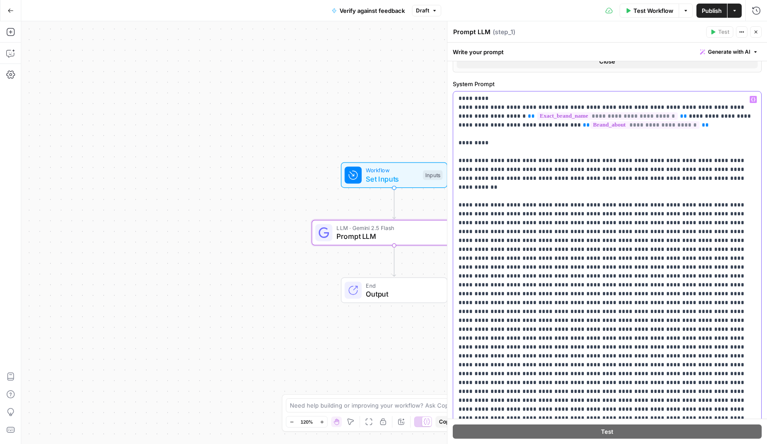
scroll to position [0, 0]
click at [503, 197] on p "**********" at bounding box center [608, 272] width 298 height 355
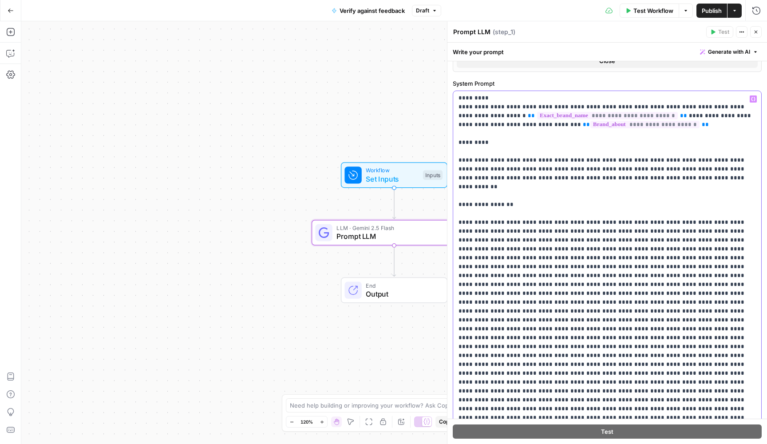
click at [556, 214] on p "**********" at bounding box center [608, 280] width 298 height 373
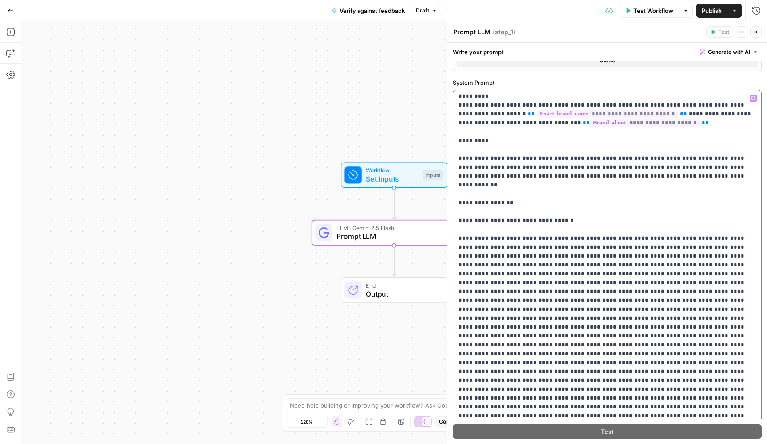
click at [707, 231] on p "**********" at bounding box center [608, 287] width 298 height 391
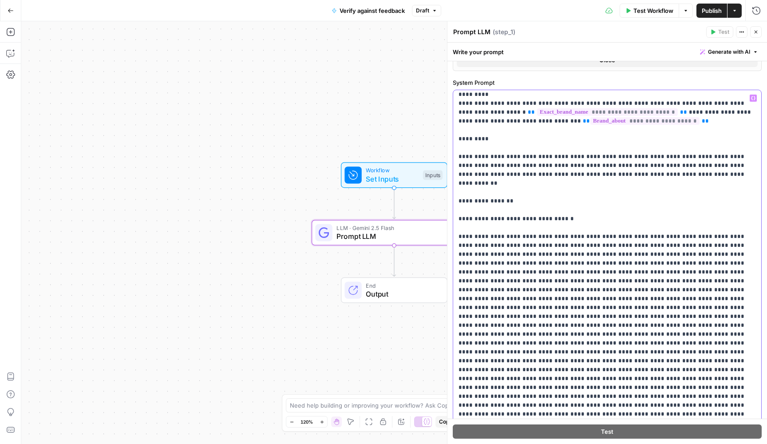
scroll to position [255, 0]
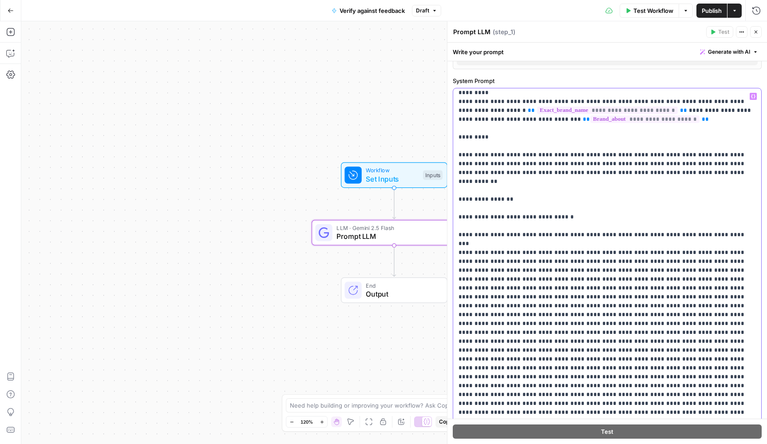
click at [561, 235] on p "**********" at bounding box center [608, 283] width 298 height 391
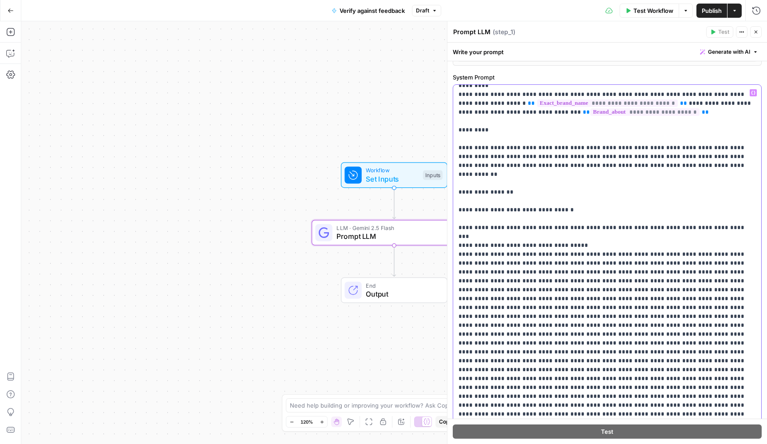
click at [595, 238] on p "**********" at bounding box center [608, 281] width 298 height 400
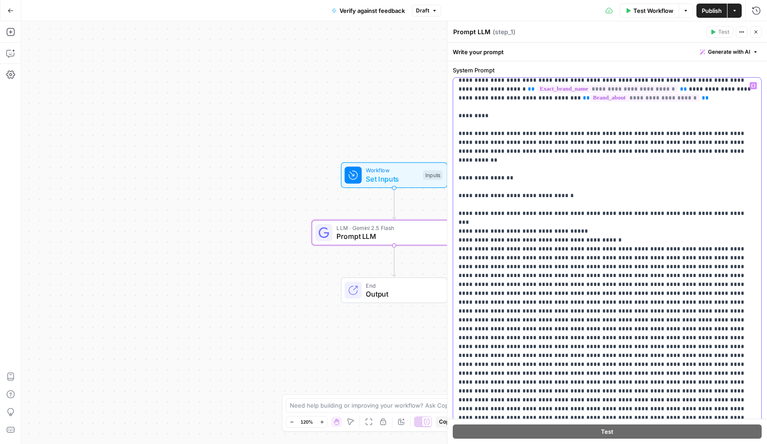
click at [467, 232] on p "**********" at bounding box center [608, 267] width 298 height 400
click at [685, 233] on p "**********" at bounding box center [608, 267] width 298 height 400
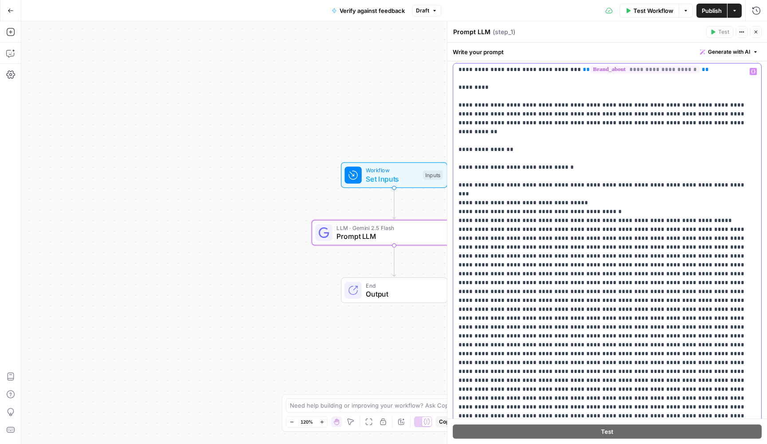
click at [600, 212] on p "**********" at bounding box center [608, 239] width 298 height 400
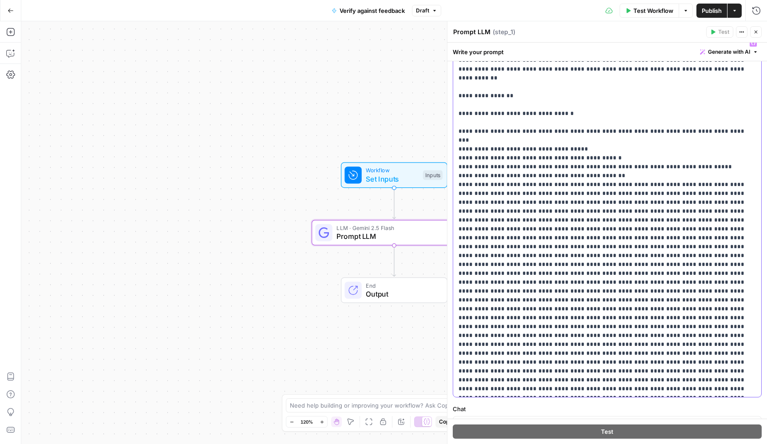
click at [478, 176] on p "**********" at bounding box center [608, 189] width 298 height 409
click at [528, 195] on p "**********" at bounding box center [608, 198] width 298 height 426
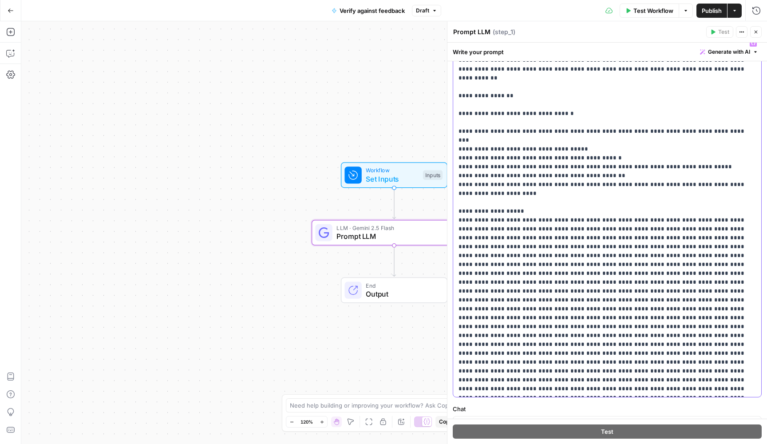
click at [735, 204] on p "**********" at bounding box center [608, 198] width 298 height 426
click at [699, 213] on p "**********" at bounding box center [608, 198] width 298 height 426
click at [543, 231] on p "**********" at bounding box center [608, 202] width 298 height 435
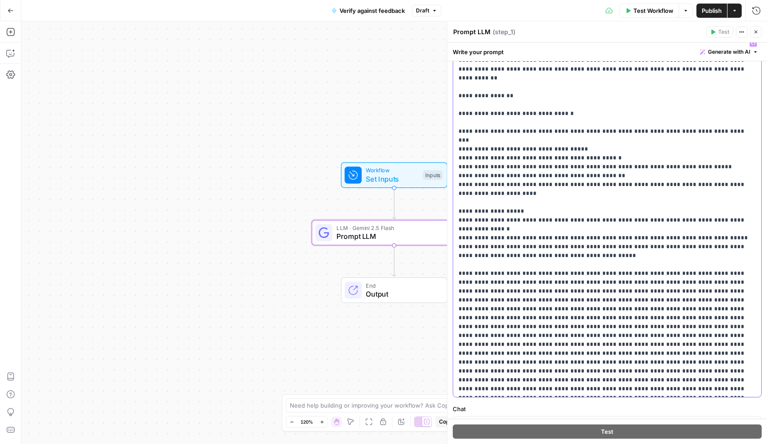
click at [553, 248] on p "**********" at bounding box center [608, 207] width 298 height 444
click at [664, 266] on p "**********" at bounding box center [608, 216] width 298 height 462
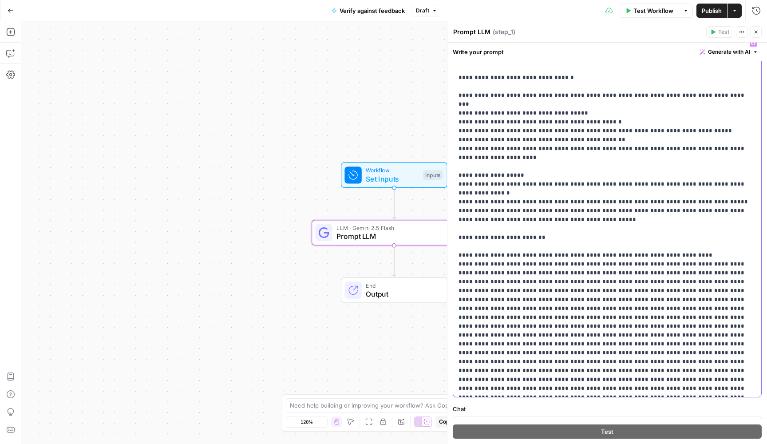
scroll to position [95, 0]
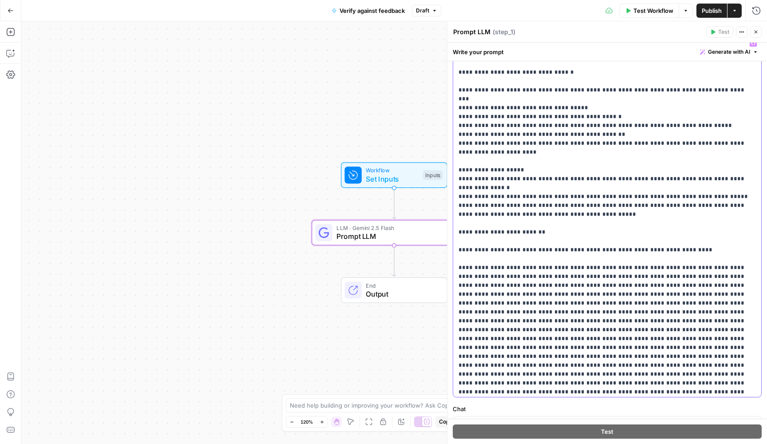
click at [660, 242] on p "**********" at bounding box center [608, 179] width 298 height 471
click at [652, 252] on p "**********" at bounding box center [608, 179] width 298 height 471
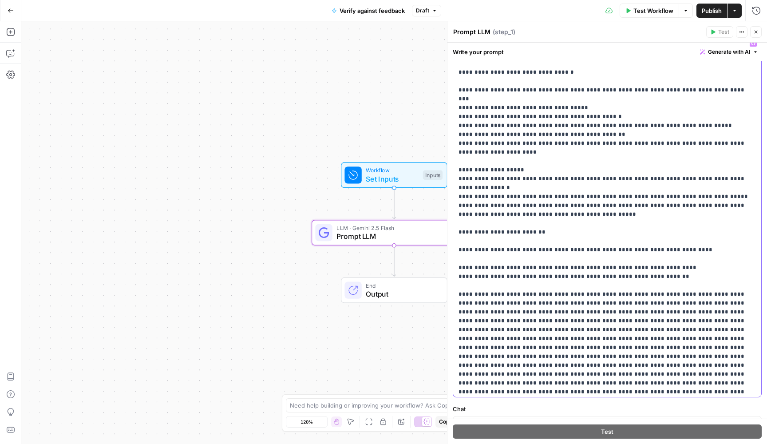
click at [499, 270] on p "**********" at bounding box center [608, 188] width 298 height 489
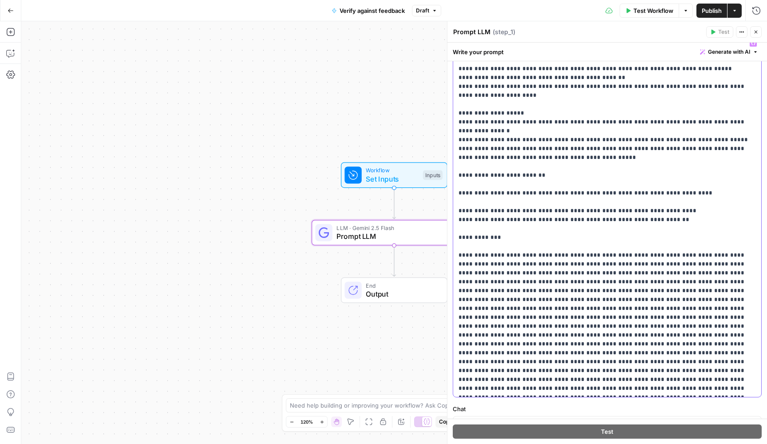
scroll to position [151, 0]
click at [555, 230] on p "**********" at bounding box center [608, 140] width 298 height 506
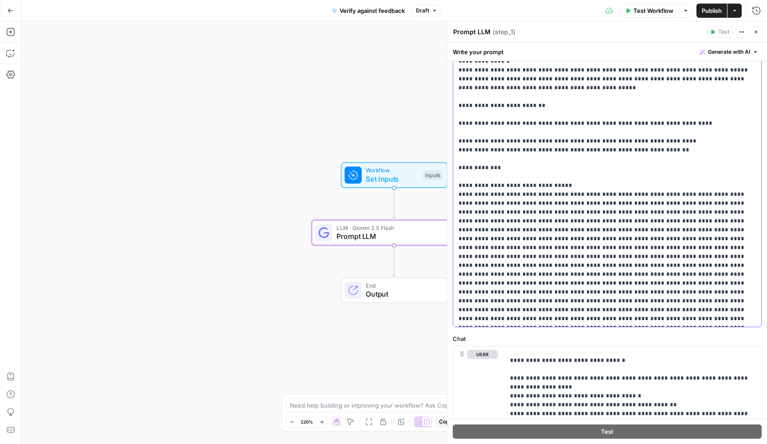
scroll to position [416, 0]
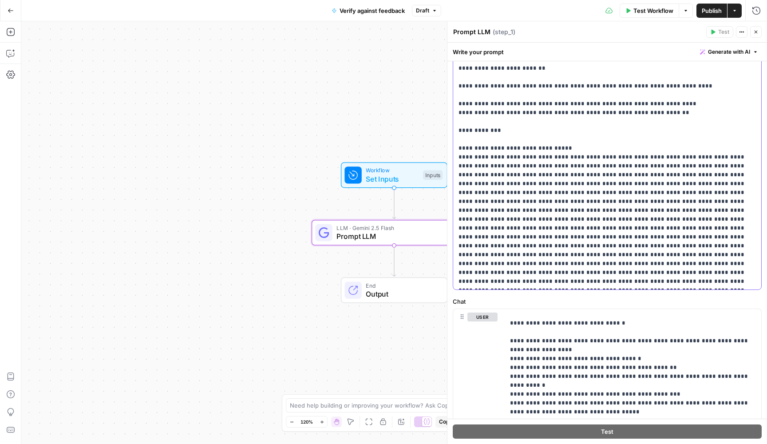
click at [656, 185] on p "**********" at bounding box center [608, 33] width 298 height 506
drag, startPoint x: 680, startPoint y: 183, endPoint x: 457, endPoint y: 123, distance: 230.3
click at [457, 123] on div "**********" at bounding box center [607, 109] width 308 height 362
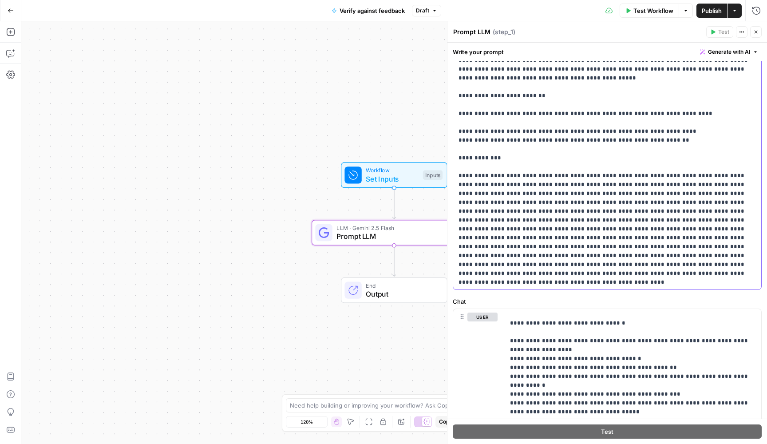
scroll to position [123, 0]
click at [521, 152] on p "**********" at bounding box center [608, 83] width 298 height 551
click at [483, 187] on p "**********" at bounding box center [608, 88] width 298 height 560
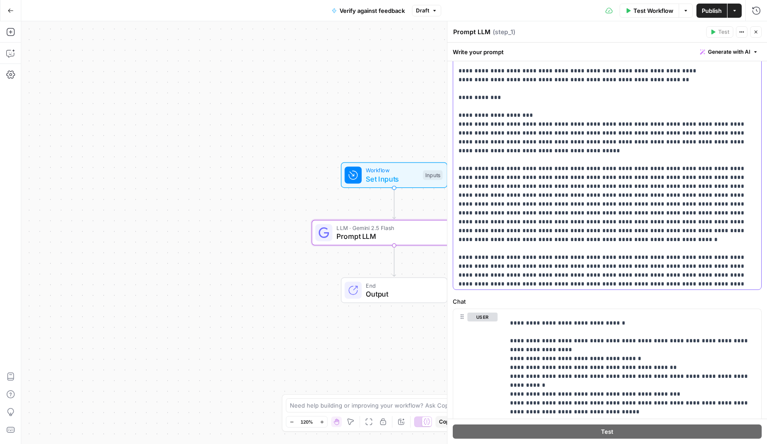
scroll to position [196, 0]
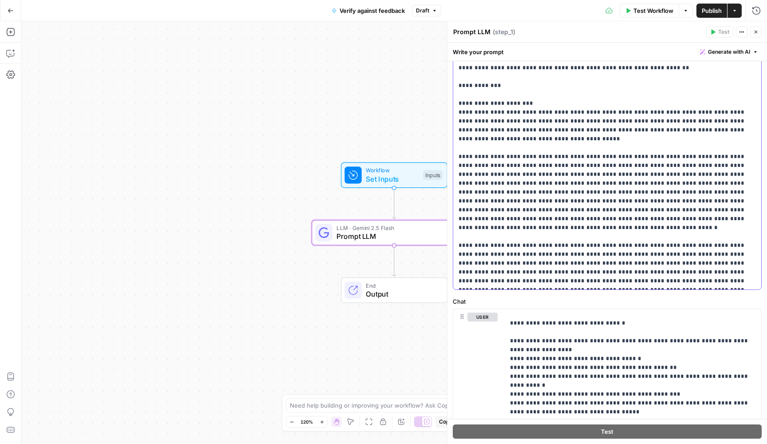
click at [586, 211] on p "**********" at bounding box center [608, 23] width 298 height 577
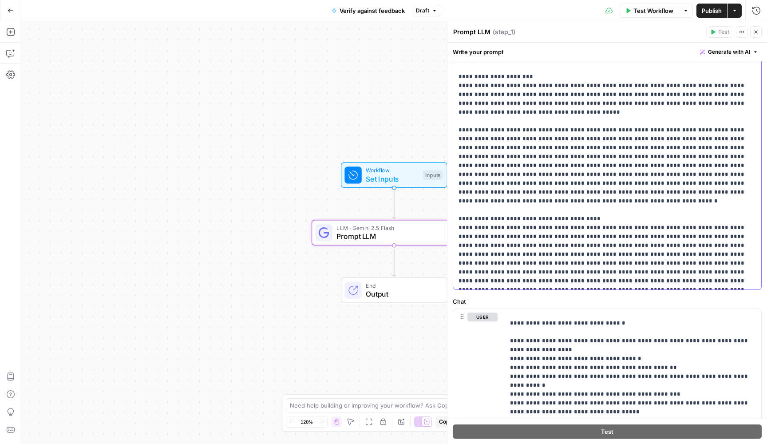
scroll to position [223, 0]
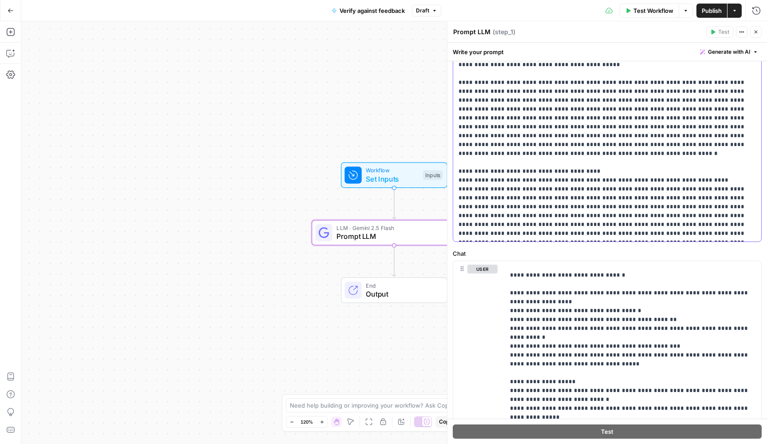
scroll to position [465, 0]
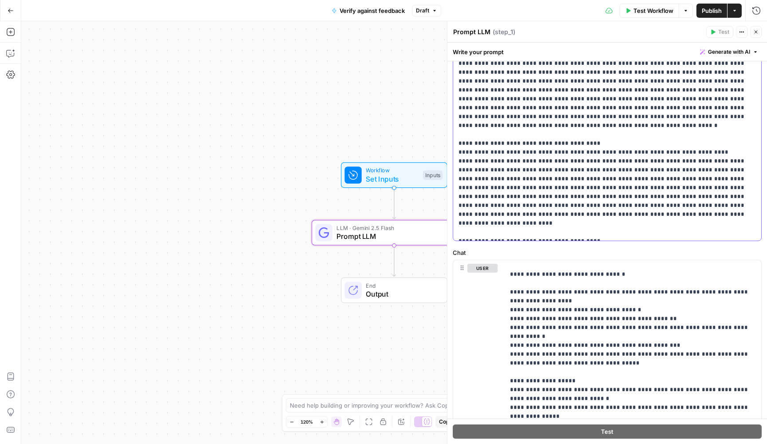
scroll to position [249, 0]
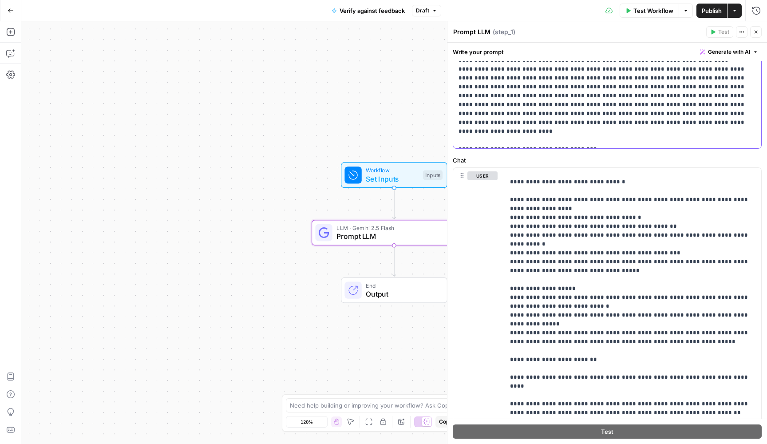
scroll to position [585, 0]
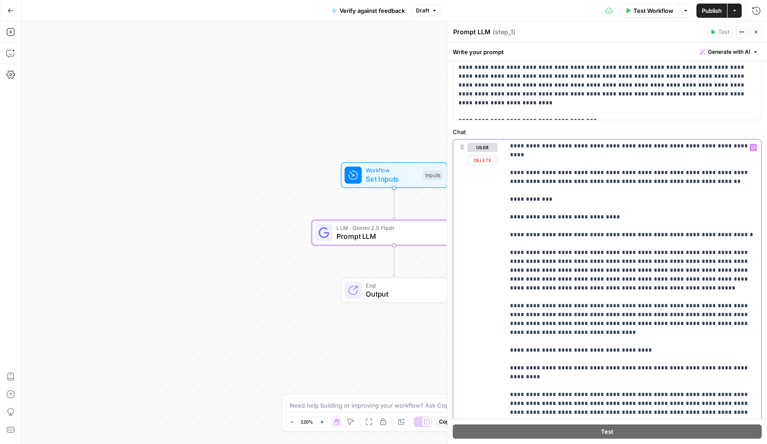
click at [551, 249] on p "**********" at bounding box center [633, 248] width 246 height 640
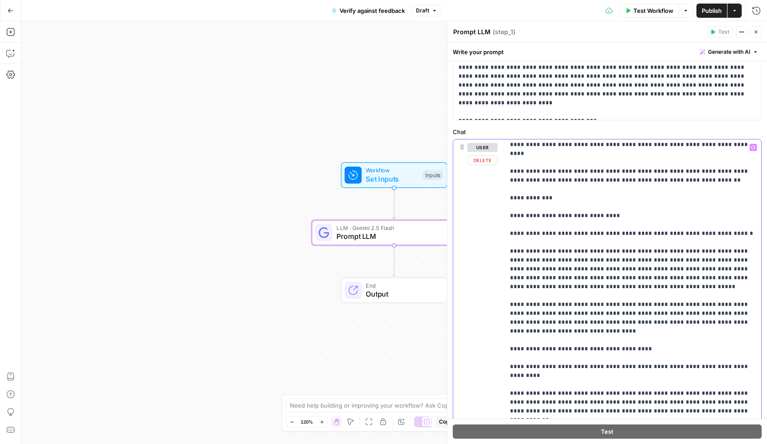
click at [551, 246] on p "**********" at bounding box center [633, 247] width 246 height 640
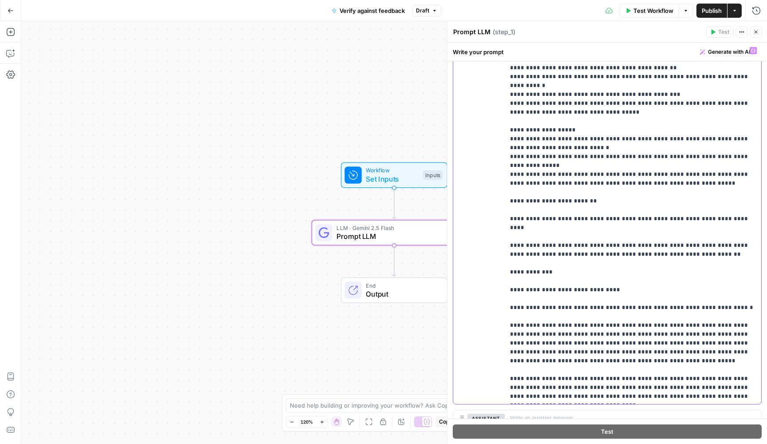
scroll to position [0, 0]
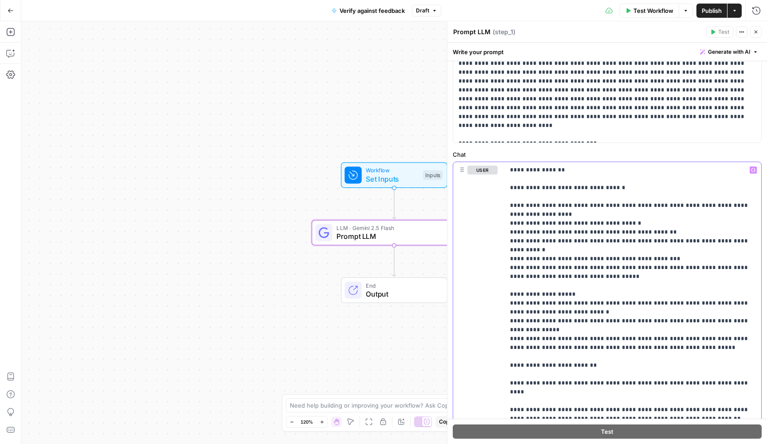
drag, startPoint x: 554, startPoint y: 306, endPoint x: 520, endPoint y: 26, distance: 282.4
click at [520, 26] on div "**********" at bounding box center [607, 232] width 320 height 423
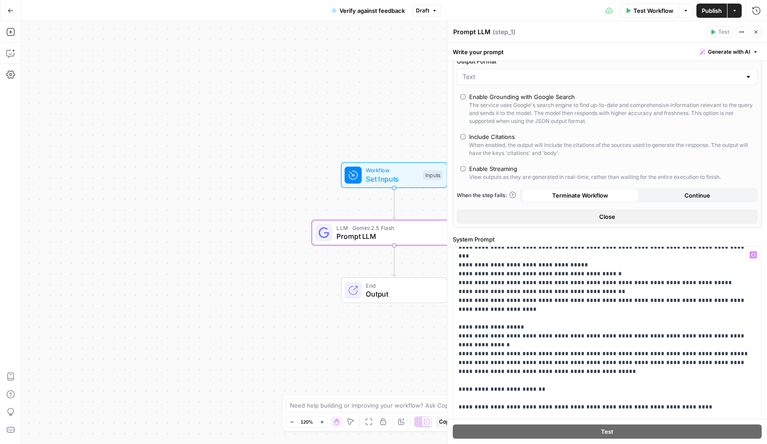
scroll to position [150, 0]
click at [552, 307] on p "**********" at bounding box center [608, 402] width 298 height 604
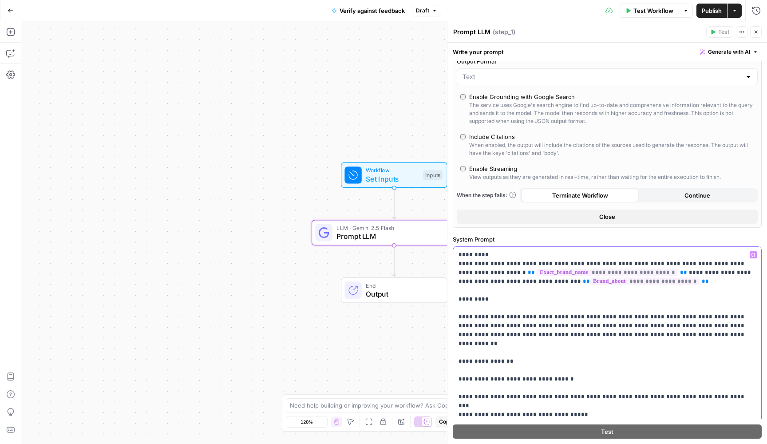
scroll to position [0, 0]
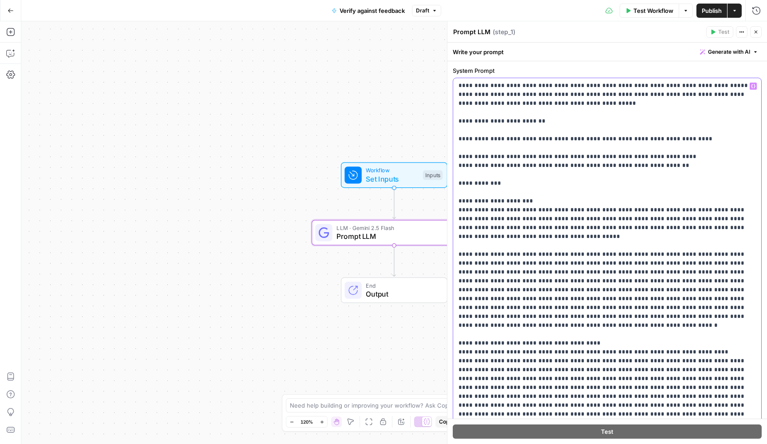
scroll to position [266, 0]
click at [459, 227] on p "**********" at bounding box center [608, 125] width 298 height 622
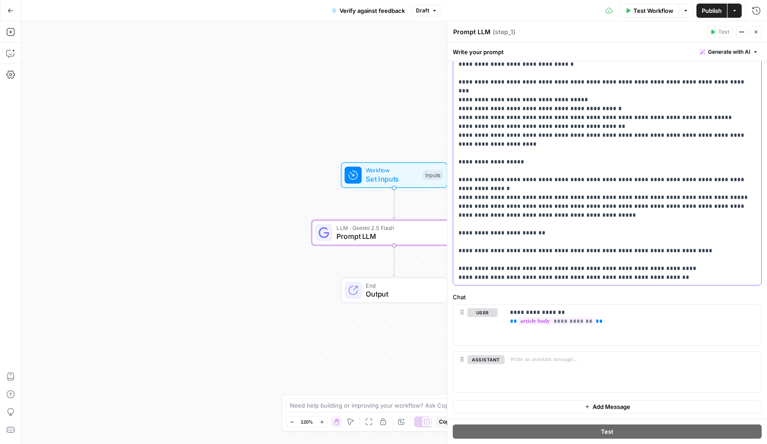
scroll to position [0, 0]
click at [706, 11] on span "Publish" at bounding box center [712, 10] width 20 height 9
click at [759, 33] on button "Close" at bounding box center [757, 32] width 12 height 12
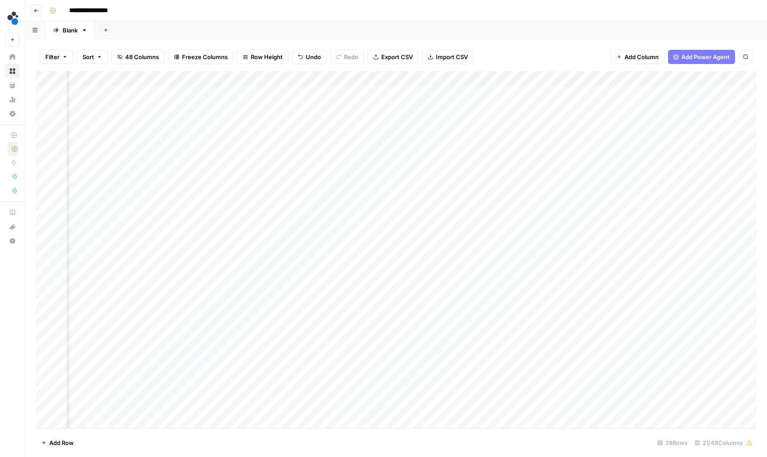
scroll to position [0, 1121]
click at [450, 75] on div "Add Column" at bounding box center [396, 250] width 721 height 358
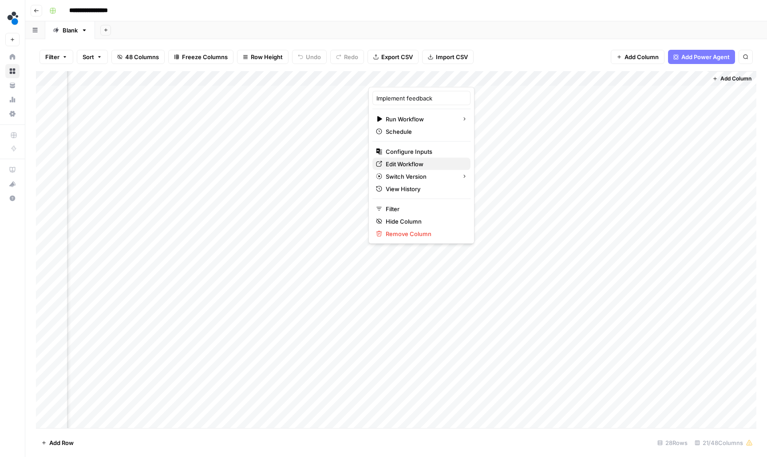
click at [422, 163] on span "Edit Workflow" at bounding box center [425, 163] width 78 height 9
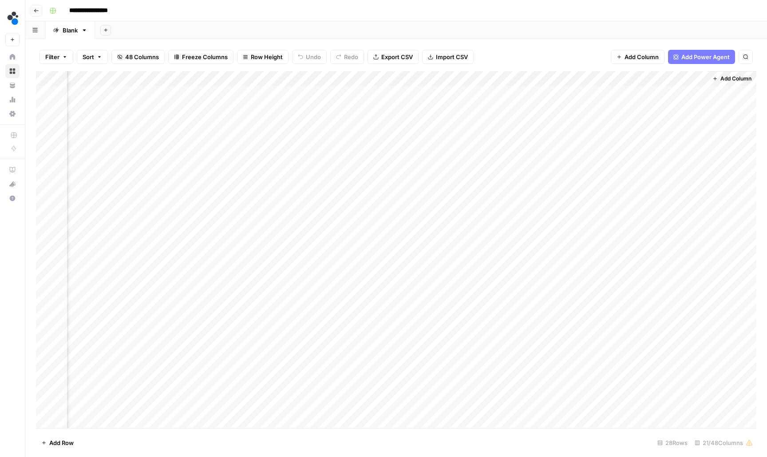
scroll to position [0, 0]
click at [448, 123] on div "Add Column" at bounding box center [396, 250] width 721 height 358
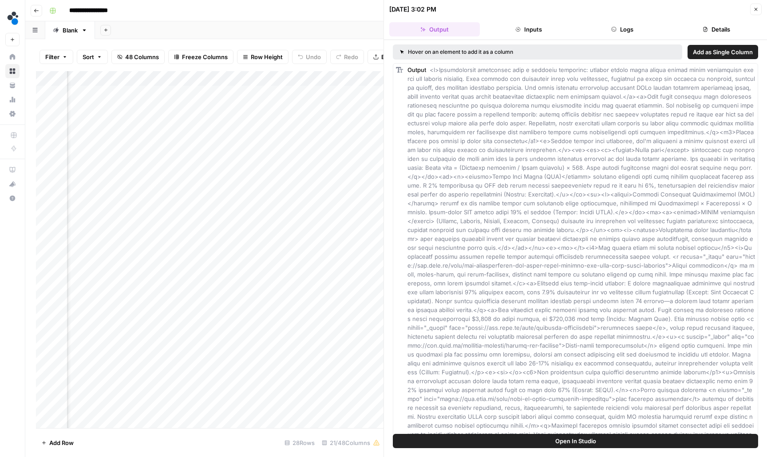
click at [624, 22] on header "[DATE] 3:02 PM Close Output Inputs Logs Details" at bounding box center [575, 20] width 383 height 40
click at [624, 29] on button "Logs" at bounding box center [623, 29] width 91 height 14
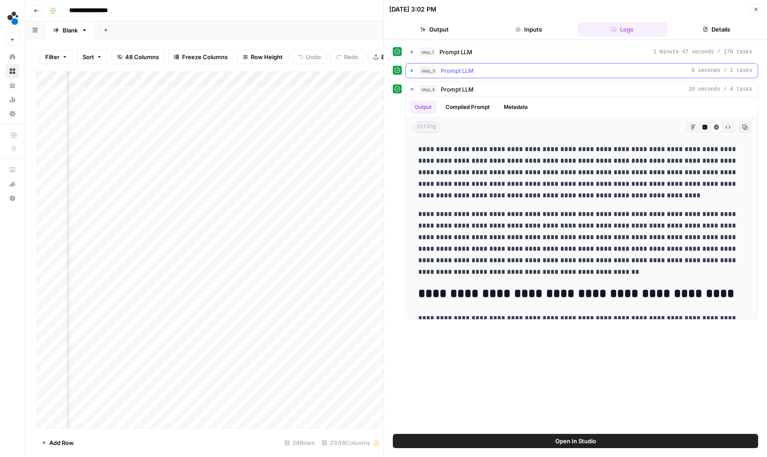
click at [412, 72] on icon "button" at bounding box center [412, 70] width 2 height 3
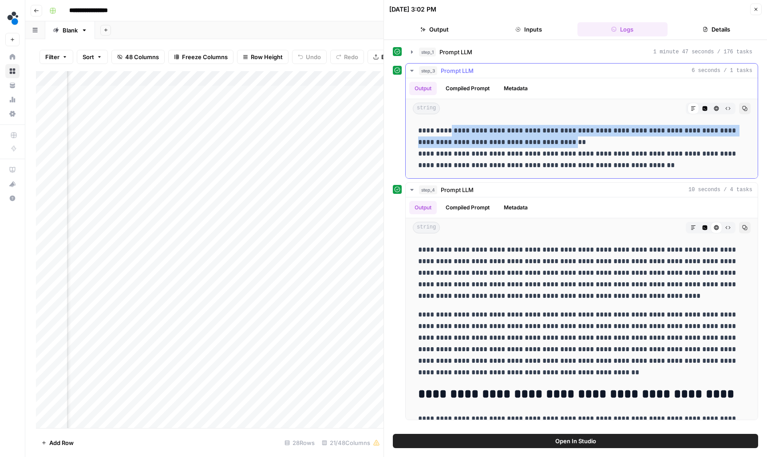
drag, startPoint x: 544, startPoint y: 142, endPoint x: 450, endPoint y: 131, distance: 93.8
click at [450, 131] on p "**********" at bounding box center [581, 148] width 327 height 46
copy p "**********"
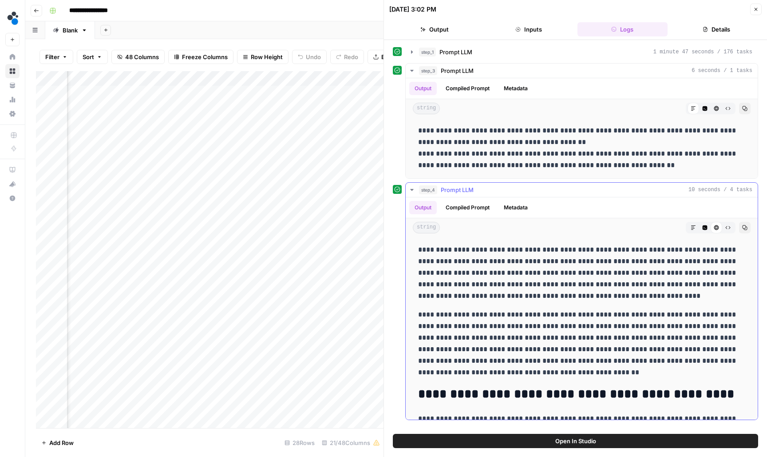
click at [478, 282] on p "**********" at bounding box center [581, 273] width 327 height 58
click at [560, 282] on p "**********" at bounding box center [581, 273] width 327 height 58
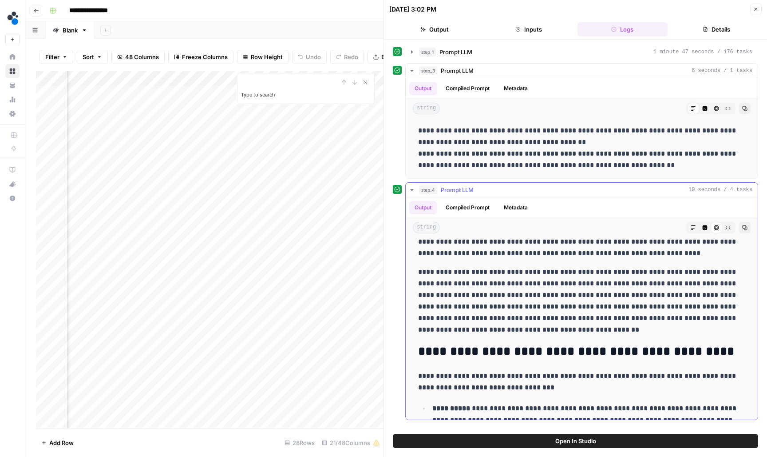
click at [695, 228] on icon "button" at bounding box center [693, 227] width 5 height 5
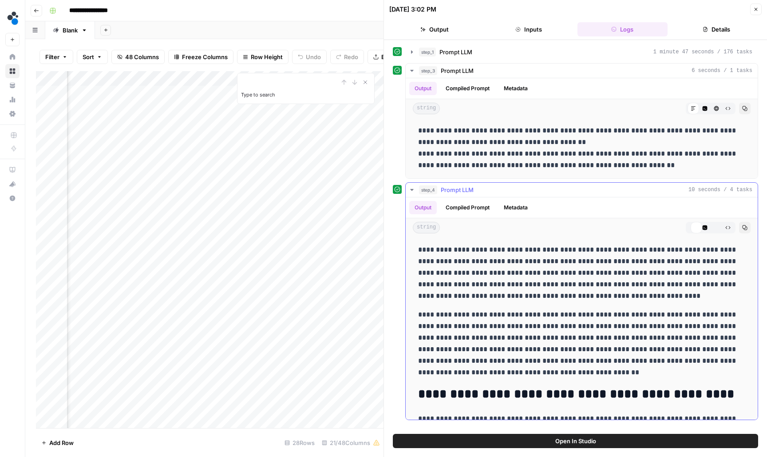
click at [618, 278] on p "**********" at bounding box center [581, 273] width 327 height 58
type input "**********"
click at [355, 82] on icon "Next Result" at bounding box center [355, 82] width 4 height 4
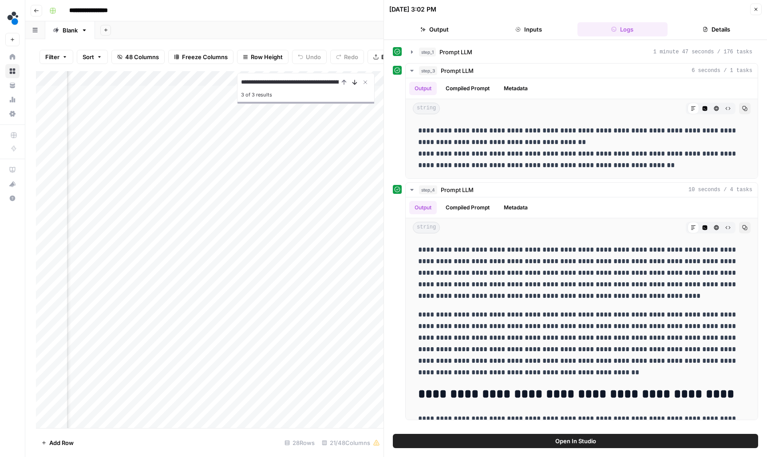
scroll to position [0, 1155]
click at [366, 80] on icon "Close Search" at bounding box center [365, 82] width 7 height 7
click at [759, 16] on header "[DATE] 3:02 PM Close Output Inputs Logs Details" at bounding box center [575, 20] width 383 height 40
click at [758, 12] on button "Close" at bounding box center [757, 10] width 12 height 12
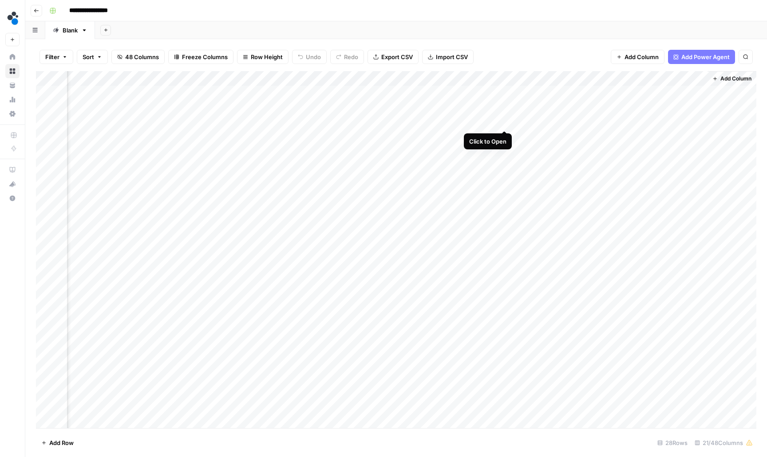
click at [503, 120] on div "Add Column" at bounding box center [396, 250] width 721 height 358
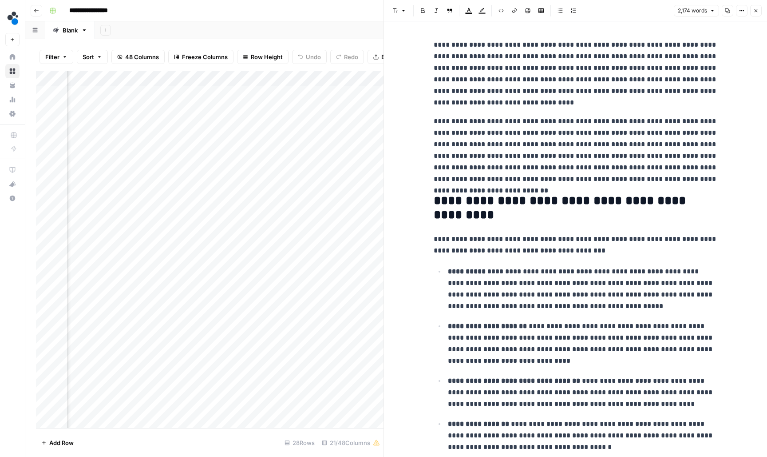
click at [529, 161] on p "**********" at bounding box center [576, 149] width 284 height 69
type input "Manufacturing facilities implementing comprehensive video analytics solutions t…"
click at [681, 19] on div "Manufacturing facilities implementing comprehensive video analytics solutions t…" at bounding box center [666, 23] width 107 height 14
click at [715, 21] on button "Close" at bounding box center [712, 23] width 7 height 7
click at [758, 12] on icon "button" at bounding box center [756, 10] width 5 height 5
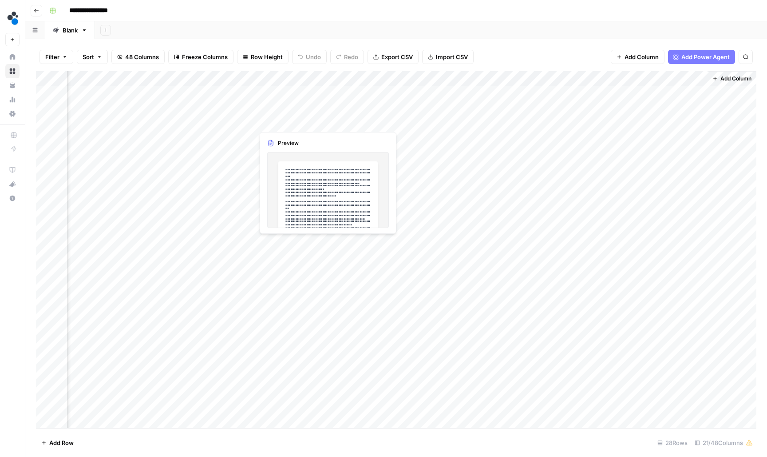
click at [325, 121] on div "Add Column" at bounding box center [396, 250] width 721 height 358
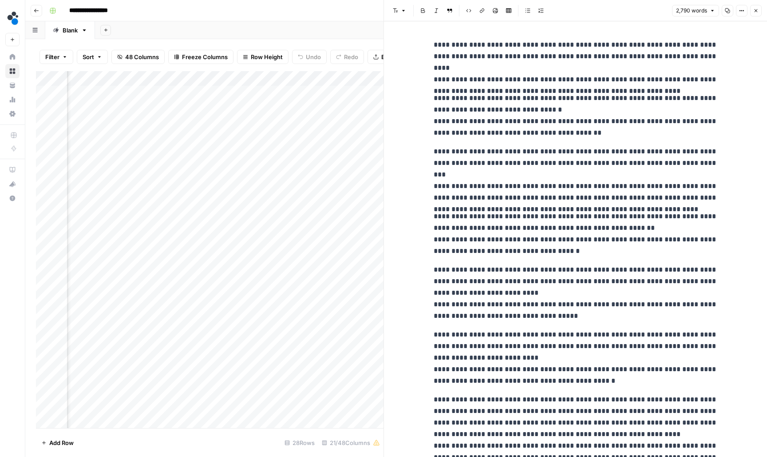
click at [673, 75] on p "**********" at bounding box center [576, 62] width 284 height 46
type input "Manufacturing facilities implementing comprehensive video analytics solutions t…"
click at [712, 24] on icon "button" at bounding box center [712, 23] width 3 height 3
click at [760, 12] on button "Close" at bounding box center [757, 11] width 12 height 12
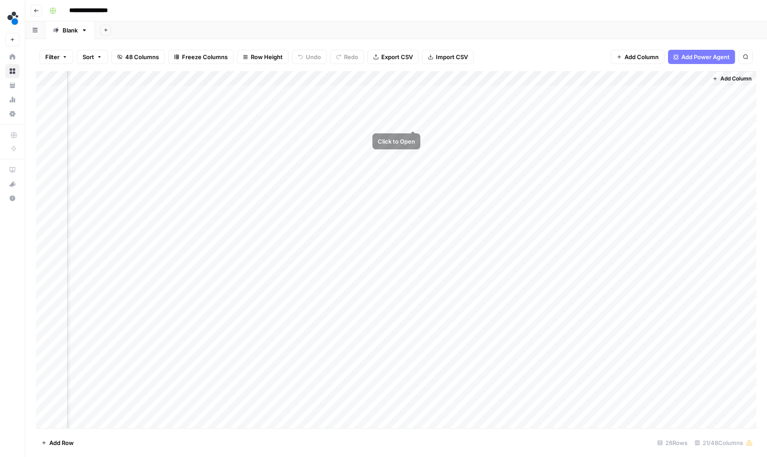
click at [414, 120] on div "Add Column" at bounding box center [396, 250] width 721 height 358
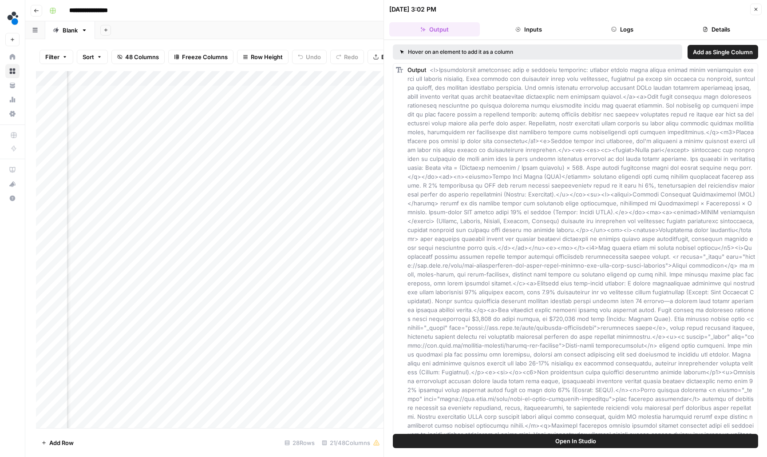
click at [624, 36] on header "[DATE] 3:02 PM Close Output Inputs Logs Details" at bounding box center [575, 20] width 383 height 40
click at [624, 32] on button "Logs" at bounding box center [623, 29] width 91 height 14
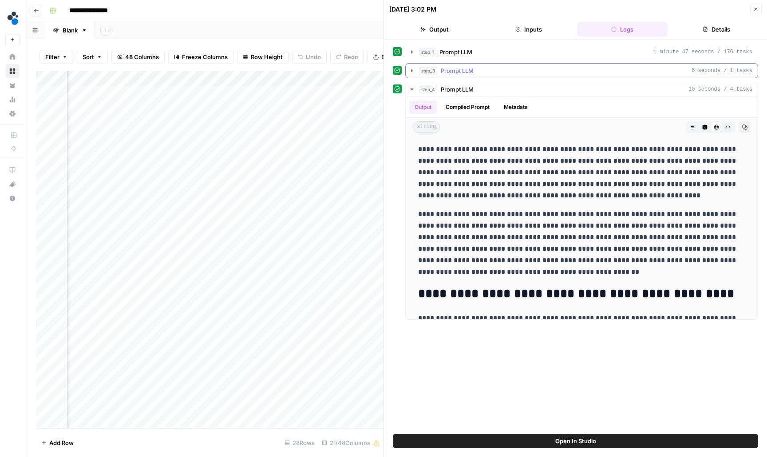
click at [410, 72] on icon "button" at bounding box center [412, 70] width 7 height 7
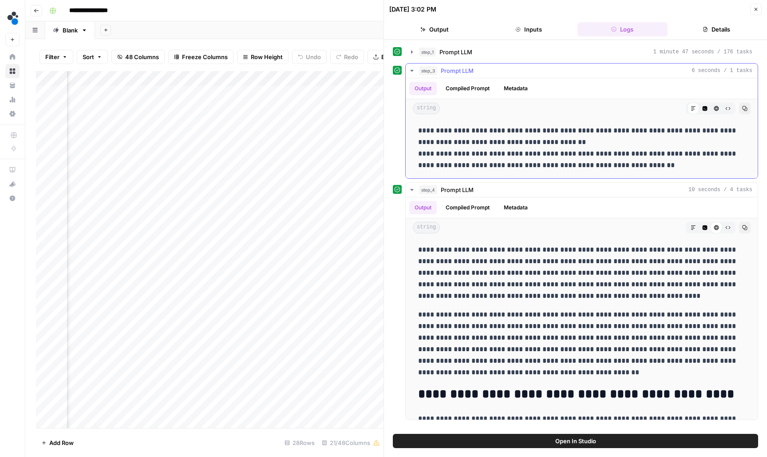
click at [466, 141] on p "**********" at bounding box center [581, 148] width 327 height 46
click at [754, 11] on icon "button" at bounding box center [756, 9] width 5 height 5
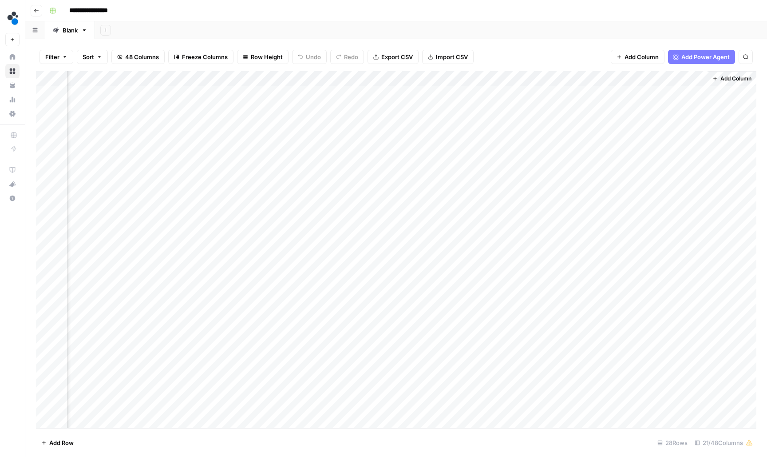
click at [415, 77] on div "Add Column" at bounding box center [396, 250] width 721 height 358
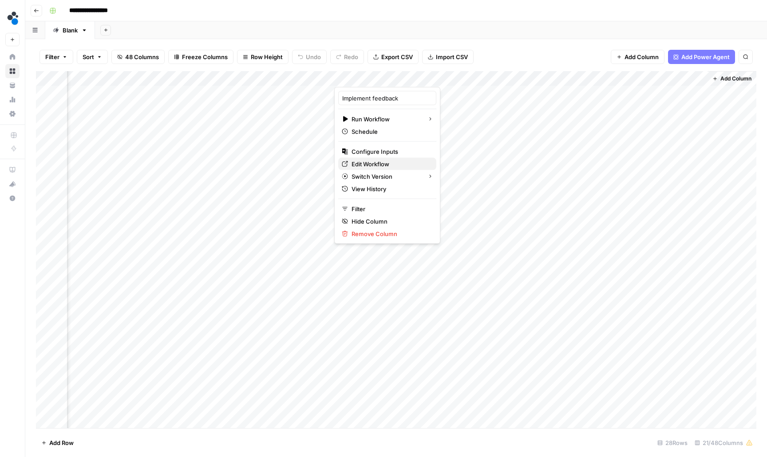
click at [375, 165] on span "Edit Workflow" at bounding box center [391, 163] width 78 height 9
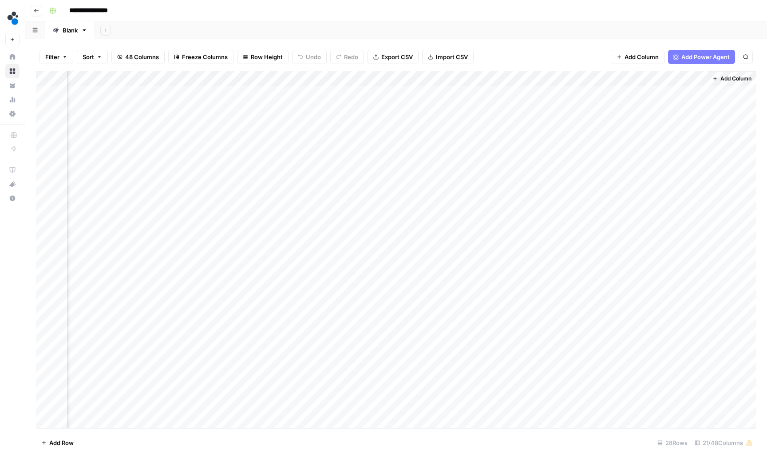
click at [36, 12] on icon "button" at bounding box center [36, 10] width 5 height 5
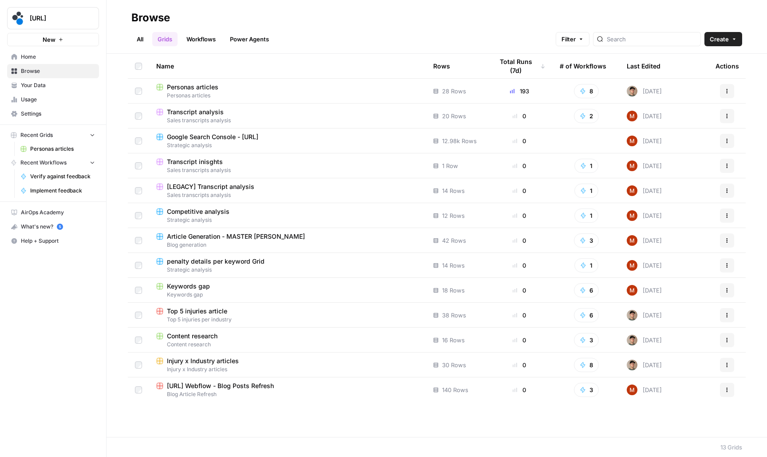
click at [141, 38] on link "All" at bounding box center [139, 39] width 17 height 14
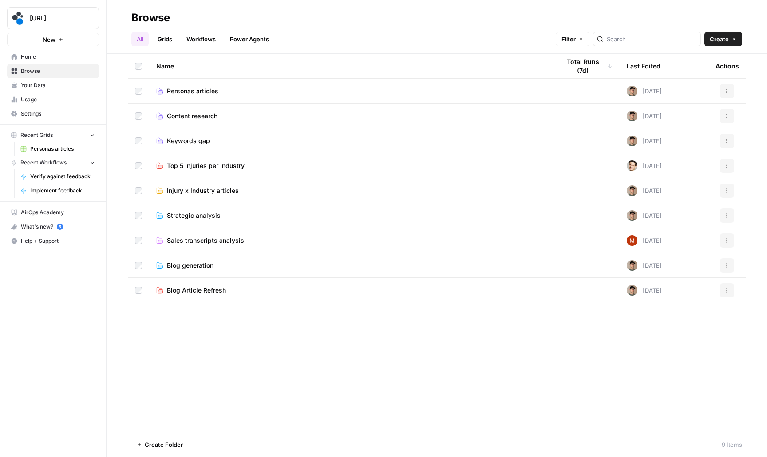
click at [201, 92] on span "Personas articles" at bounding box center [193, 91] width 52 height 9
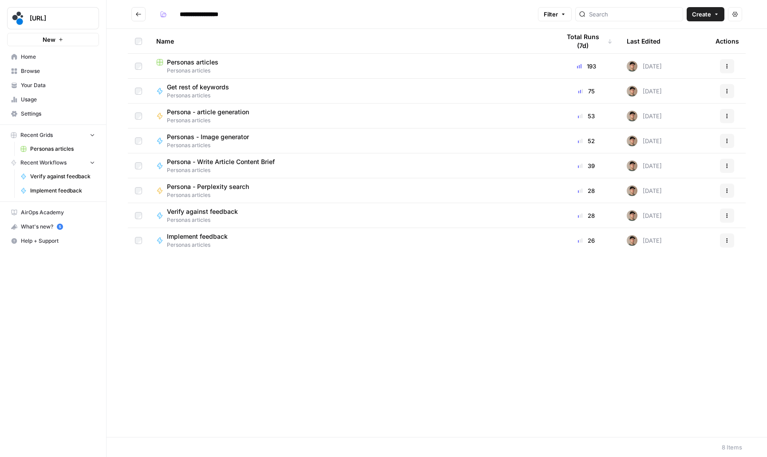
click at [208, 238] on span "Implement feedback" at bounding box center [197, 236] width 61 height 9
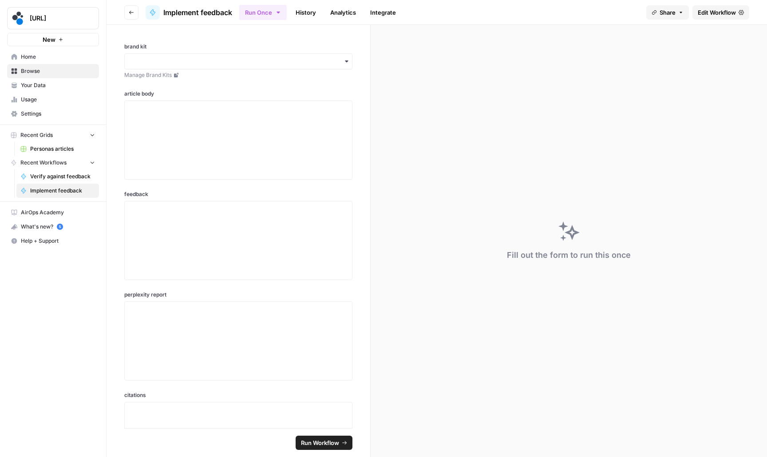
click at [712, 9] on span "Edit Workflow" at bounding box center [717, 12] width 38 height 9
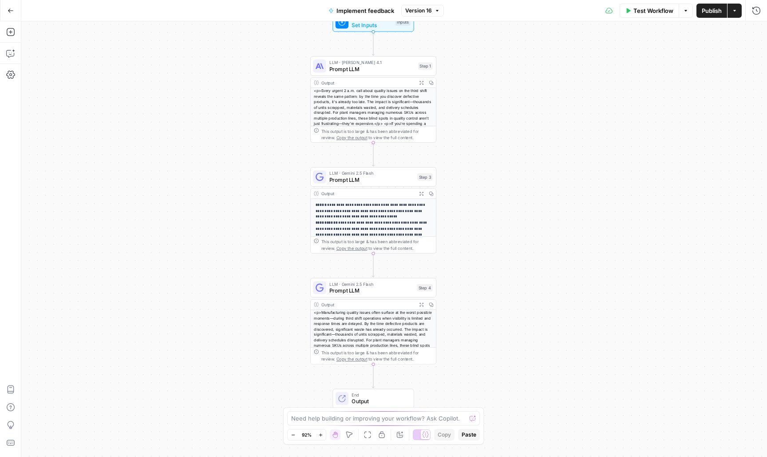
drag, startPoint x: 546, startPoint y: 165, endPoint x: 516, endPoint y: 122, distance: 52.5
click at [516, 123] on div "**********" at bounding box center [394, 238] width 746 height 435
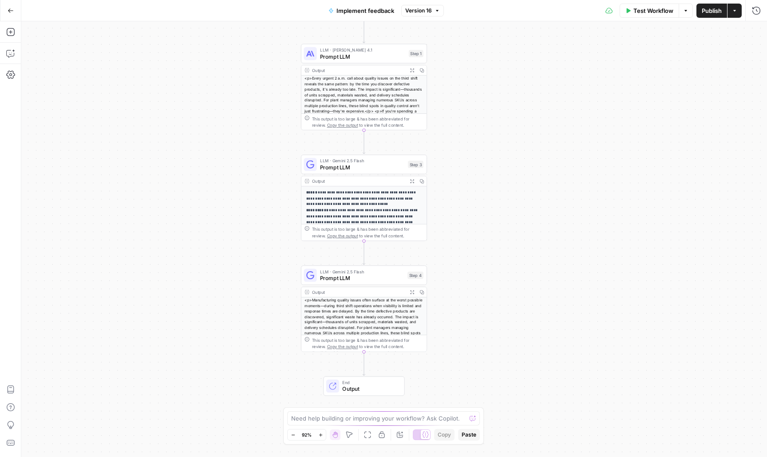
click at [392, 167] on span "Prompt LLM" at bounding box center [362, 167] width 85 height 8
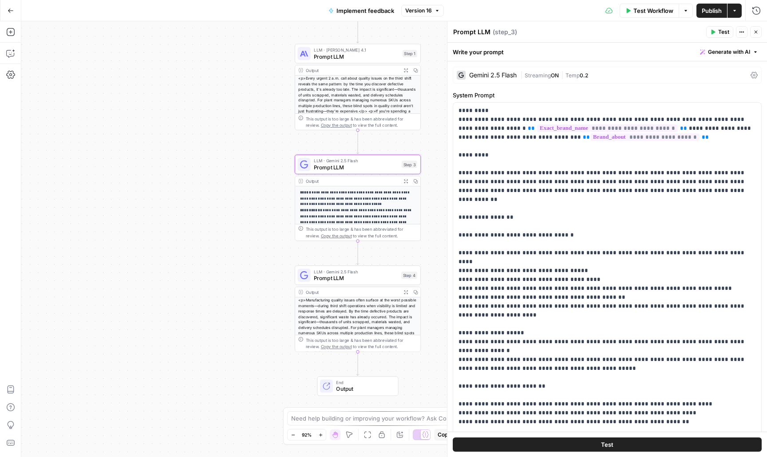
drag, startPoint x: 186, startPoint y: 197, endPoint x: 83, endPoint y: 185, distance: 103.3
click at [84, 185] on div "**********" at bounding box center [394, 238] width 746 height 435
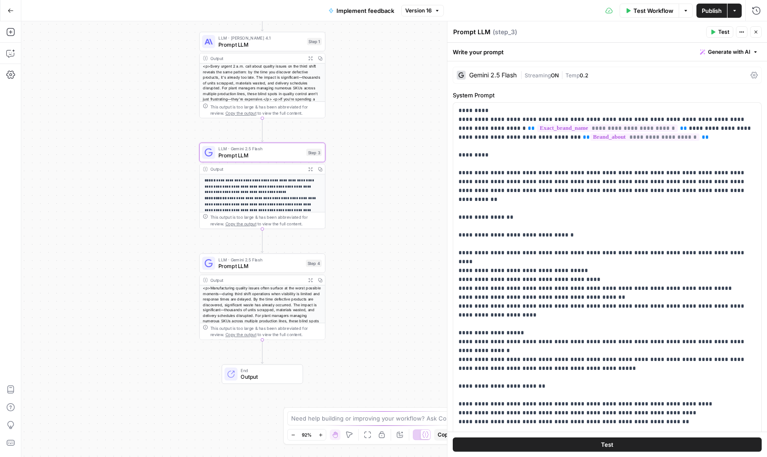
click at [273, 267] on span "Prompt LLM" at bounding box center [261, 266] width 84 height 8
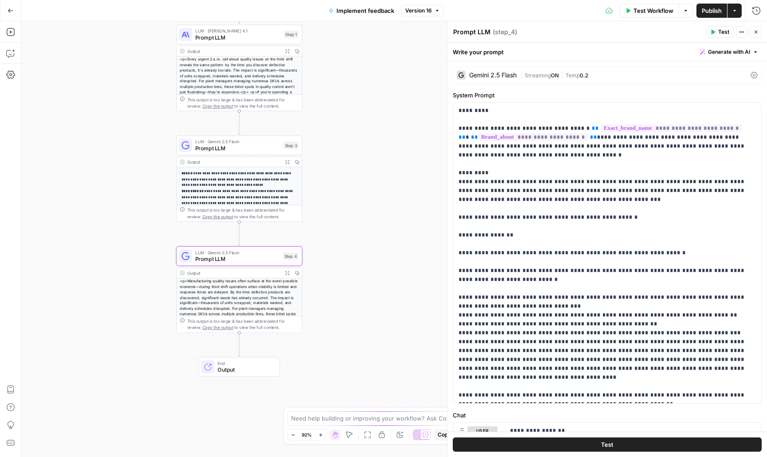
drag, startPoint x: 387, startPoint y: 241, endPoint x: 361, endPoint y: 233, distance: 27.8
click at [361, 233] on div "**********" at bounding box center [394, 238] width 746 height 435
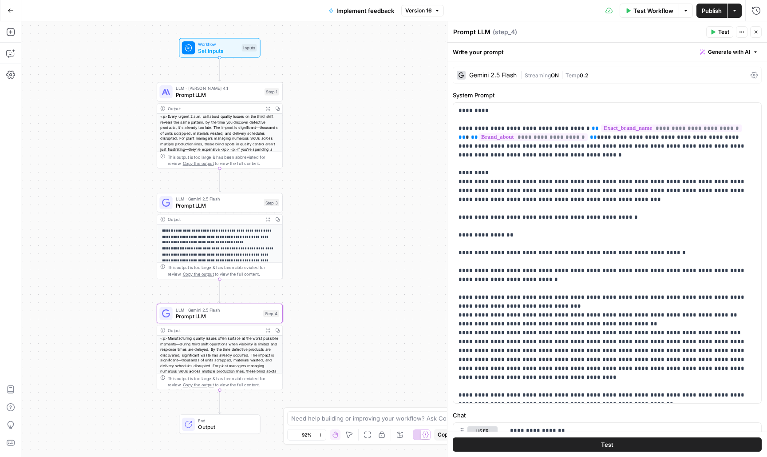
drag, startPoint x: 398, startPoint y: 222, endPoint x: 382, endPoint y: 281, distance: 61.7
click at [382, 282] on div "**********" at bounding box center [394, 238] width 746 height 435
click at [247, 211] on span "Prompt LLM" at bounding box center [217, 207] width 85 height 8
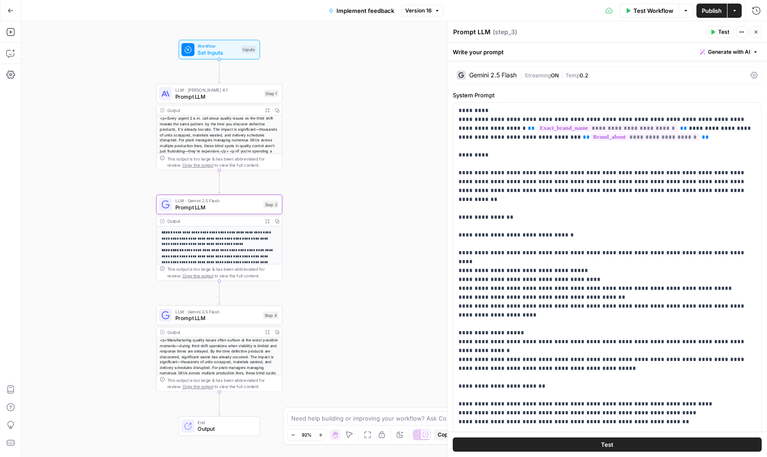
click at [555, 73] on span "ON" at bounding box center [555, 75] width 8 height 7
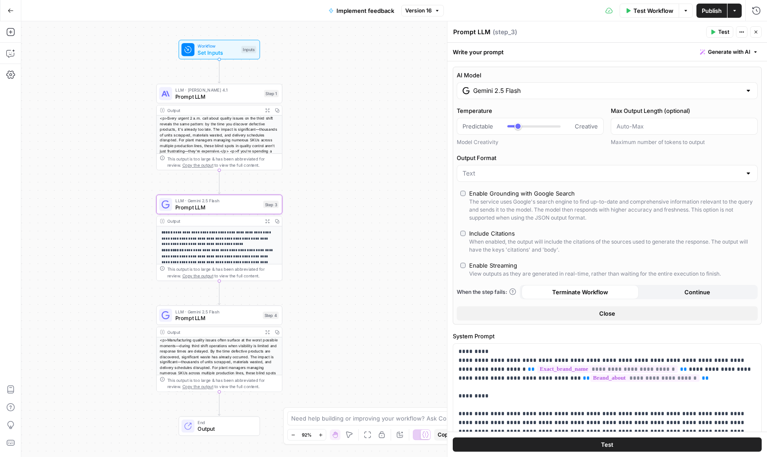
click at [564, 93] on input "Gemini 2.5 Flash" at bounding box center [607, 90] width 268 height 9
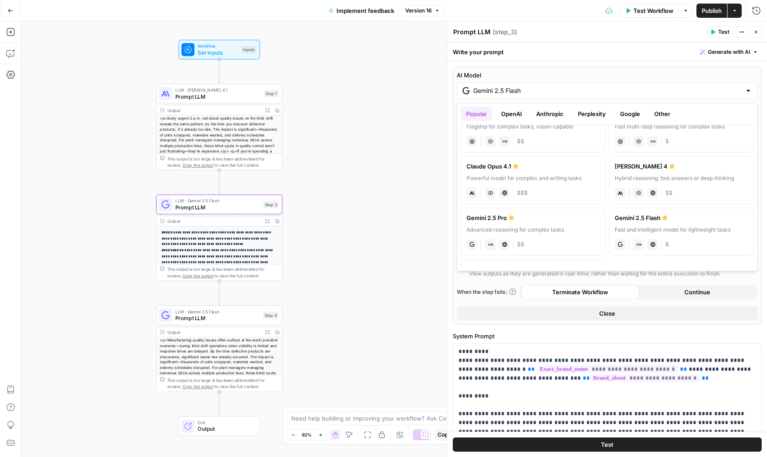
scroll to position [88, 0]
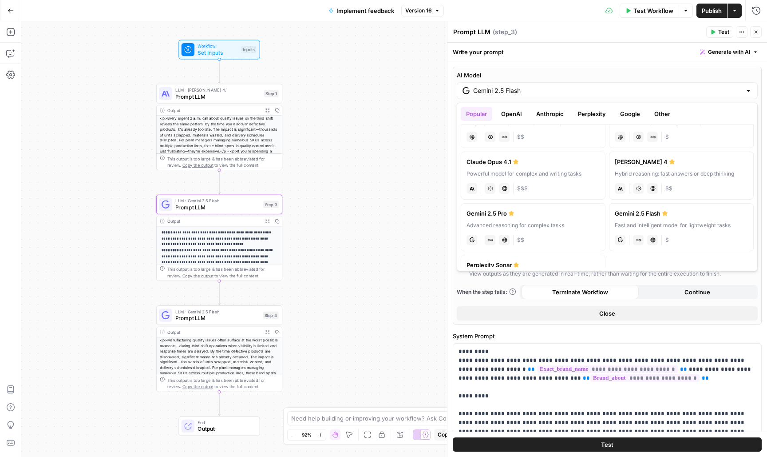
click at [360, 169] on div "**********" at bounding box center [394, 238] width 746 height 435
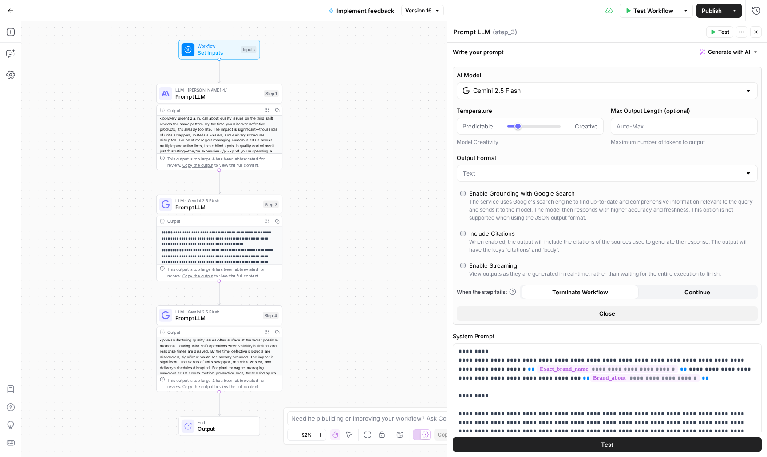
click at [13, 12] on icon "button" at bounding box center [11, 11] width 6 height 6
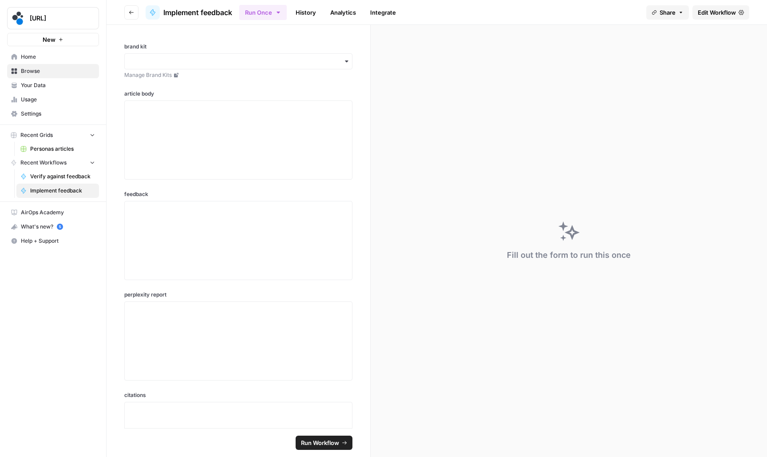
click at [130, 11] on icon "button" at bounding box center [131, 12] width 5 height 5
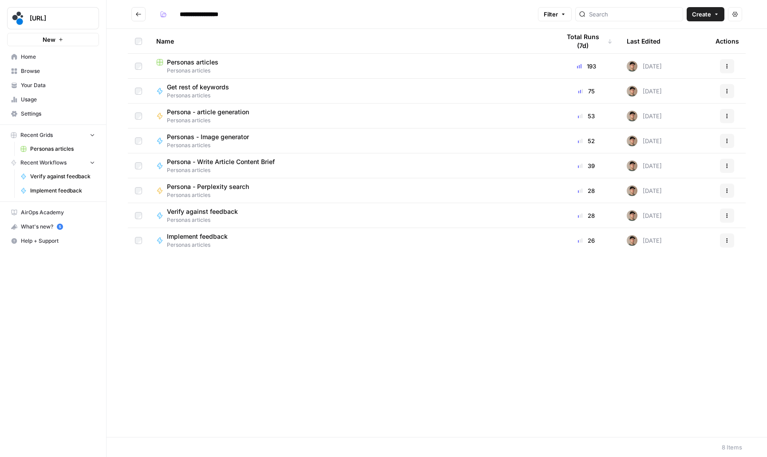
click at [205, 63] on span "Personas articles" at bounding box center [193, 62] width 52 height 9
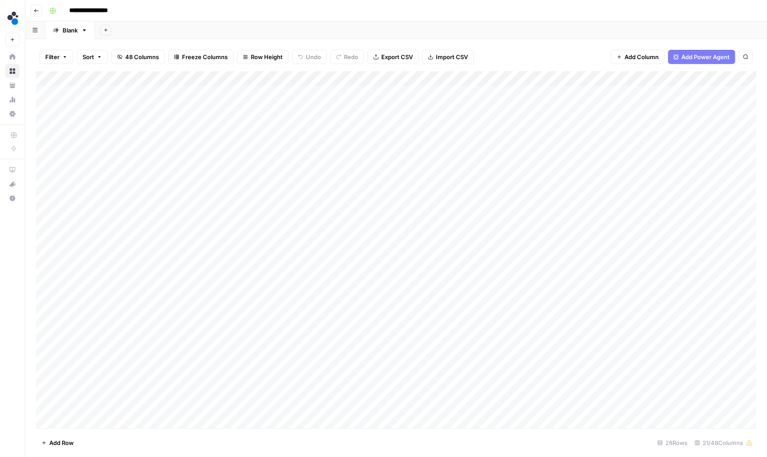
click at [40, 12] on button "Go back" at bounding box center [37, 11] width 12 height 12
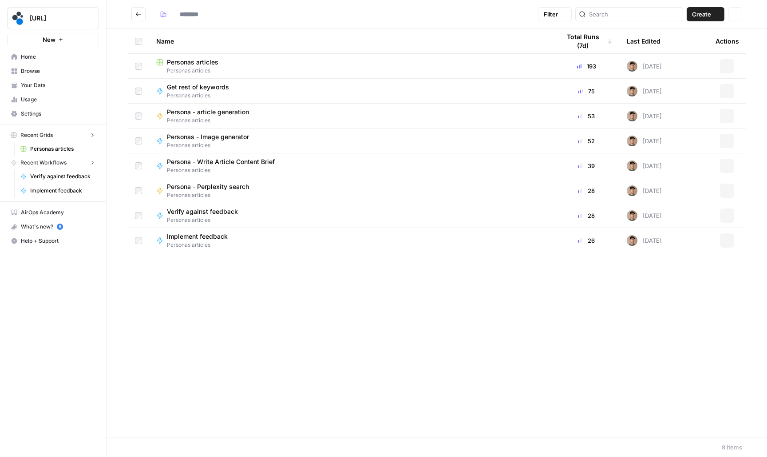
type input "**********"
click at [204, 233] on span "Implement feedback" at bounding box center [197, 236] width 61 height 9
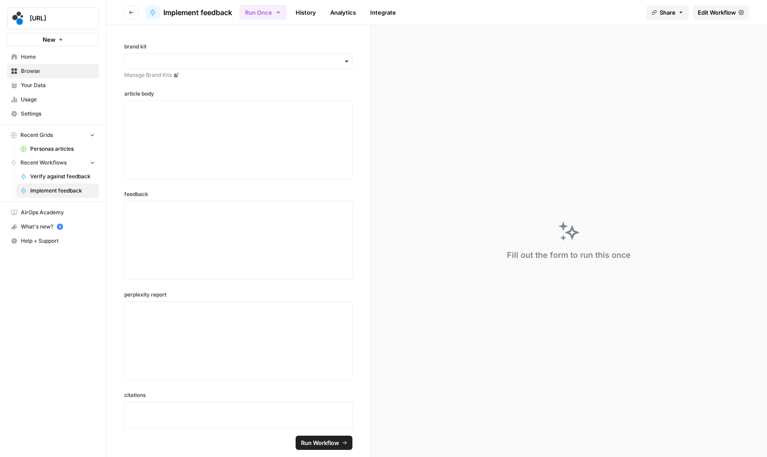
click at [710, 14] on span "Edit Workflow" at bounding box center [717, 12] width 38 height 9
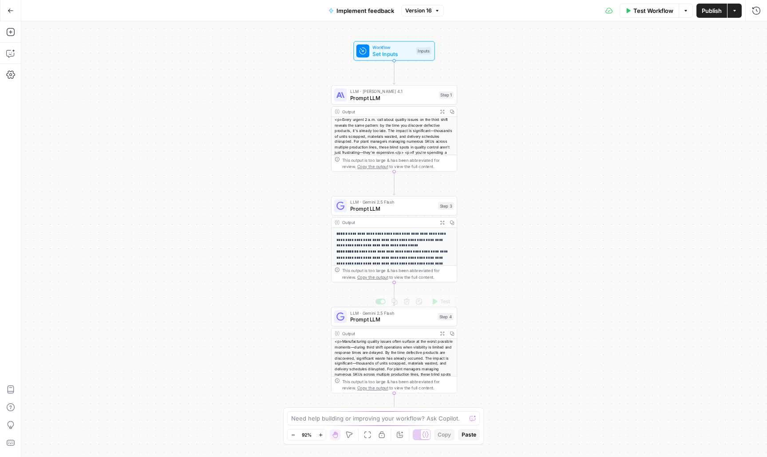
click at [413, 321] on span "Prompt LLM" at bounding box center [392, 319] width 84 height 8
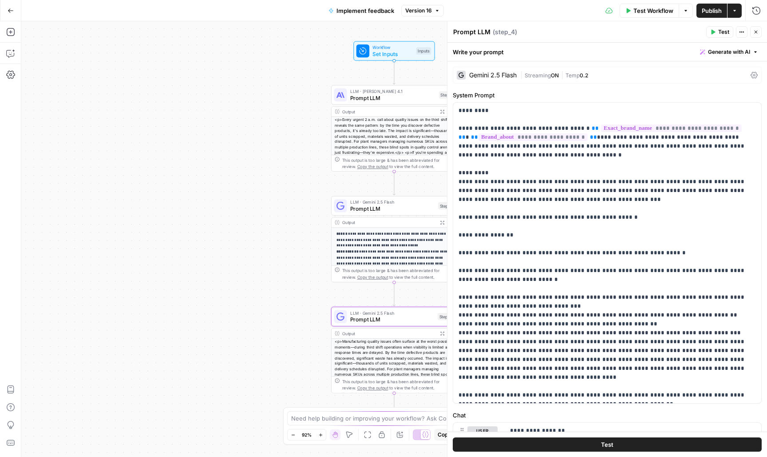
click at [609, 45] on div "Write your prompt Generate with AI" at bounding box center [608, 52] width 320 height 18
click at [547, 76] on span "Streaming" at bounding box center [538, 75] width 26 height 7
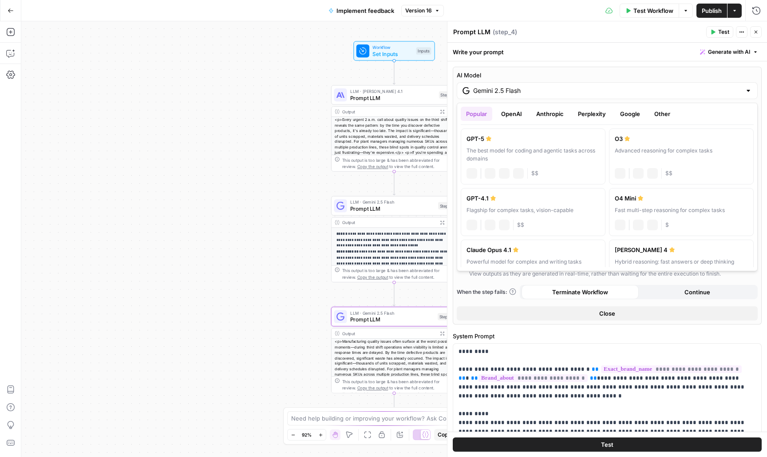
click at [543, 94] on input "Gemini 2.5 Flash" at bounding box center [607, 90] width 268 height 9
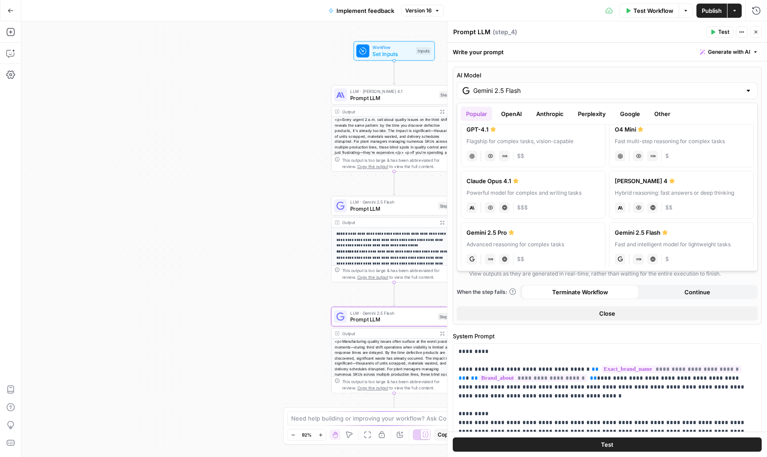
scroll to position [71, 0]
click at [581, 183] on div "Claude Opus 4.1" at bounding box center [533, 179] width 133 height 9
type input "Claude Opus 4.1"
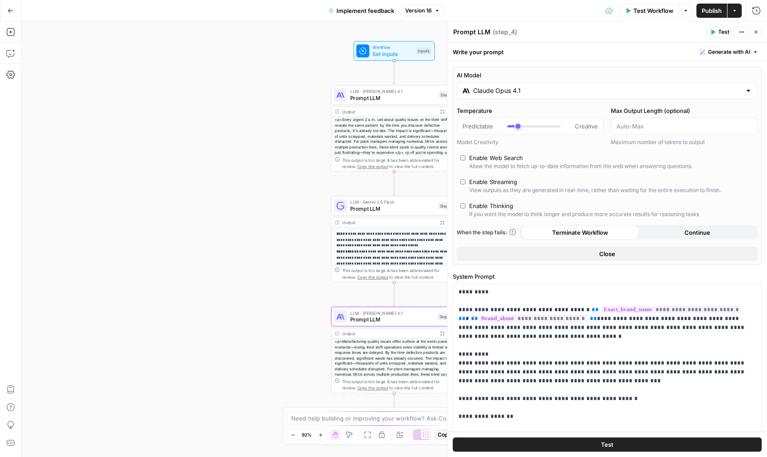
click at [714, 16] on button "Publish" at bounding box center [712, 11] width 31 height 14
click at [754, 33] on icon "button" at bounding box center [756, 31] width 5 height 5
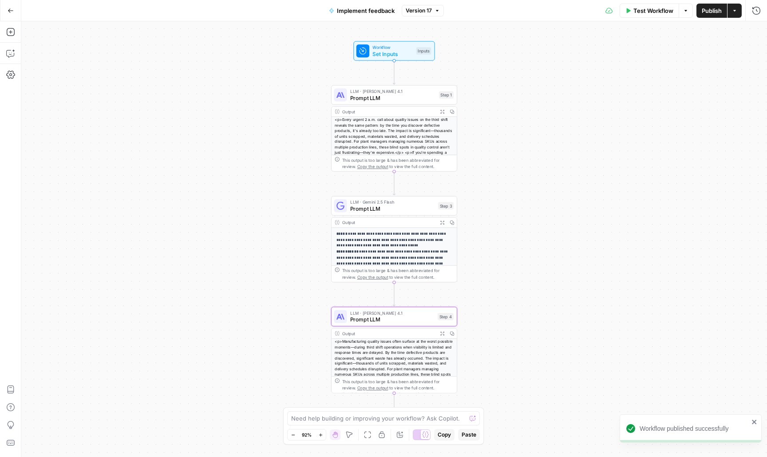
click at [13, 12] on icon "button" at bounding box center [11, 11] width 6 height 6
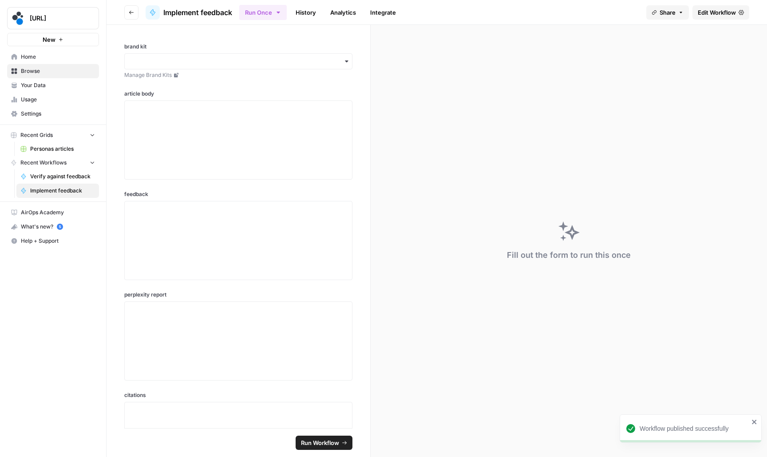
click at [132, 11] on icon "button" at bounding box center [131, 12] width 5 height 5
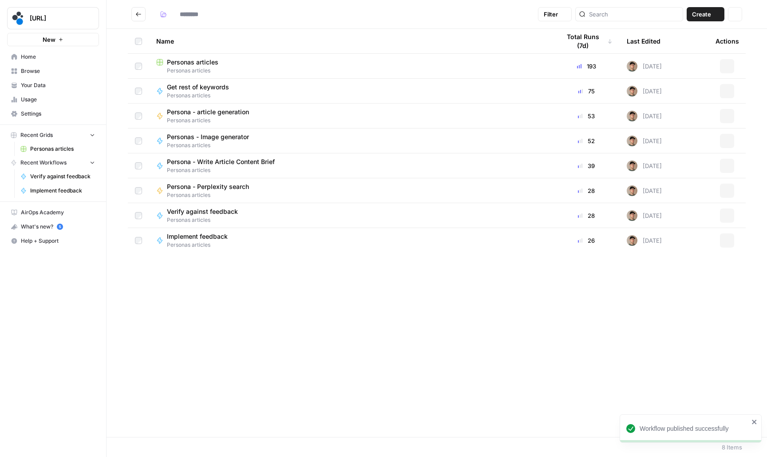
type input "**********"
click at [189, 60] on span "Personas articles" at bounding box center [193, 62] width 52 height 9
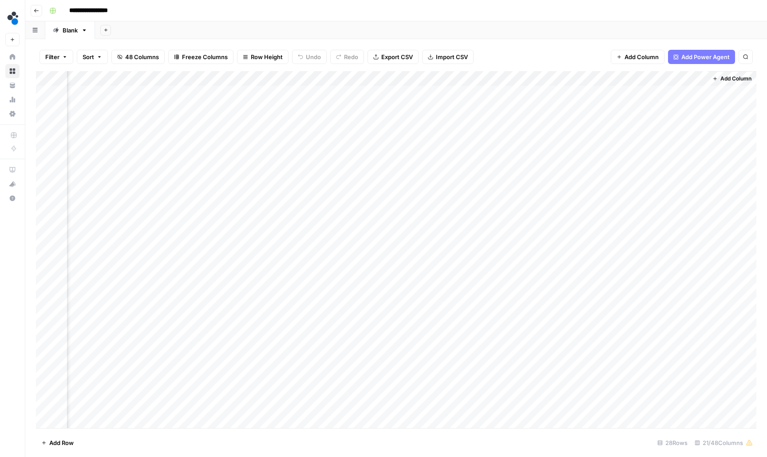
scroll to position [0, 1121]
click at [536, 122] on div "Add Column" at bounding box center [396, 250] width 721 height 358
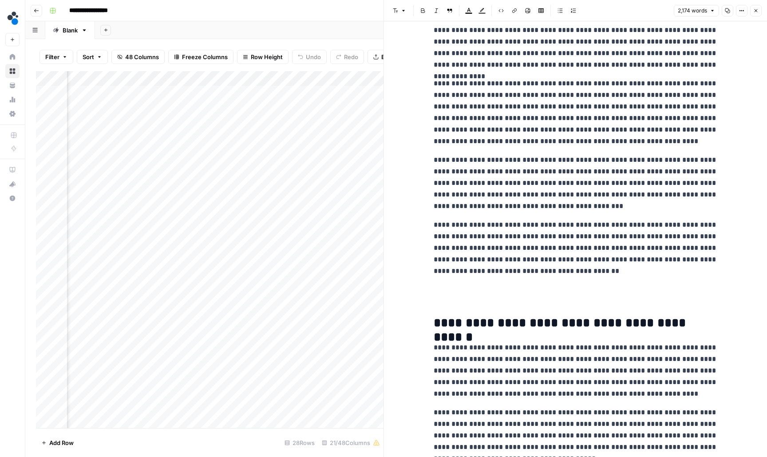
scroll to position [2015, 0]
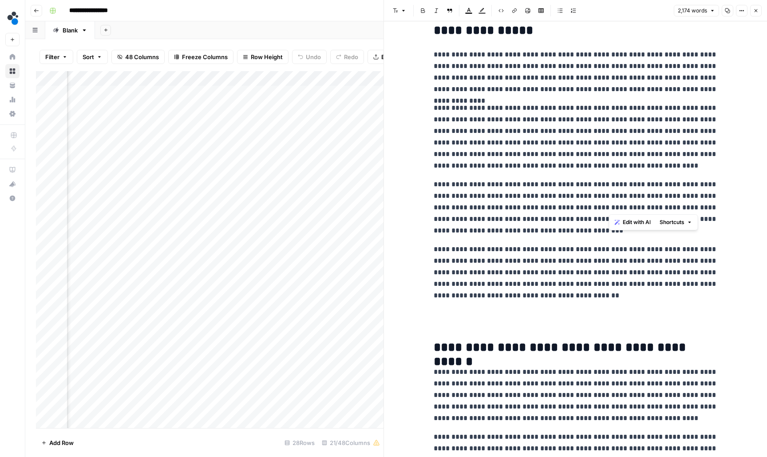
drag, startPoint x: 619, startPoint y: 205, endPoint x: 609, endPoint y: 183, distance: 23.6
click at [609, 183] on p "**********" at bounding box center [576, 208] width 284 height 58
copy p "**********"
click at [752, 6] on button "Close" at bounding box center [757, 11] width 12 height 12
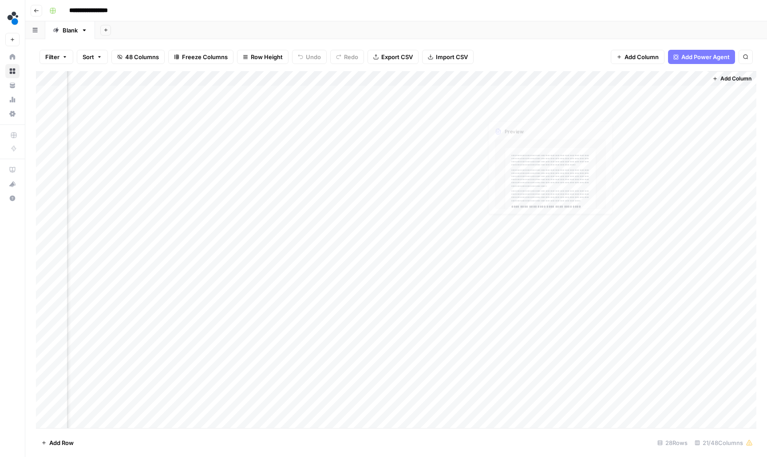
scroll to position [0, 1110]
click at [369, 122] on div "Add Column" at bounding box center [396, 250] width 721 height 358
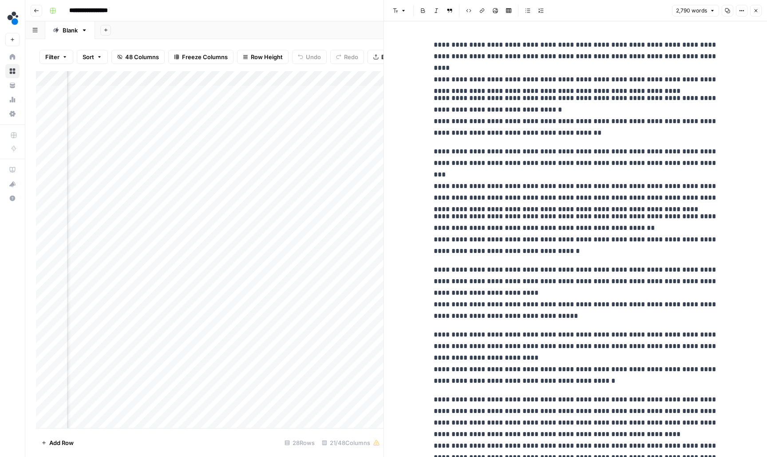
type input "Companies report significant increases in plant efficiency, substantial reducti…"
click at [715, 23] on button "Close" at bounding box center [712, 23] width 7 height 7
click at [756, 13] on icon "button" at bounding box center [756, 10] width 5 height 5
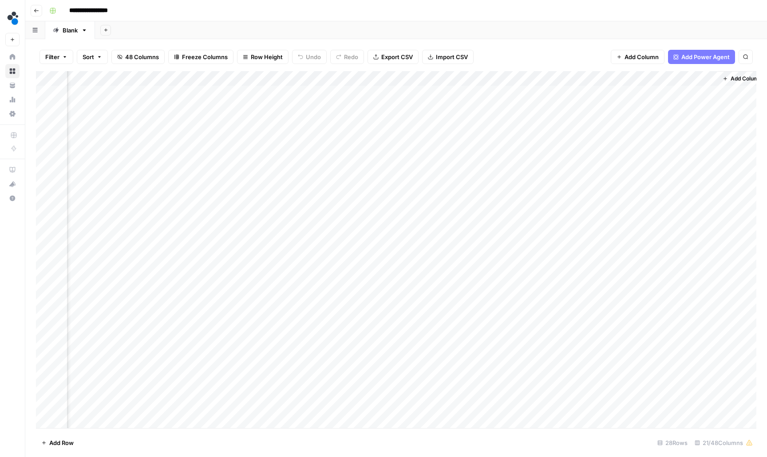
click at [458, 77] on div "Add Column" at bounding box center [396, 250] width 721 height 358
type input "Implement feedback"
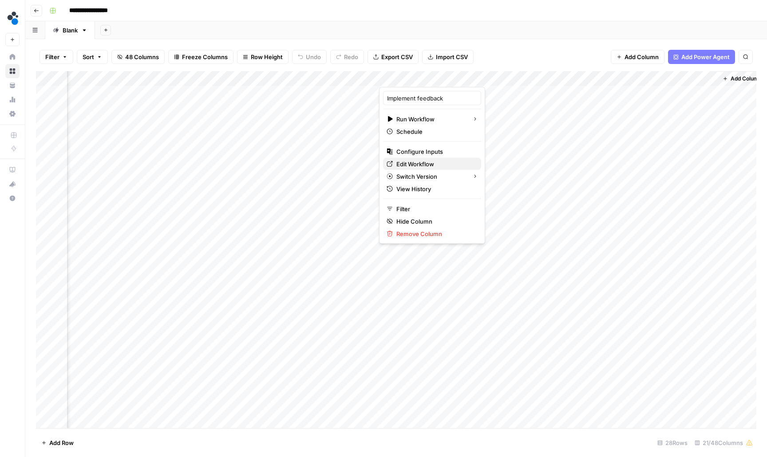
click at [427, 162] on span "Edit Workflow" at bounding box center [436, 163] width 78 height 9
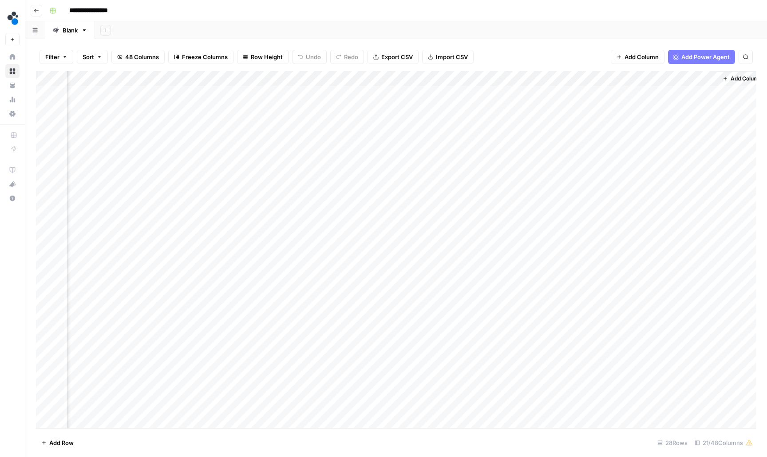
click at [35, 10] on icon "button" at bounding box center [36, 10] width 5 height 5
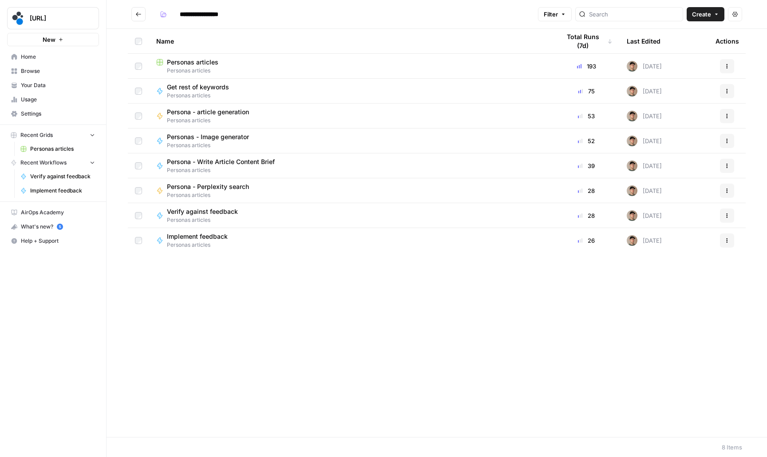
click at [196, 238] on span "Implement feedback" at bounding box center [197, 236] width 61 height 9
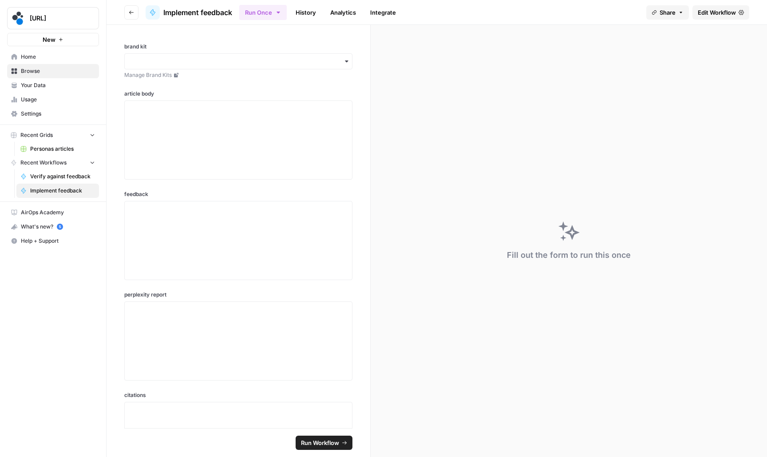
click at [700, 13] on span "Edit Workflow" at bounding box center [717, 12] width 38 height 9
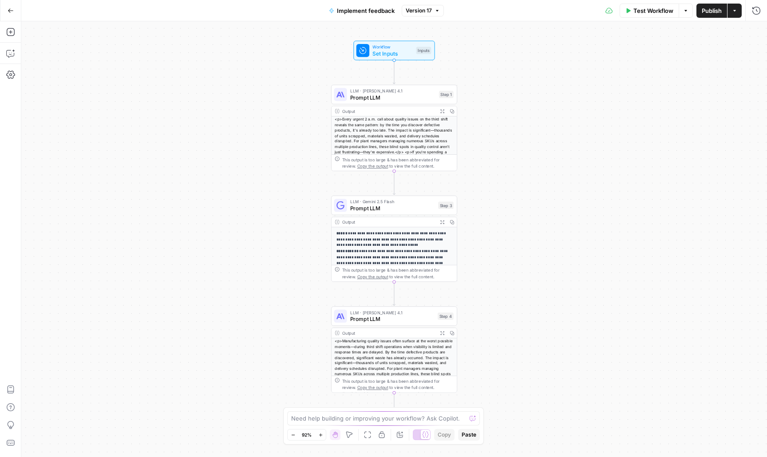
drag, startPoint x: 526, startPoint y: 136, endPoint x: 526, endPoint y: 115, distance: 21.3
click at [526, 115] on div "**********" at bounding box center [394, 238] width 746 height 435
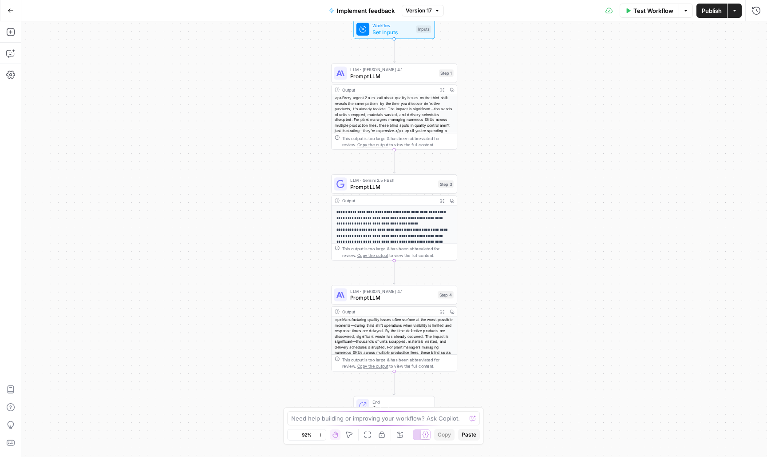
click at [415, 188] on span "Prompt LLM" at bounding box center [392, 187] width 85 height 8
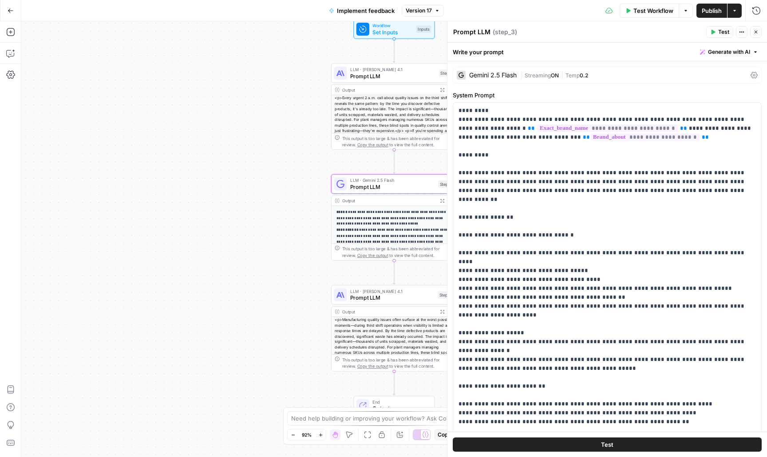
click at [572, 76] on span "Temp" at bounding box center [573, 75] width 14 height 7
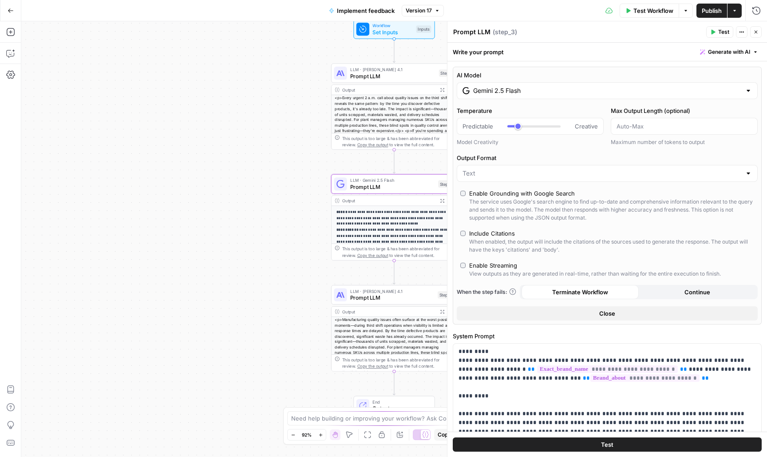
click at [584, 93] on input "Gemini 2.5 Flash" at bounding box center [607, 90] width 268 height 9
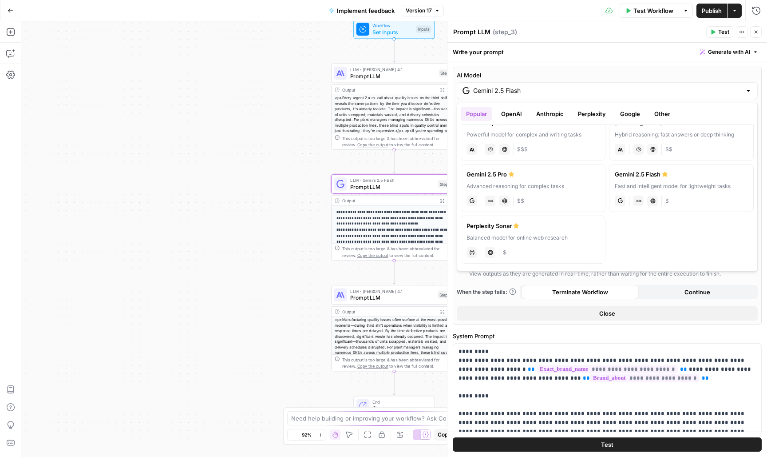
scroll to position [127, 0]
click at [539, 179] on label "Gemini 2.5 Pro Advanced reasoning for complex tasks gemini JSON Mode Live Web R…" at bounding box center [533, 188] width 145 height 48
type input "Gemini 2.5 Pro"
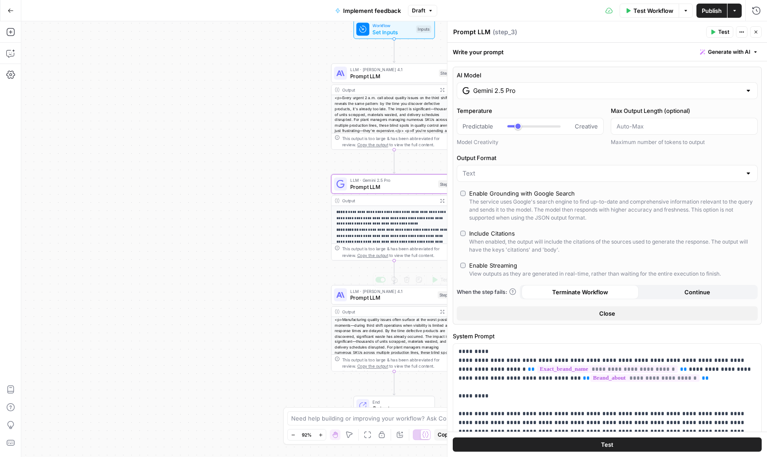
click at [368, 294] on span "Prompt LLM" at bounding box center [392, 297] width 84 height 8
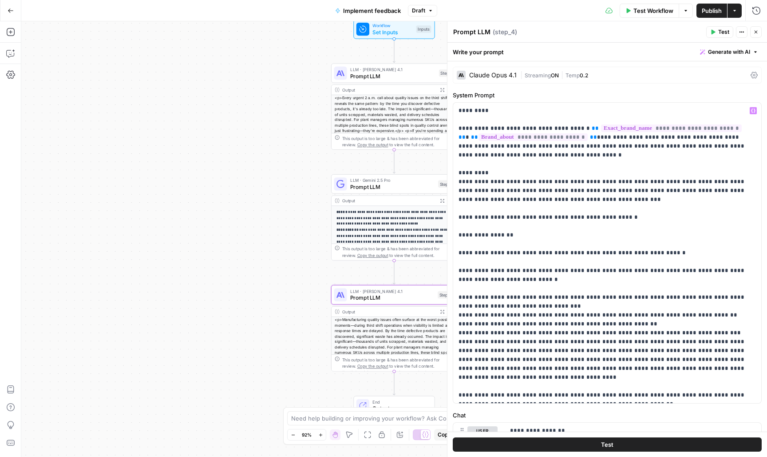
click at [539, 79] on div "[PERSON_NAME] Opus 4.1 | Streaming ON | Temp 0.2" at bounding box center [607, 75] width 309 height 17
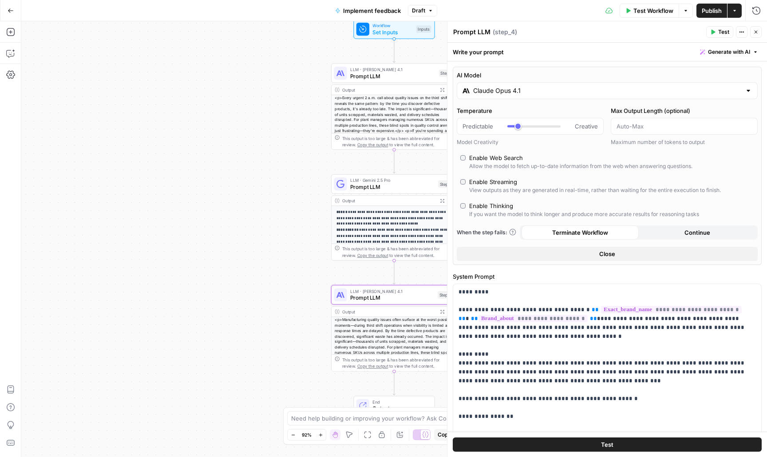
click at [534, 94] on input "Claude Opus 4.1" at bounding box center [607, 90] width 268 height 9
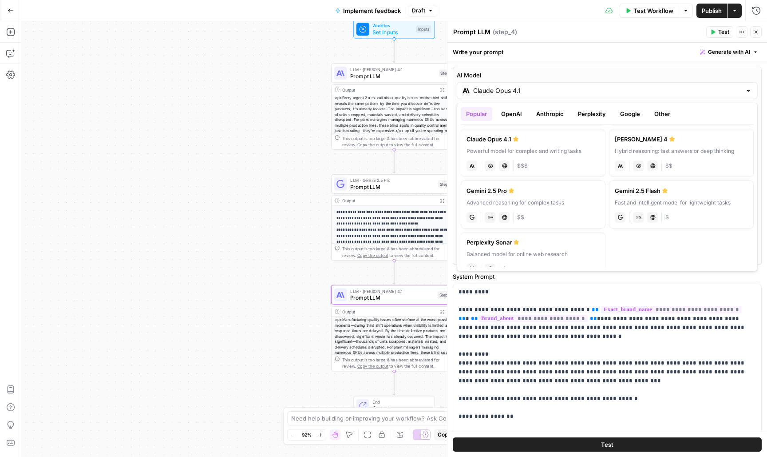
scroll to position [124, 0]
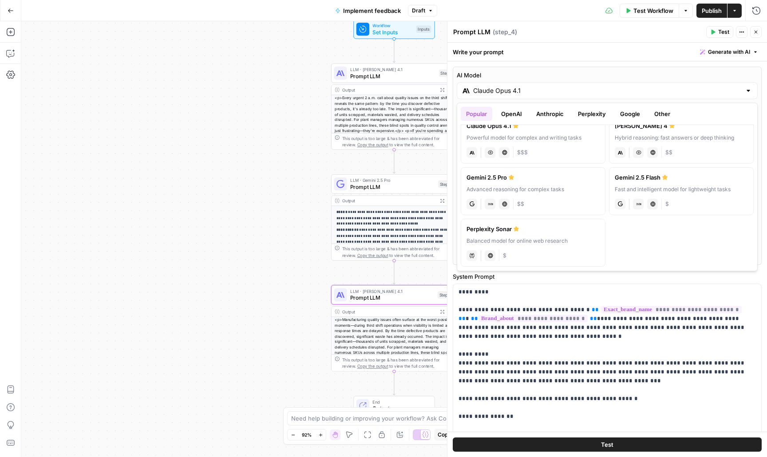
click at [525, 175] on div "Gemini 2.5 Pro" at bounding box center [533, 177] width 133 height 9
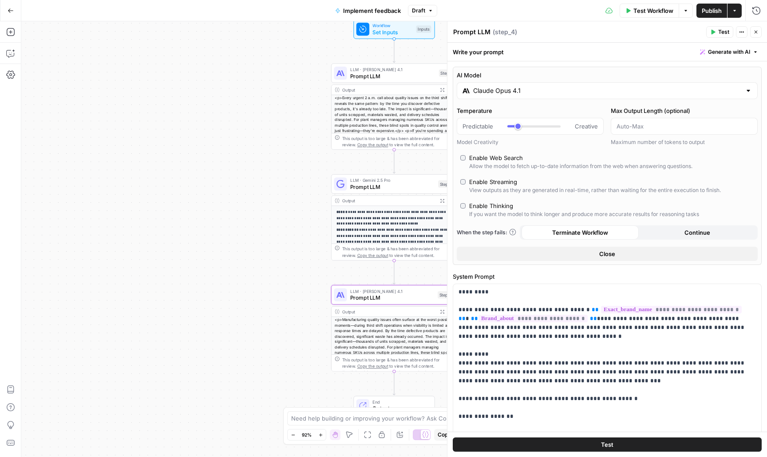
type input "Gemini 2.5 Pro"
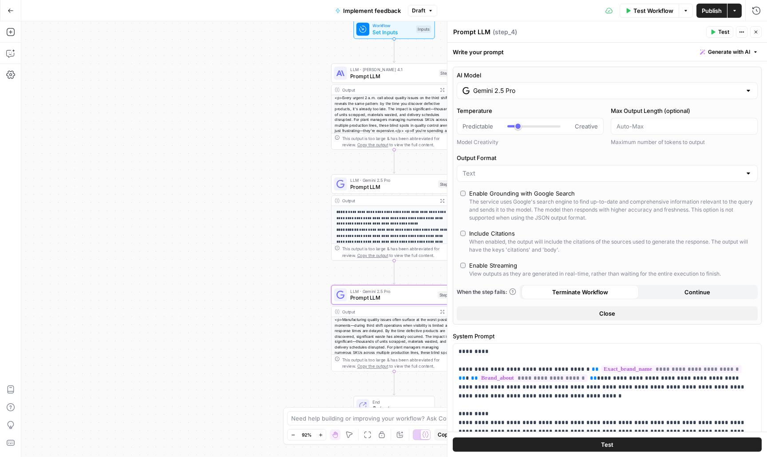
click at [703, 11] on span "Publish" at bounding box center [712, 10] width 20 height 9
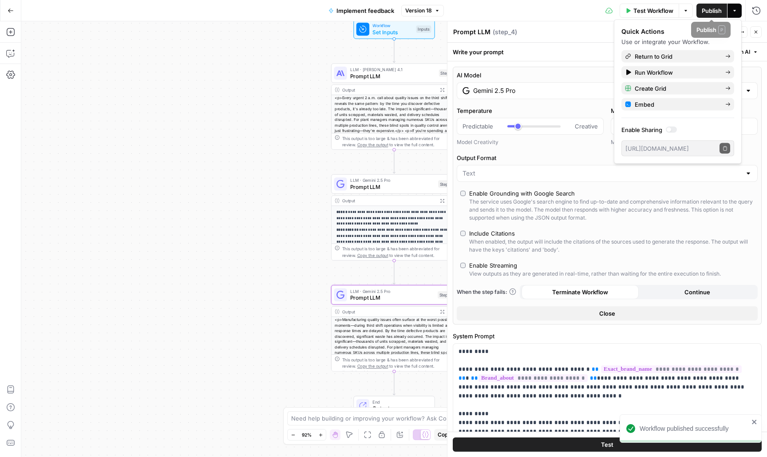
click at [755, 28] on button "Close" at bounding box center [757, 32] width 12 height 12
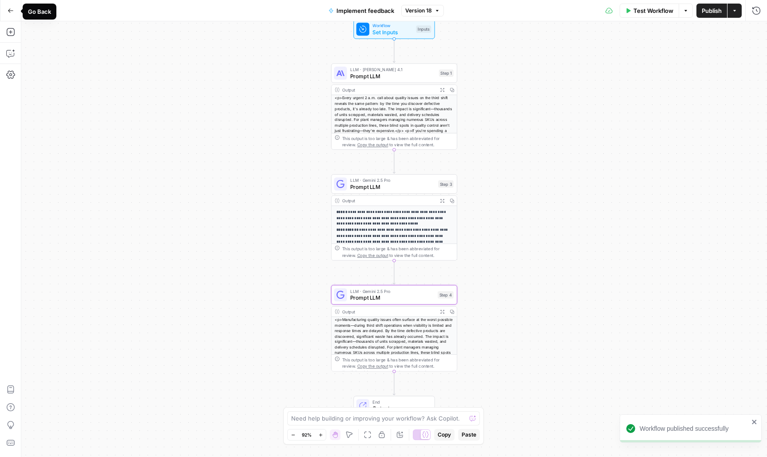
click at [13, 10] on span "Go Back" at bounding box center [13, 10] width 0 height 0
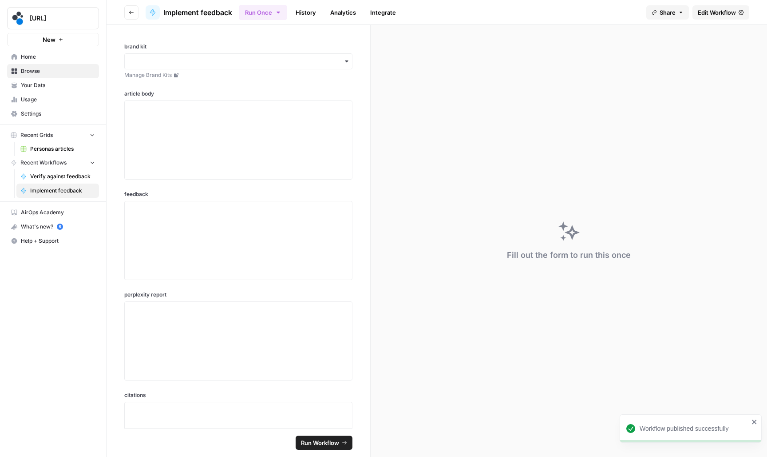
click at [131, 18] on button "Go back" at bounding box center [131, 12] width 14 height 14
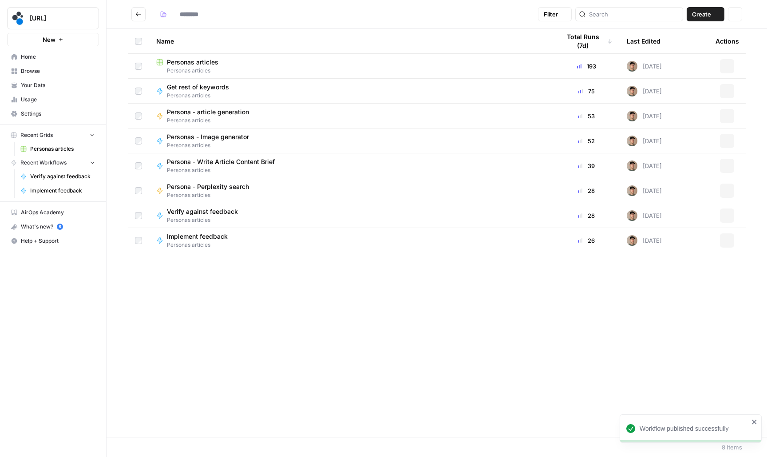
type input "**********"
click at [196, 64] on span "Personas articles" at bounding box center [193, 62] width 52 height 9
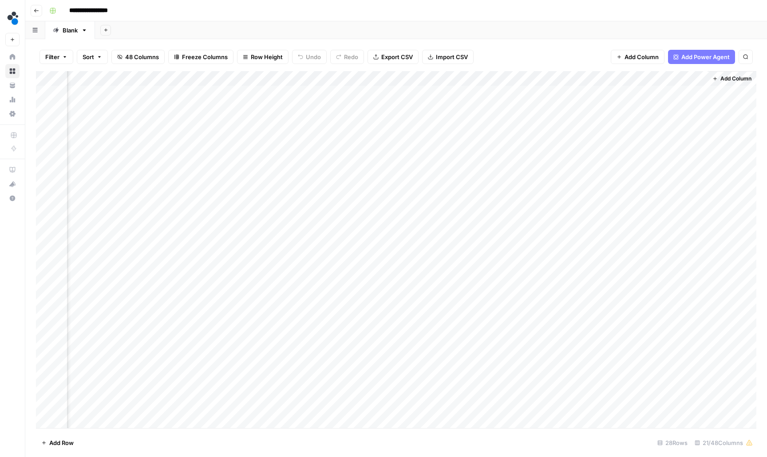
scroll to position [0, 1121]
click at [271, 78] on div "Add Column" at bounding box center [396, 250] width 721 height 358
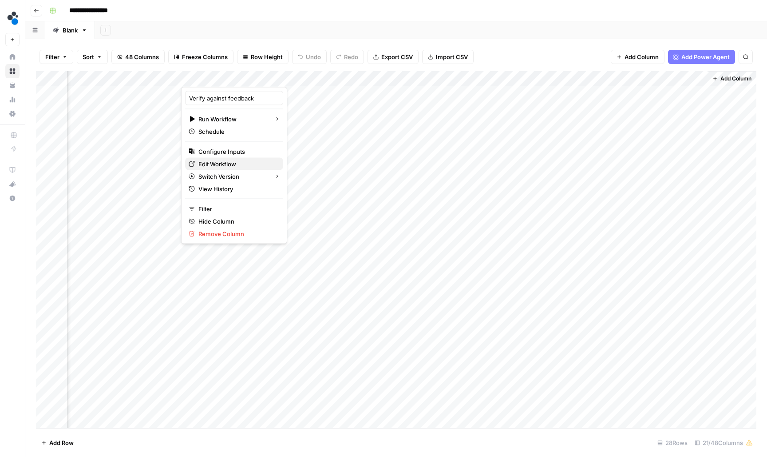
click at [242, 164] on span "Edit Workflow" at bounding box center [238, 163] width 78 height 9
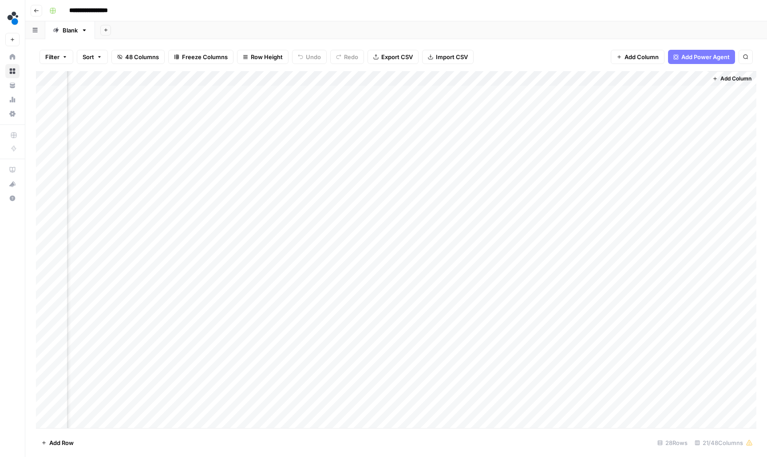
click at [39, 12] on button "Go back" at bounding box center [37, 11] width 12 height 12
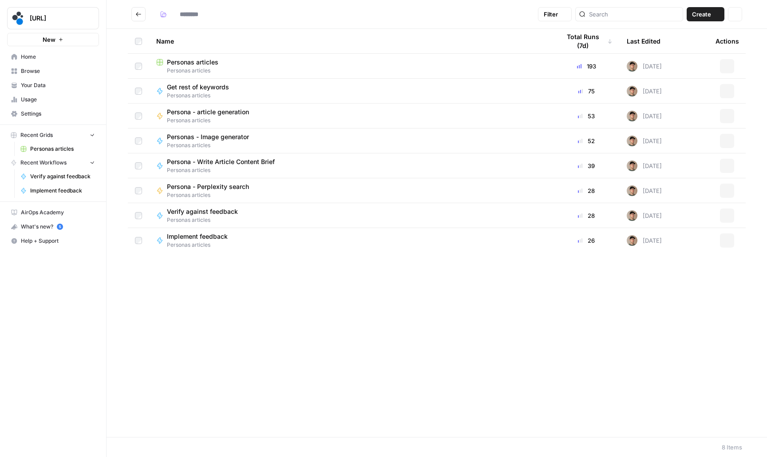
type input "**********"
click at [202, 210] on span "Verify against feedback" at bounding box center [202, 211] width 71 height 9
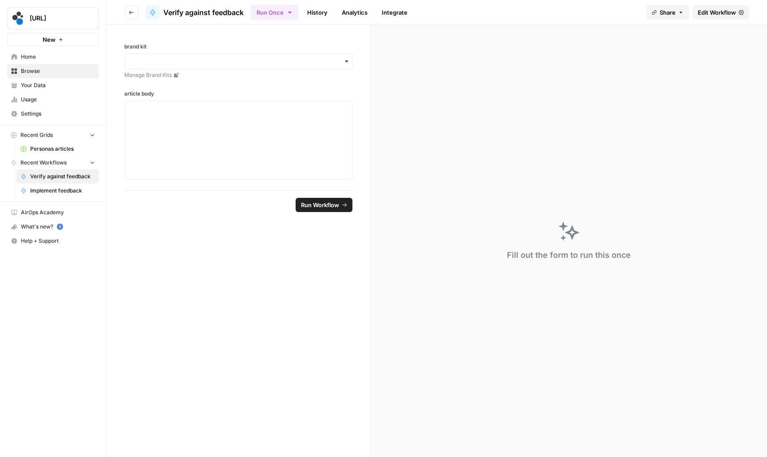
click at [728, 17] on link "Edit Workflow" at bounding box center [721, 12] width 57 height 14
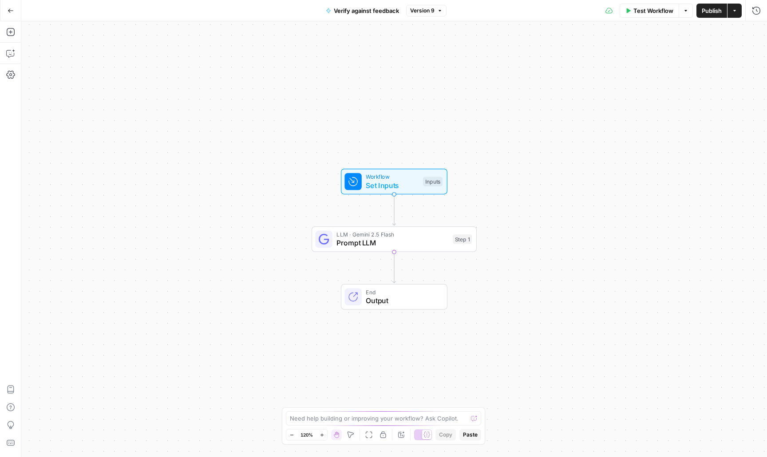
click at [403, 249] on div "LLM · Gemini 2.5 Flash Prompt LLM Step 1 Copy step Delete step Add Note Test" at bounding box center [394, 239] width 165 height 26
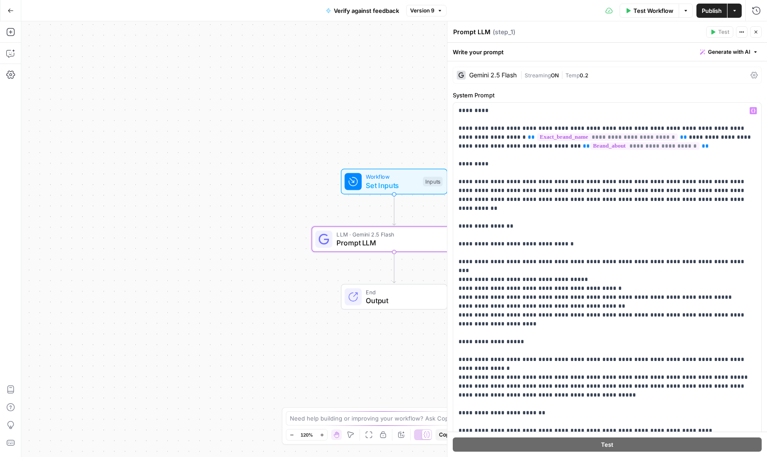
click at [604, 75] on div "| Streaming ON | Temp 0.2" at bounding box center [634, 75] width 227 height 8
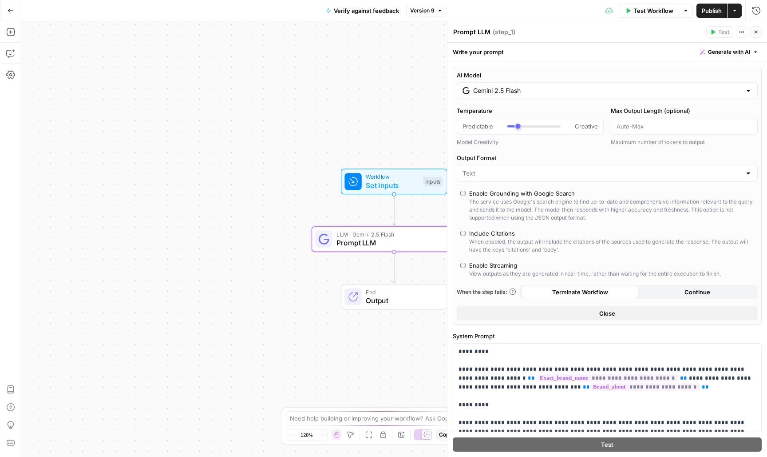
click at [583, 98] on div "Gemini 2.5 Flash" at bounding box center [607, 90] width 301 height 17
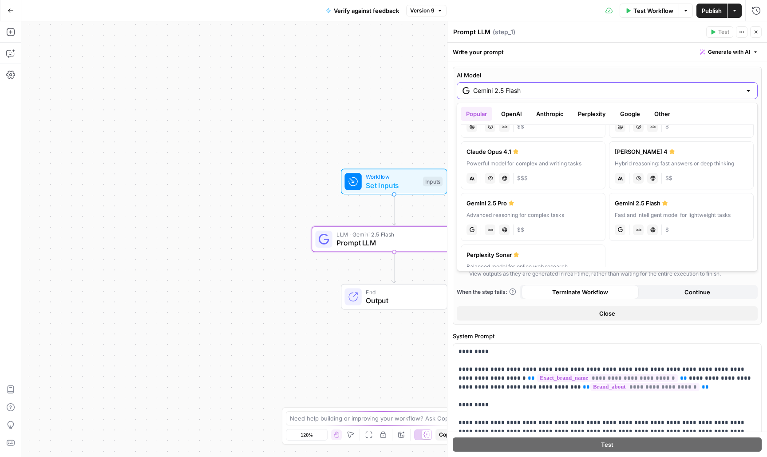
scroll to position [100, 0]
click at [548, 207] on label "Gemini 2.5 Pro Advanced reasoning for complex tasks gemini JSON Mode Live Web R…" at bounding box center [533, 215] width 145 height 48
type input "Gemini 2.5 Pro"
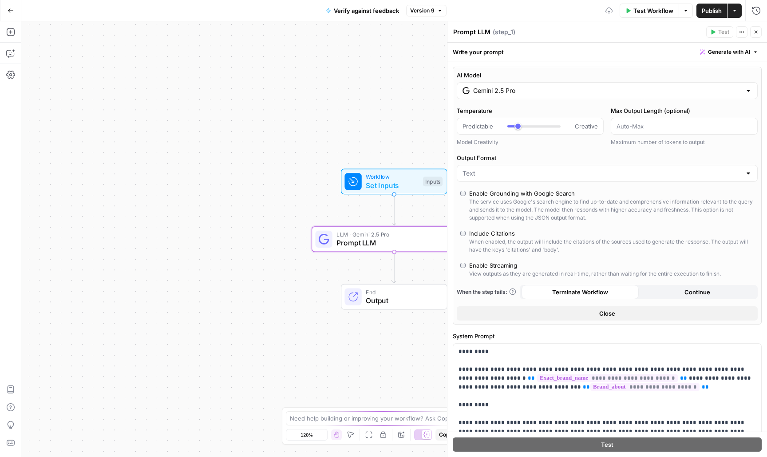
click at [714, 10] on span "Publish" at bounding box center [712, 10] width 20 height 9
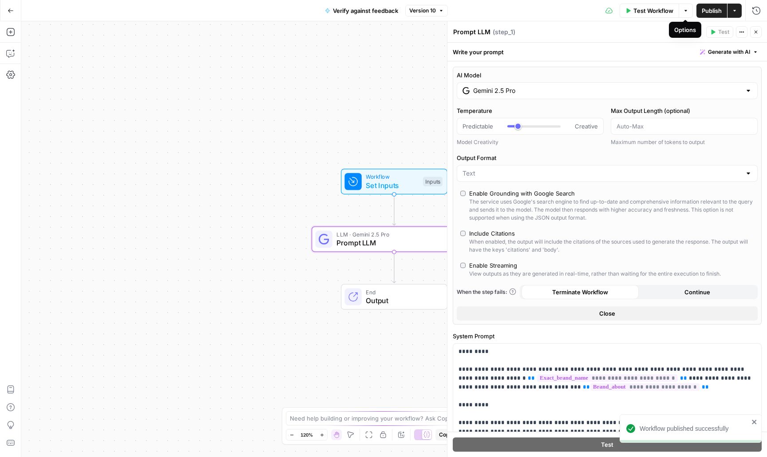
click at [14, 11] on button "Go Back" at bounding box center [11, 11] width 16 height 16
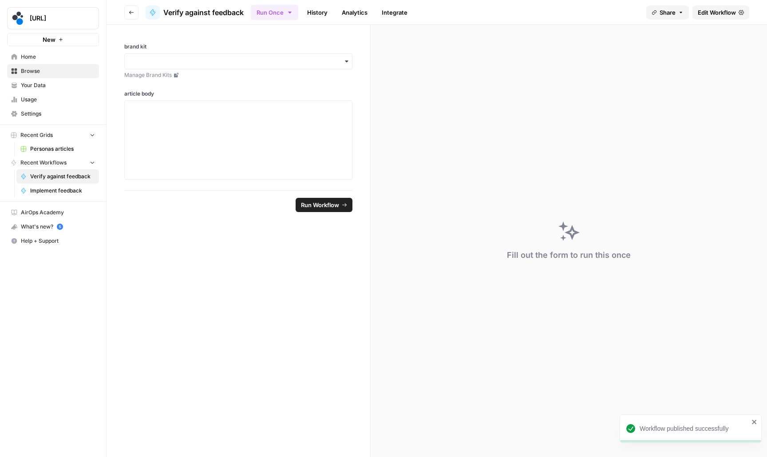
click at [128, 12] on button "Go back" at bounding box center [131, 12] width 14 height 14
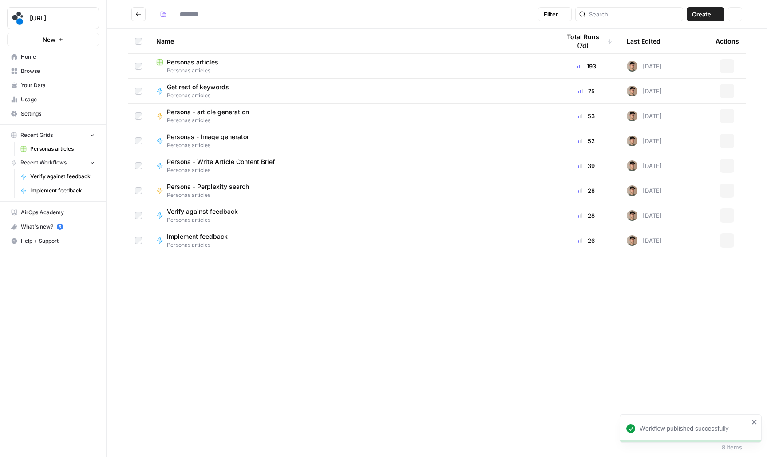
type input "**********"
click at [239, 67] on span "Personas articles" at bounding box center [351, 71] width 390 height 8
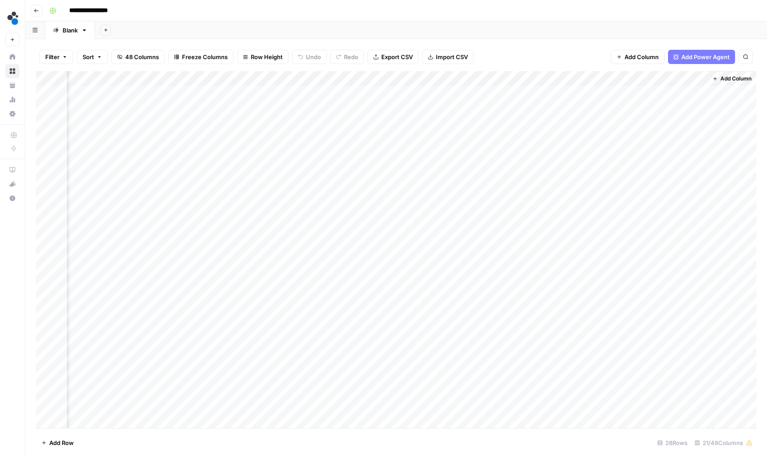
scroll to position [0, 1121]
click at [458, 107] on div "Add Column" at bounding box center [396, 250] width 721 height 358
click at [459, 124] on div "Add Column" at bounding box center [396, 250] width 721 height 358
click at [458, 91] on div "Add Column" at bounding box center [396, 250] width 721 height 358
click at [541, 124] on div "Add Column" at bounding box center [396, 250] width 721 height 358
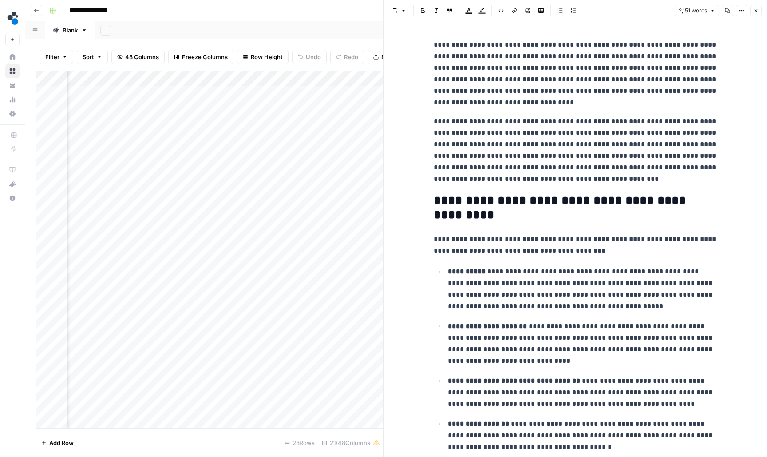
click at [753, 16] on button "Close" at bounding box center [757, 11] width 12 height 12
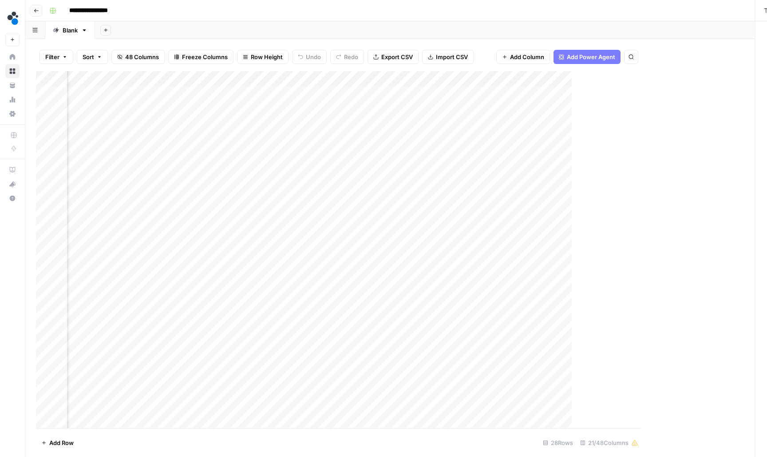
scroll to position [0, 1110]
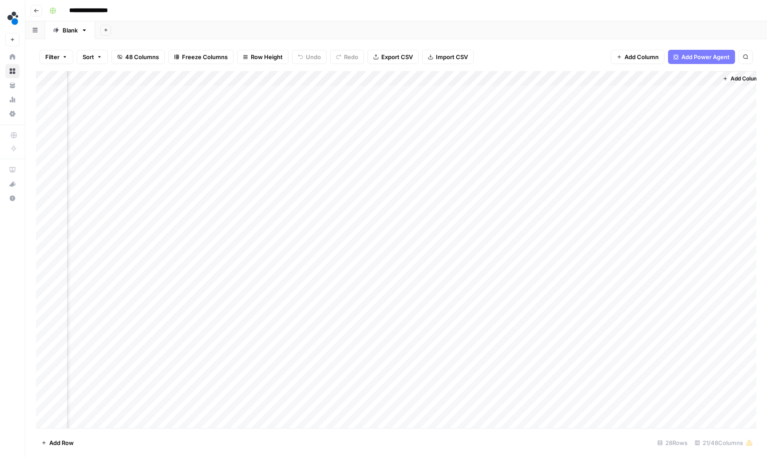
click at [548, 91] on div "Add Column" at bounding box center [396, 250] width 721 height 358
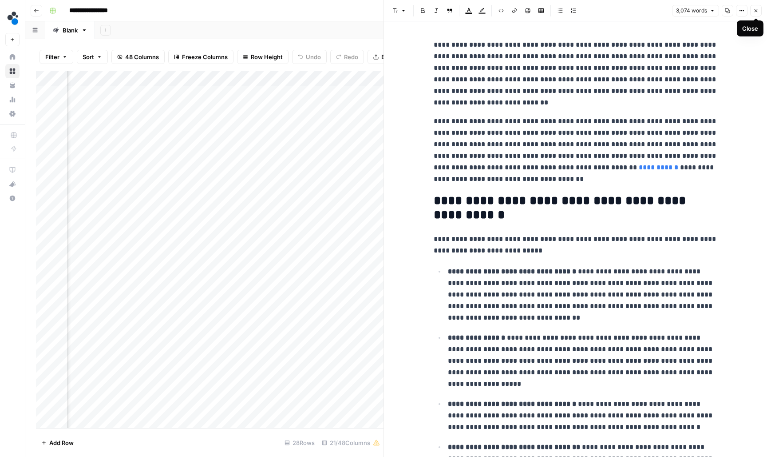
click at [754, 12] on icon "button" at bounding box center [756, 10] width 5 height 5
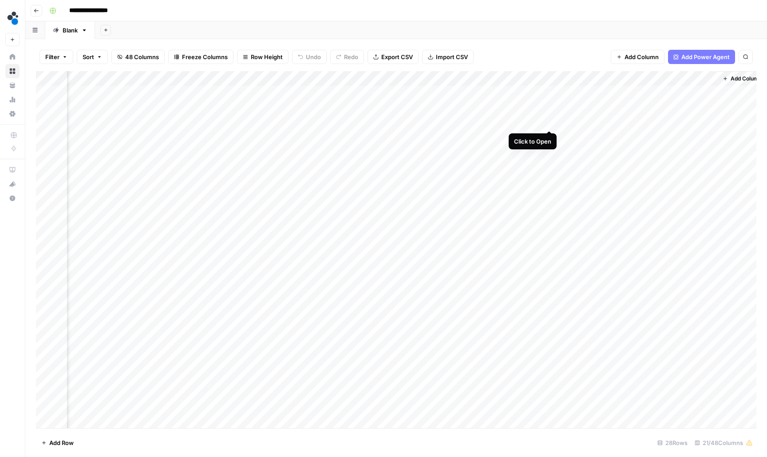
click at [548, 120] on div "Add Column" at bounding box center [396, 250] width 721 height 358
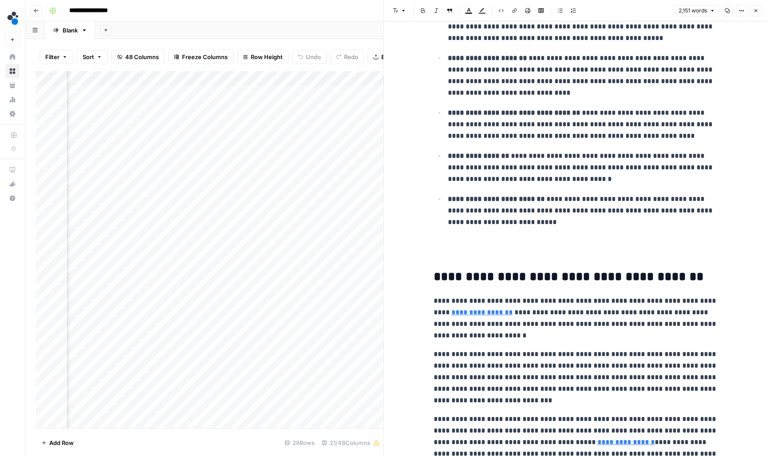
scroll to position [270, 0]
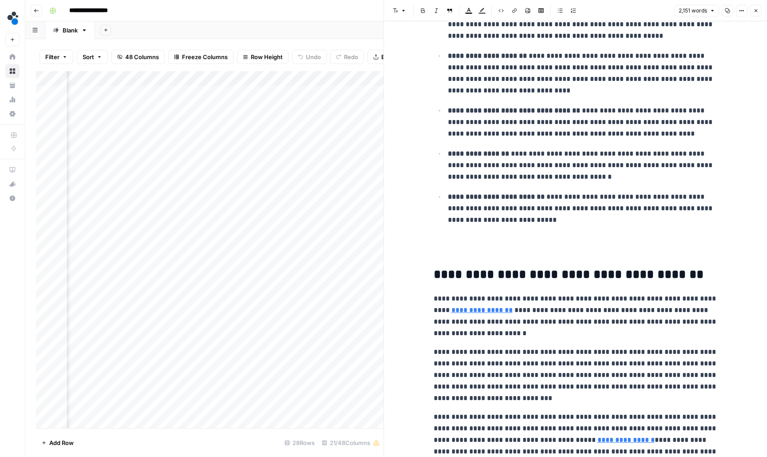
click at [760, 15] on button "Close" at bounding box center [757, 11] width 12 height 12
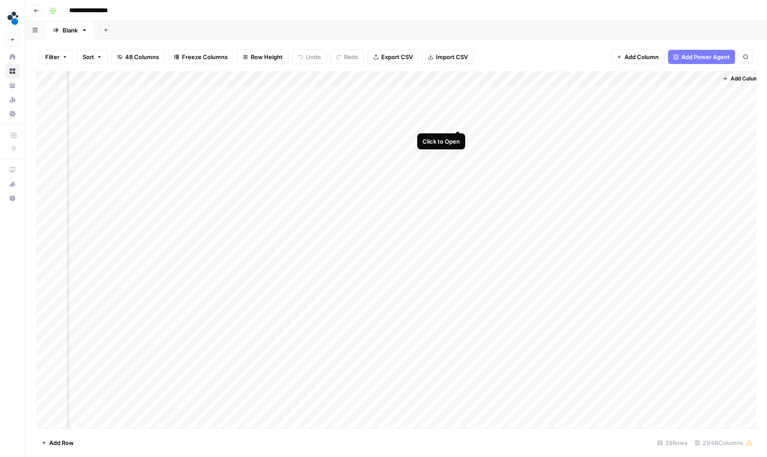
click at [457, 121] on div "Add Column" at bounding box center [396, 250] width 721 height 358
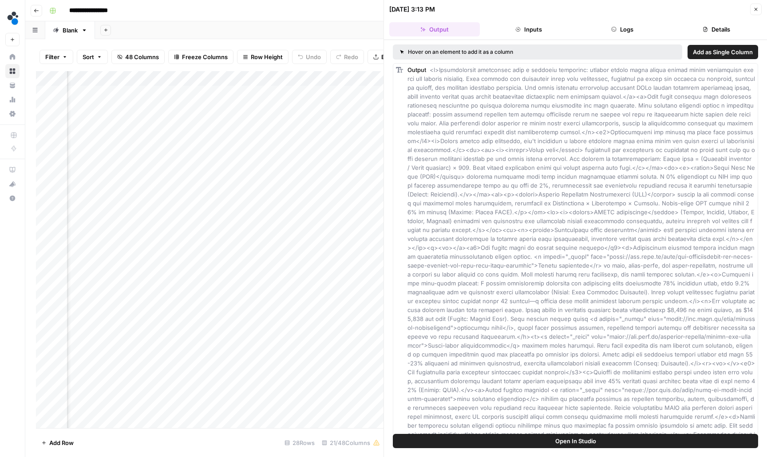
click at [649, 28] on button "Logs" at bounding box center [623, 29] width 91 height 14
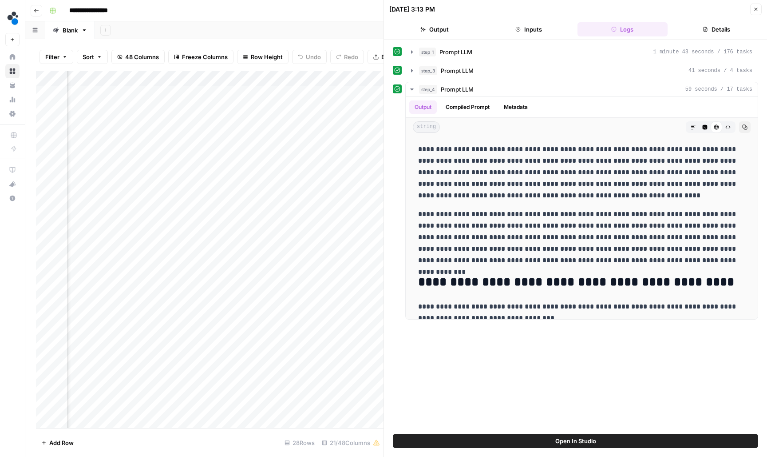
click at [757, 10] on icon "button" at bounding box center [756, 9] width 5 height 5
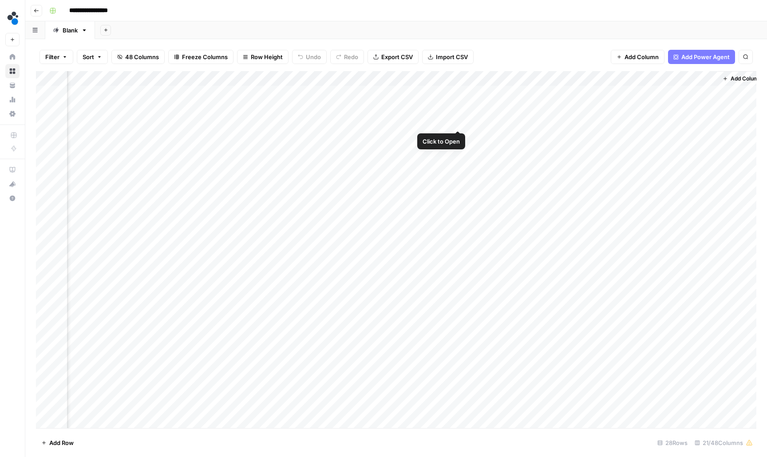
click at [460, 123] on div "Add Column" at bounding box center [396, 250] width 721 height 358
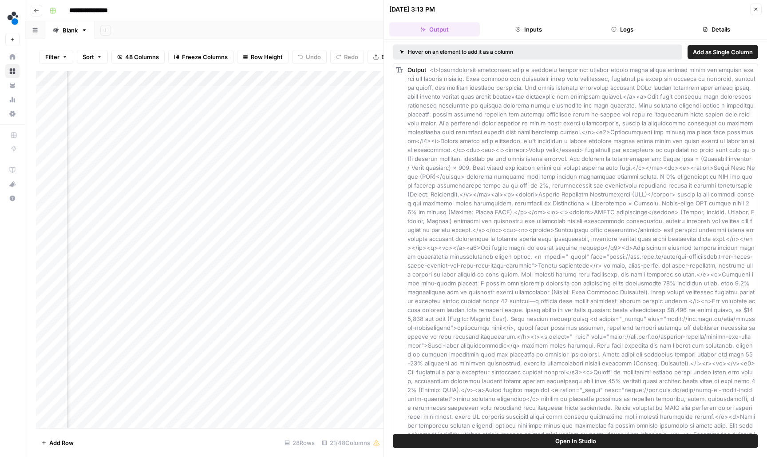
click at [647, 25] on button "Logs" at bounding box center [623, 29] width 91 height 14
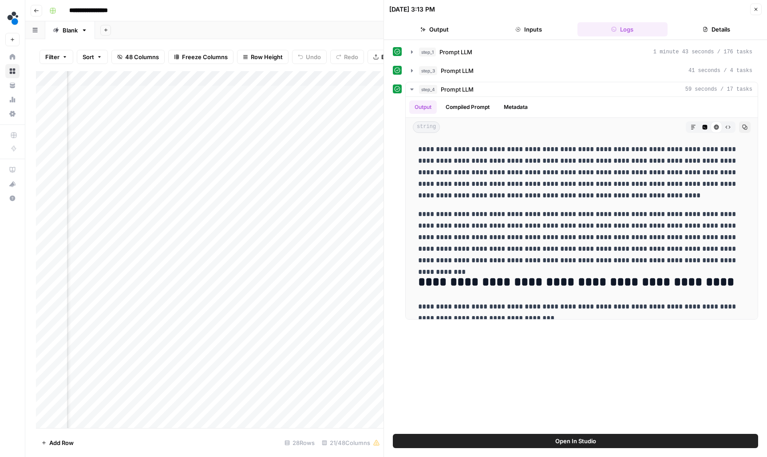
click at [407, 75] on button "step_3 Prompt LLM 41 seconds / 4 tasks" at bounding box center [582, 71] width 352 height 14
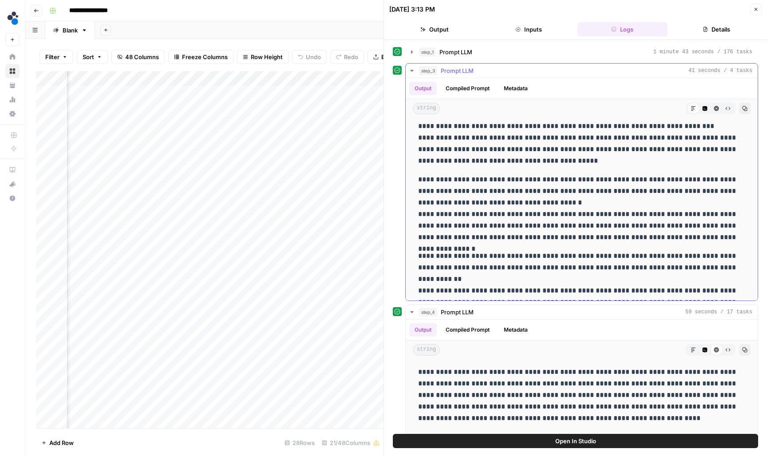
scroll to position [82, 0]
drag, startPoint x: 568, startPoint y: 202, endPoint x: 444, endPoint y: 179, distance: 126.5
click at [444, 179] on p "**********" at bounding box center [581, 207] width 327 height 69
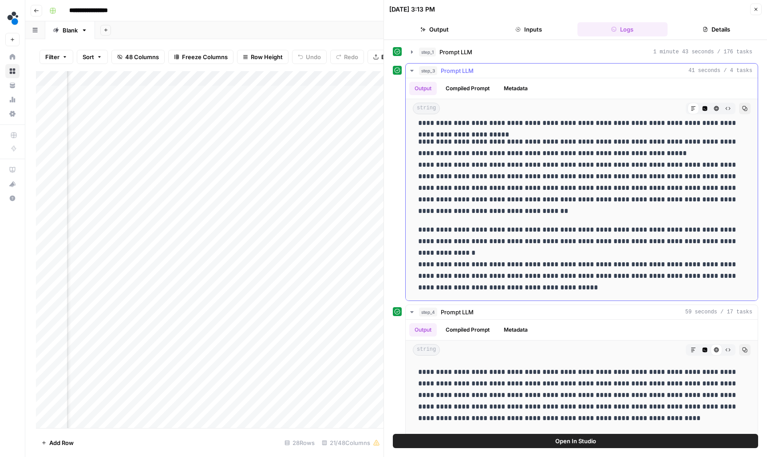
scroll to position [401, 0]
click at [756, 11] on icon "button" at bounding box center [756, 9] width 5 height 5
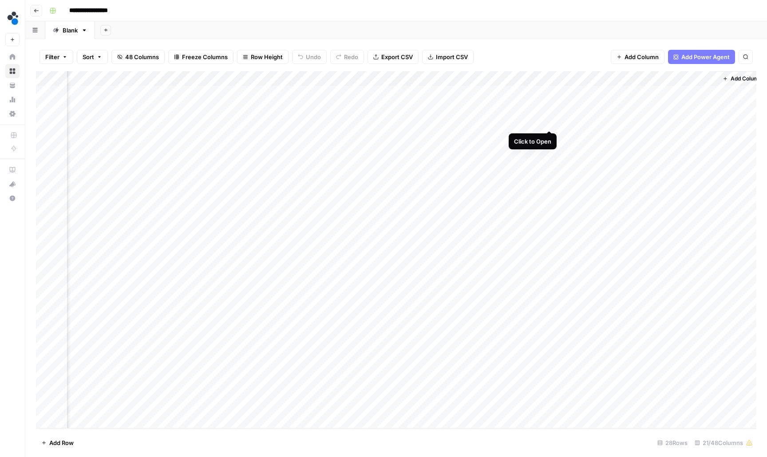
click at [548, 123] on div "Add Column" at bounding box center [396, 250] width 721 height 358
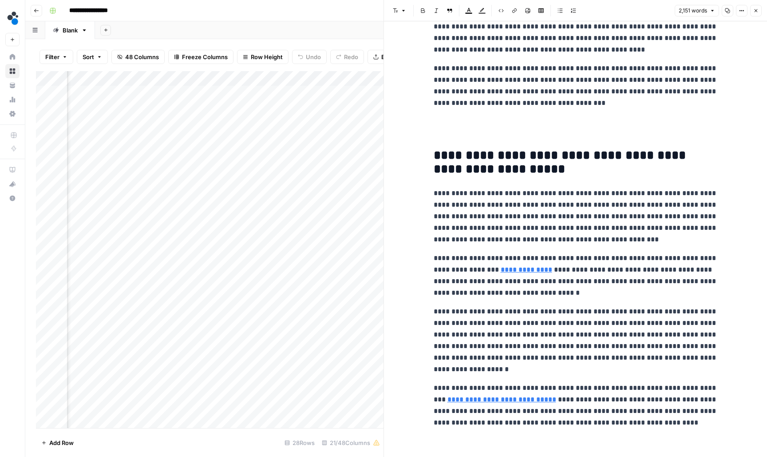
scroll to position [957, 0]
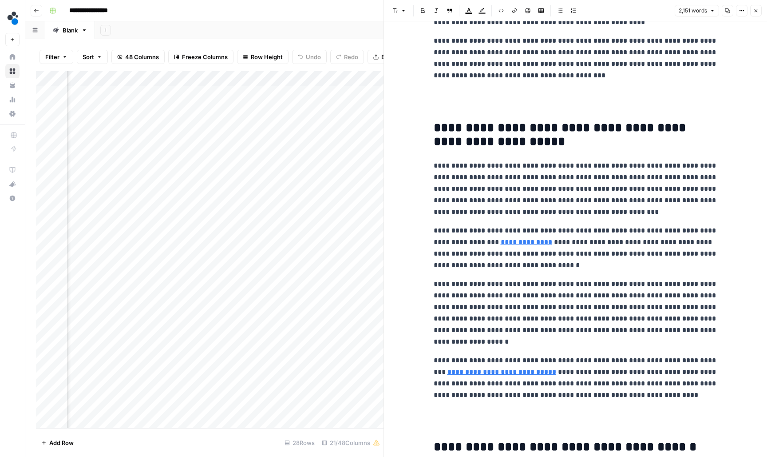
scroll to position [999, 0]
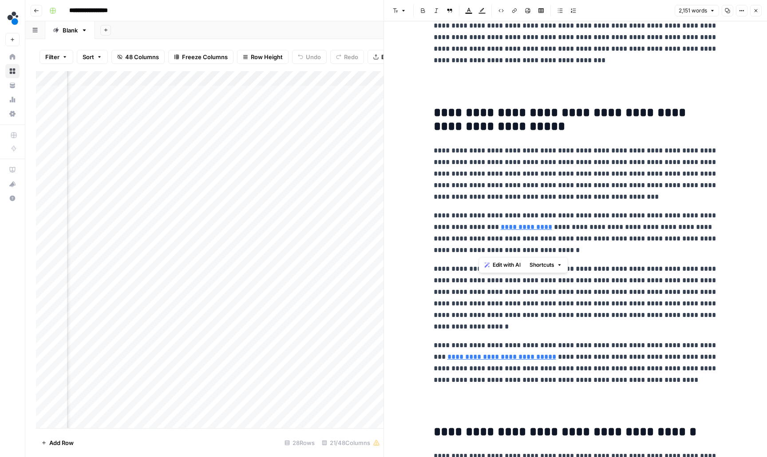
drag, startPoint x: 533, startPoint y: 247, endPoint x: 479, endPoint y: 248, distance: 54.2
click at [479, 248] on p "**********" at bounding box center [576, 233] width 284 height 46
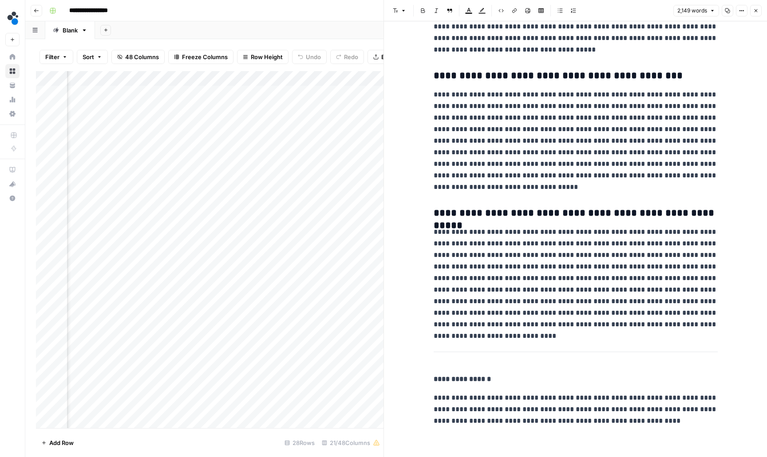
scroll to position [3214, 0]
click at [756, 10] on icon "button" at bounding box center [756, 10] width 5 height 5
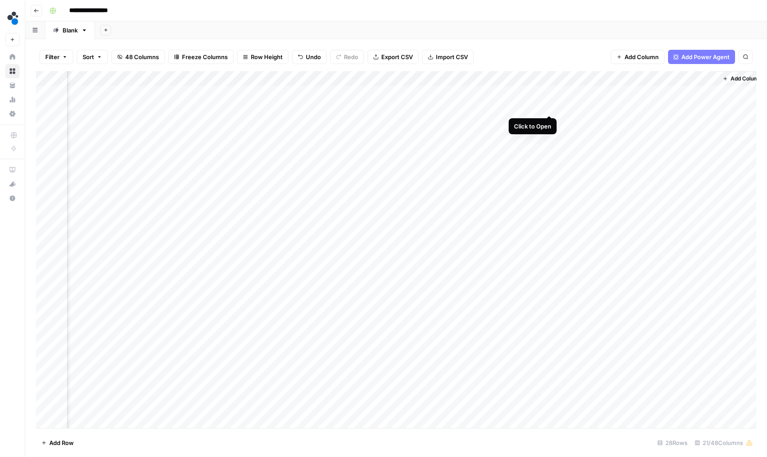
click at [551, 107] on div "Add Column" at bounding box center [396, 250] width 721 height 358
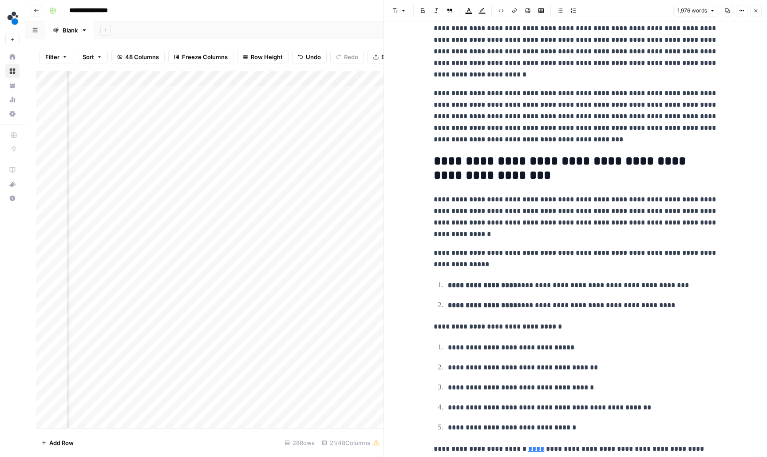
scroll to position [36, 0]
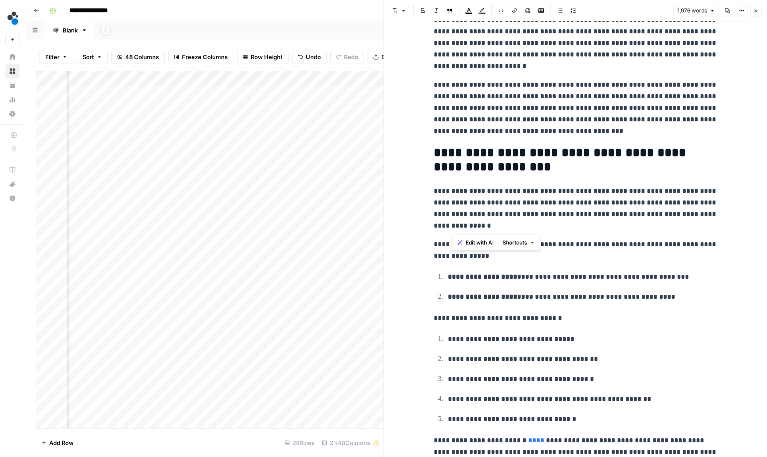
drag, startPoint x: 600, startPoint y: 228, endPoint x: 658, endPoint y: 215, distance: 59.6
click at [658, 215] on p "**********" at bounding box center [576, 208] width 284 height 46
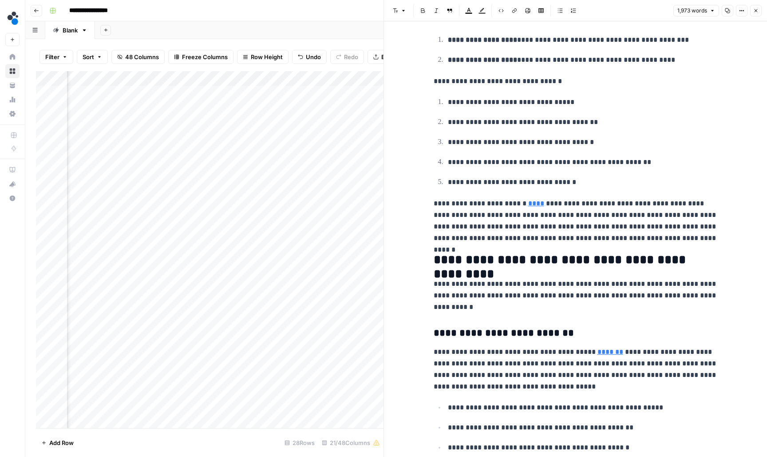
scroll to position [267, 0]
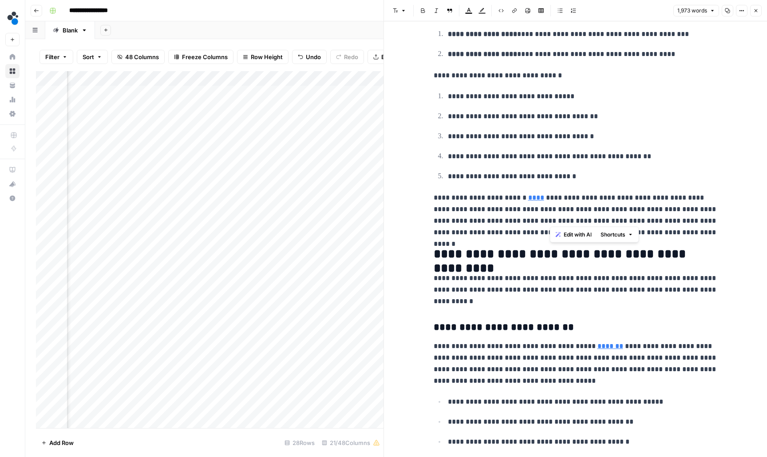
drag, startPoint x: 617, startPoint y: 216, endPoint x: 551, endPoint y: 217, distance: 66.2
click at [551, 217] on p "**********" at bounding box center [576, 215] width 284 height 46
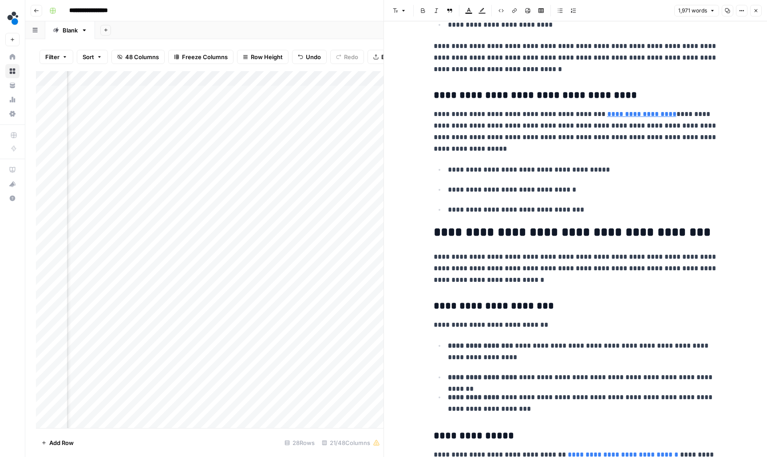
scroll to position [804, 0]
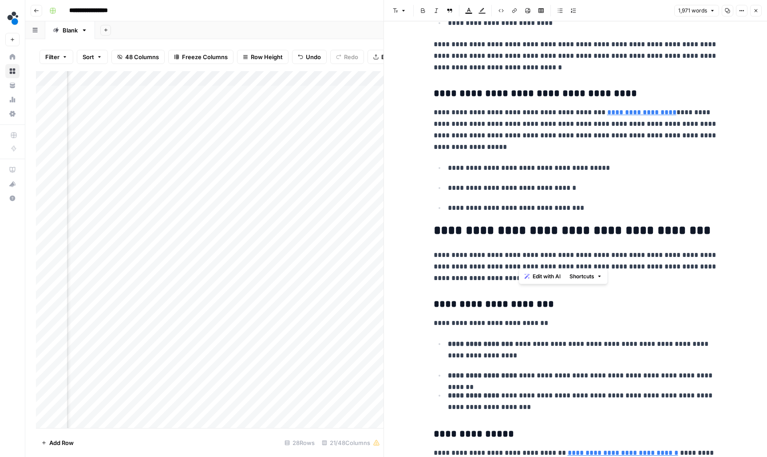
drag, startPoint x: 581, startPoint y: 259, endPoint x: 518, endPoint y: 261, distance: 63.1
click at [518, 261] on p "**********" at bounding box center [576, 266] width 284 height 35
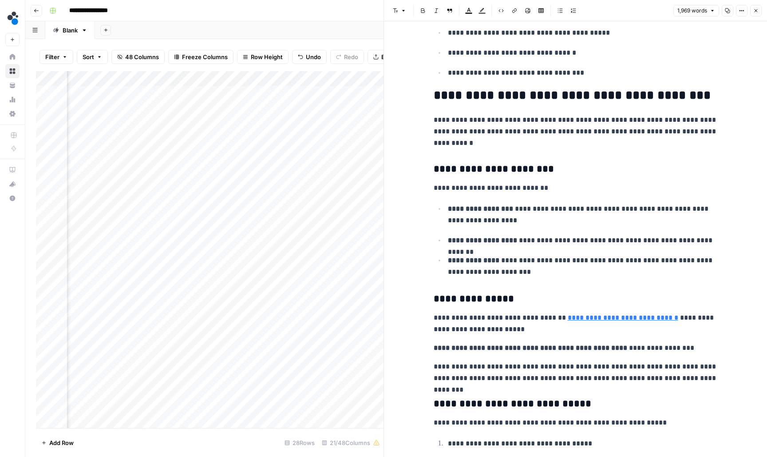
scroll to position [944, 0]
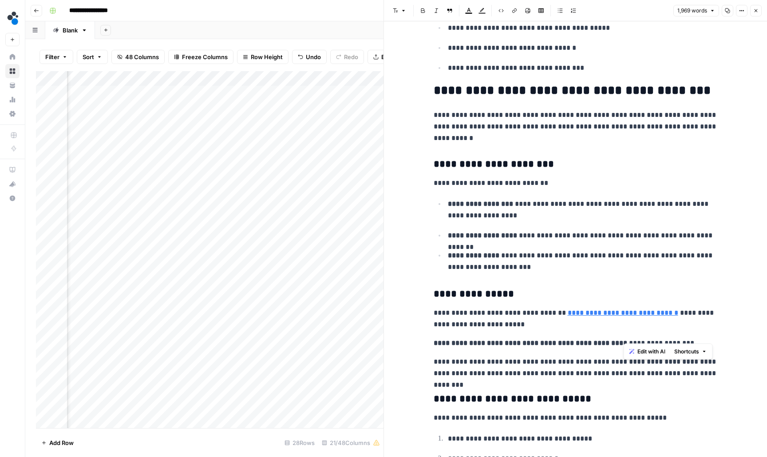
drag, startPoint x: 686, startPoint y: 334, endPoint x: 618, endPoint y: 335, distance: 67.5
click at [618, 337] on p "**********" at bounding box center [576, 343] width 284 height 12
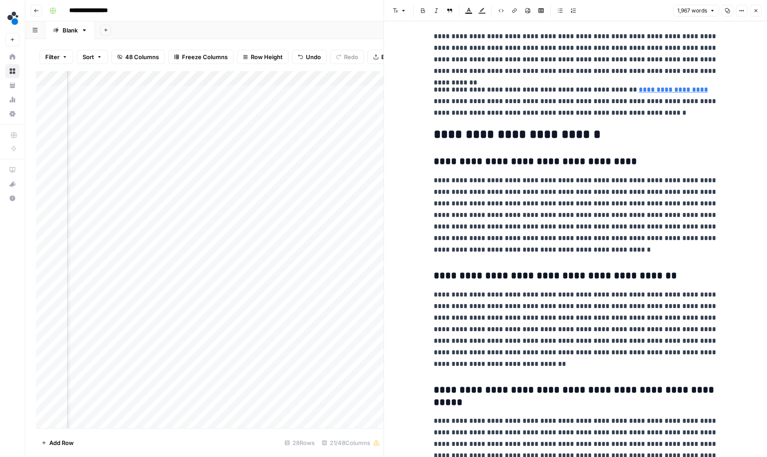
scroll to position [4292, 0]
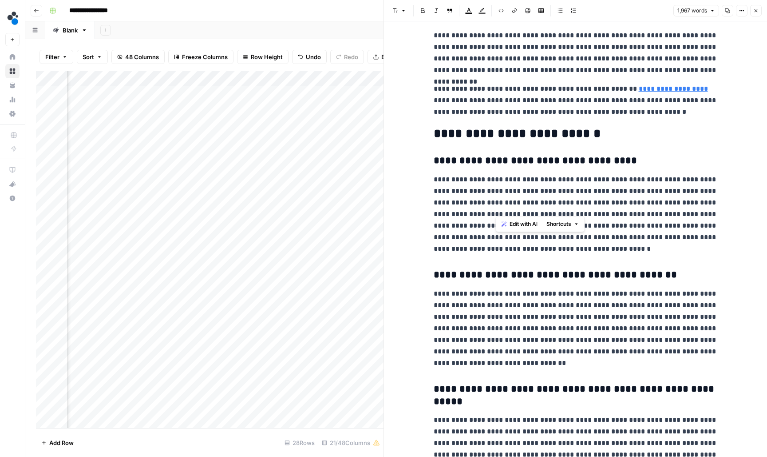
drag, startPoint x: 559, startPoint y: 207, endPoint x: 497, endPoint y: 208, distance: 61.3
click at [497, 208] on p "**********" at bounding box center [576, 214] width 284 height 81
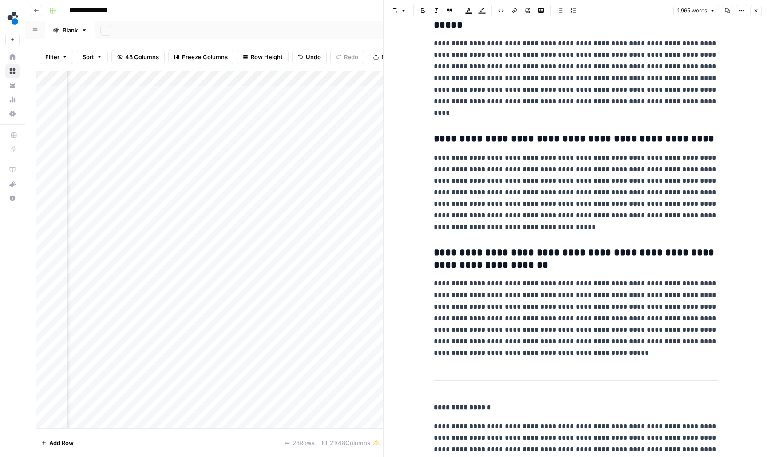
scroll to position [0, 0]
click at [758, 13] on icon "button" at bounding box center [756, 10] width 5 height 5
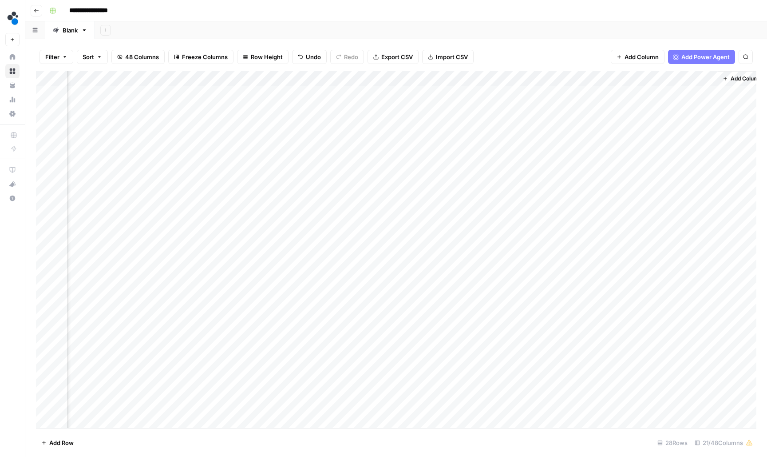
click at [551, 92] on div "Add Column" at bounding box center [396, 250] width 721 height 358
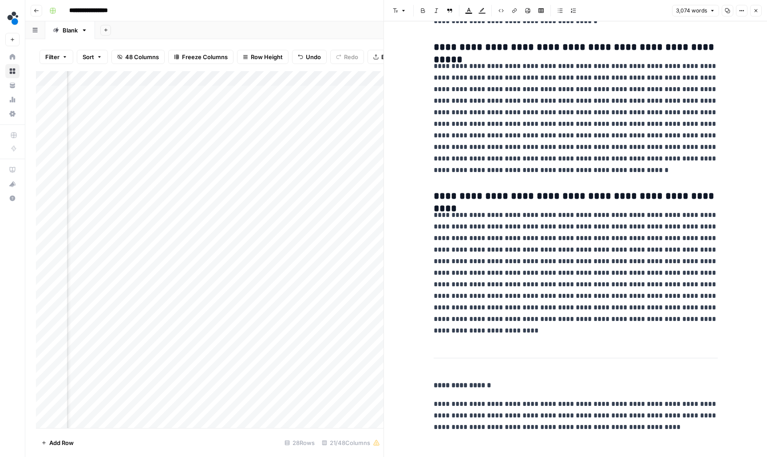
scroll to position [4248, 0]
click at [751, 13] on button "Close" at bounding box center [757, 11] width 12 height 12
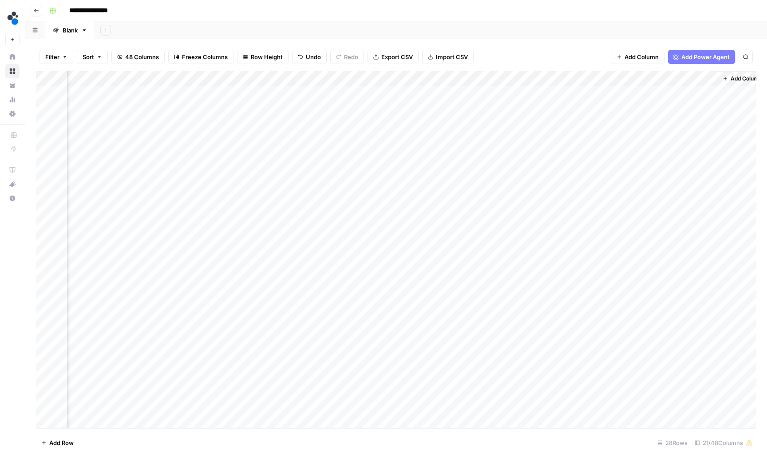
click at [280, 76] on div "Add Column" at bounding box center [396, 250] width 721 height 358
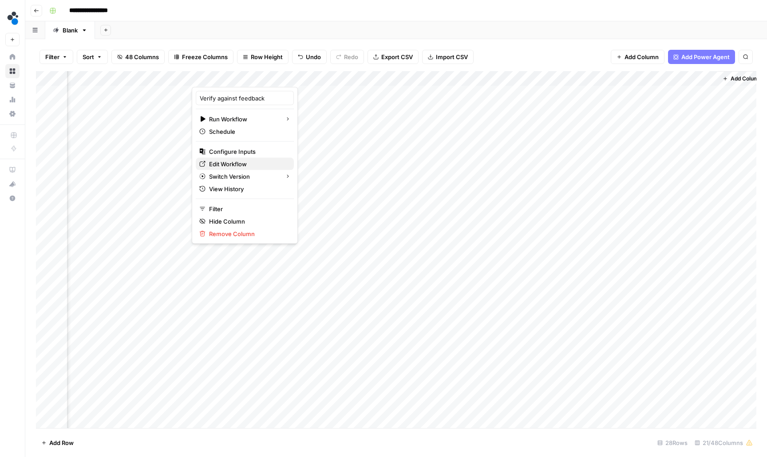
click at [253, 163] on span "Edit Workflow" at bounding box center [248, 163] width 78 height 9
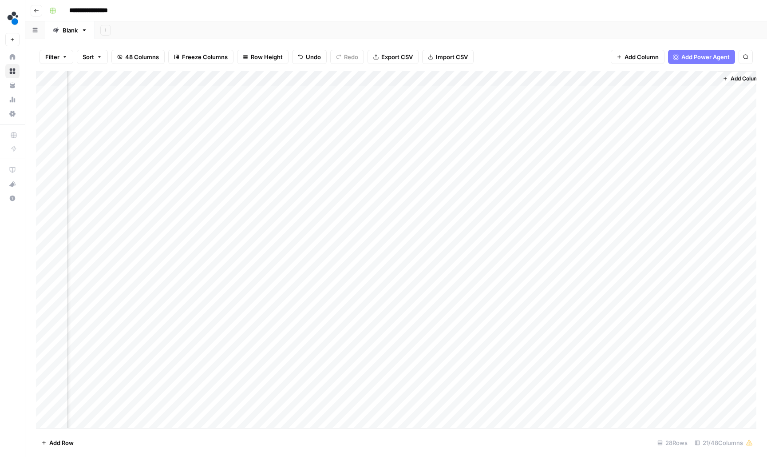
click at [36, 8] on icon "button" at bounding box center [36, 10] width 5 height 5
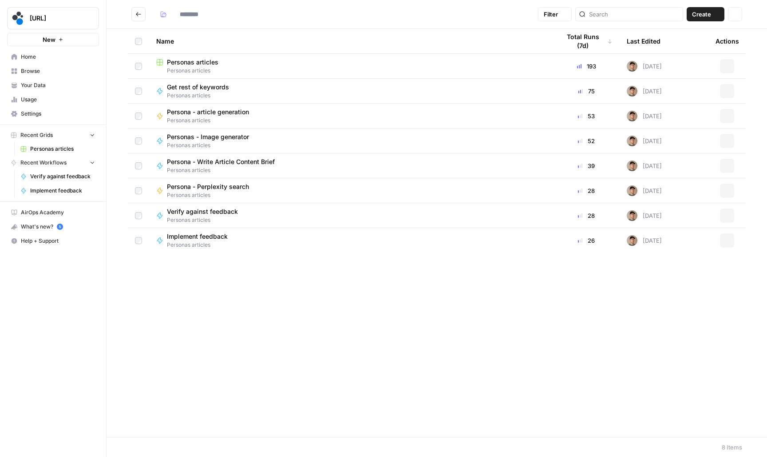
type input "**********"
click at [205, 239] on span "Verify against feedback" at bounding box center [202, 236] width 71 height 9
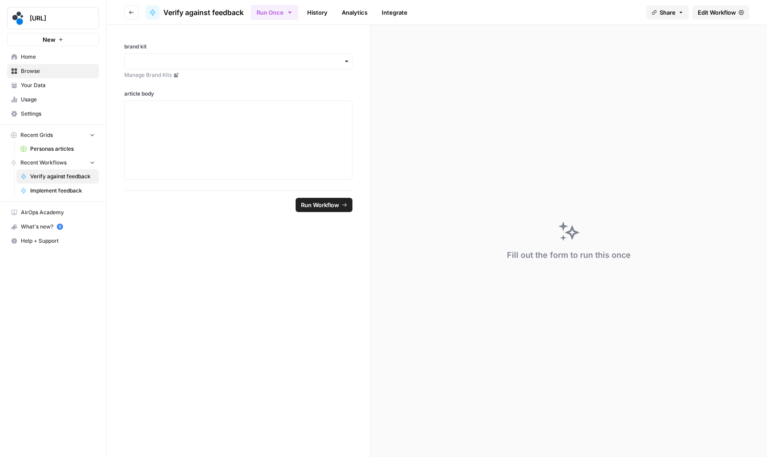
click at [705, 12] on span "Edit Workflow" at bounding box center [717, 12] width 38 height 9
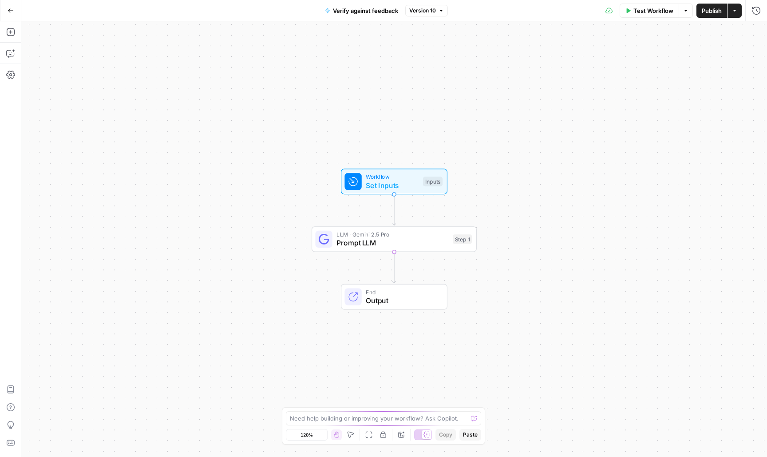
click at [8, 13] on icon "button" at bounding box center [11, 11] width 6 height 6
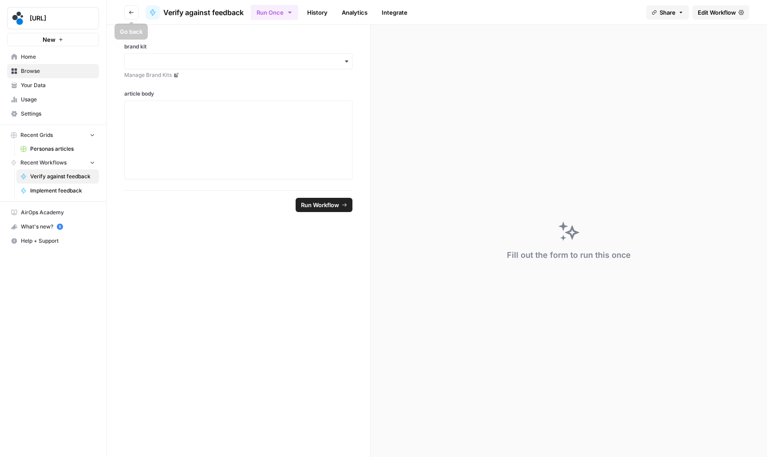
click at [135, 11] on button "Go back" at bounding box center [131, 12] width 14 height 14
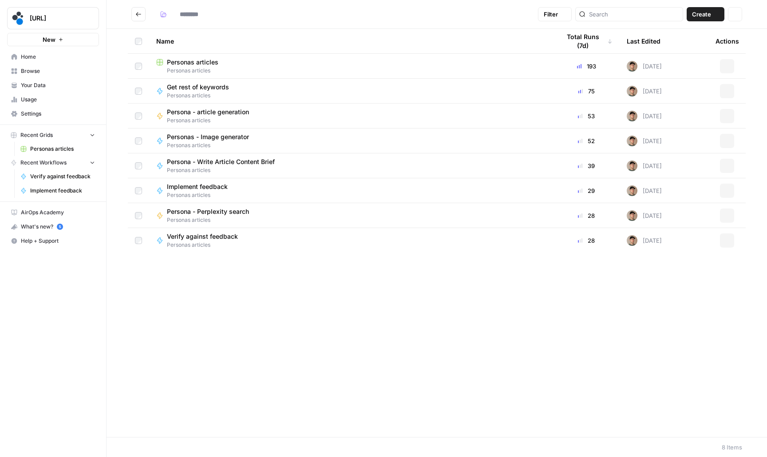
type input "**********"
click at [218, 188] on span "Implement feedback" at bounding box center [197, 186] width 61 height 9
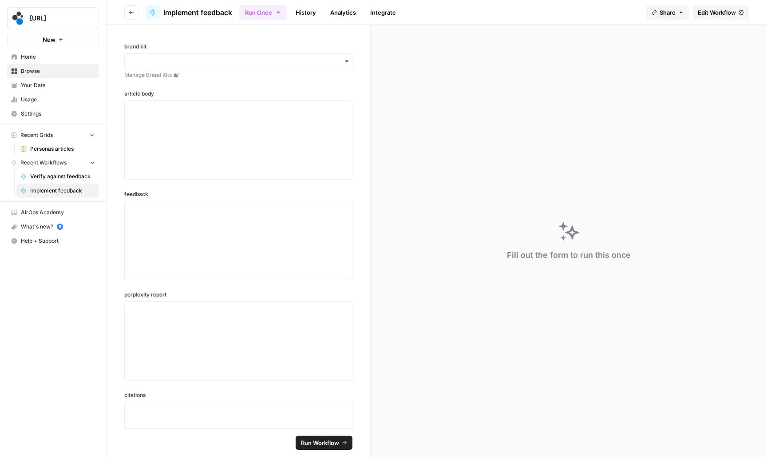
click at [719, 13] on span "Edit Workflow" at bounding box center [717, 12] width 38 height 9
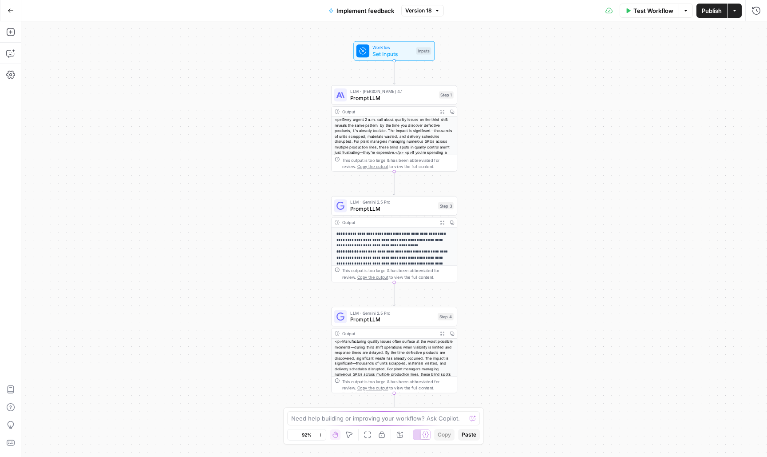
drag, startPoint x: 517, startPoint y: 238, endPoint x: 517, endPoint y: 177, distance: 60.8
click at [517, 181] on div "**********" at bounding box center [394, 238] width 746 height 435
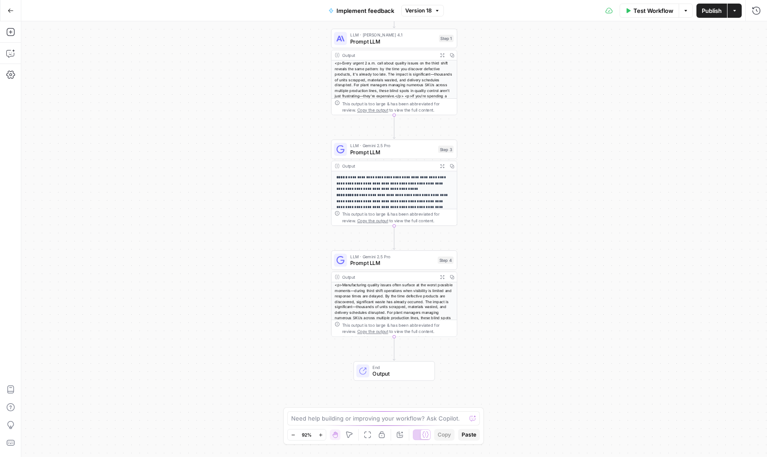
click at [12, 13] on icon "button" at bounding box center [11, 11] width 6 height 6
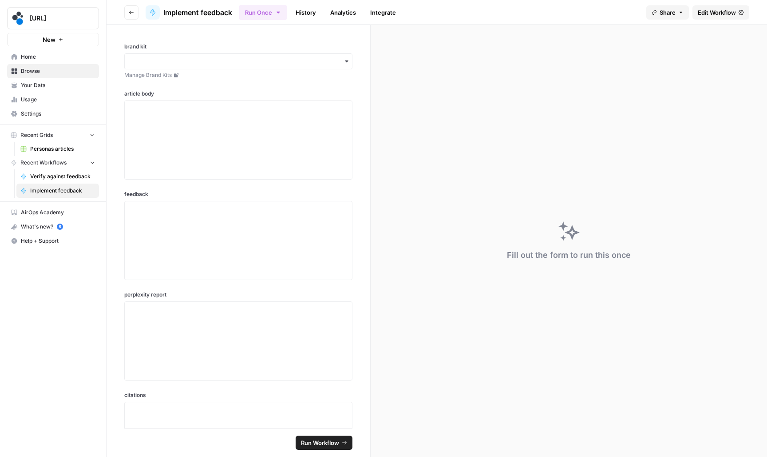
click at [134, 14] on icon "button" at bounding box center [131, 12] width 5 height 5
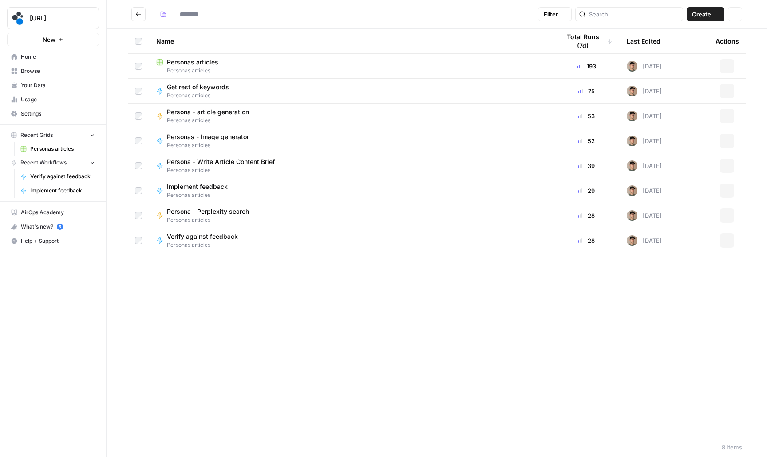
type input "**********"
click at [185, 62] on span "Personas articles" at bounding box center [193, 62] width 52 height 9
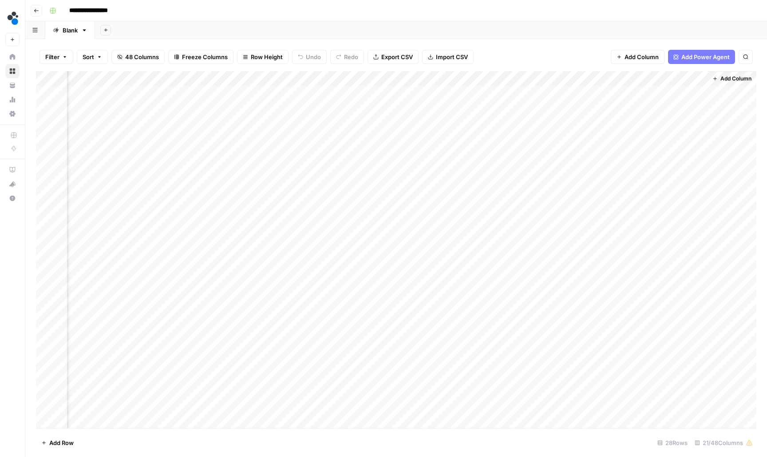
scroll to position [0, 1121]
click at [281, 138] on div "Add Column" at bounding box center [396, 250] width 721 height 358
click at [282, 151] on div "Add Column" at bounding box center [396, 250] width 721 height 358
click at [281, 169] on div "Add Column" at bounding box center [396, 250] width 721 height 358
click at [281, 183] on div "Add Column" at bounding box center [396, 250] width 721 height 358
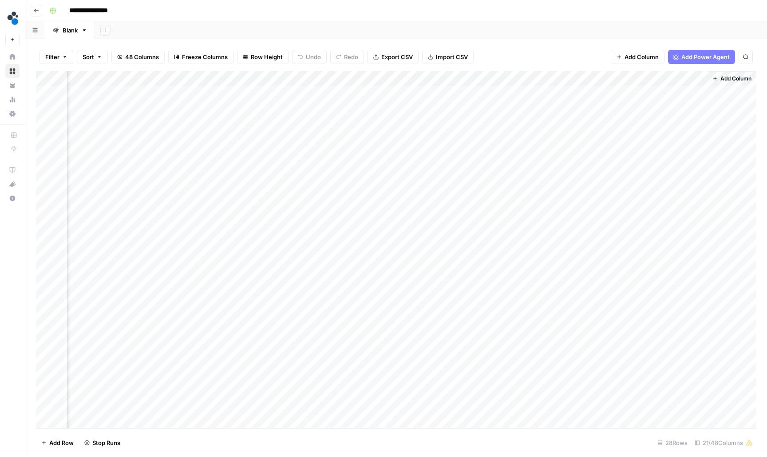
click at [280, 198] on div "Add Column" at bounding box center [396, 250] width 721 height 358
click at [281, 211] on div "Add Column" at bounding box center [396, 250] width 721 height 358
click at [281, 228] on div "Add Column" at bounding box center [396, 250] width 721 height 358
click at [280, 240] on div "Add Column" at bounding box center [396, 250] width 721 height 358
click at [280, 255] on div "Add Column" at bounding box center [396, 250] width 721 height 358
